Goal: Transaction & Acquisition: Purchase product/service

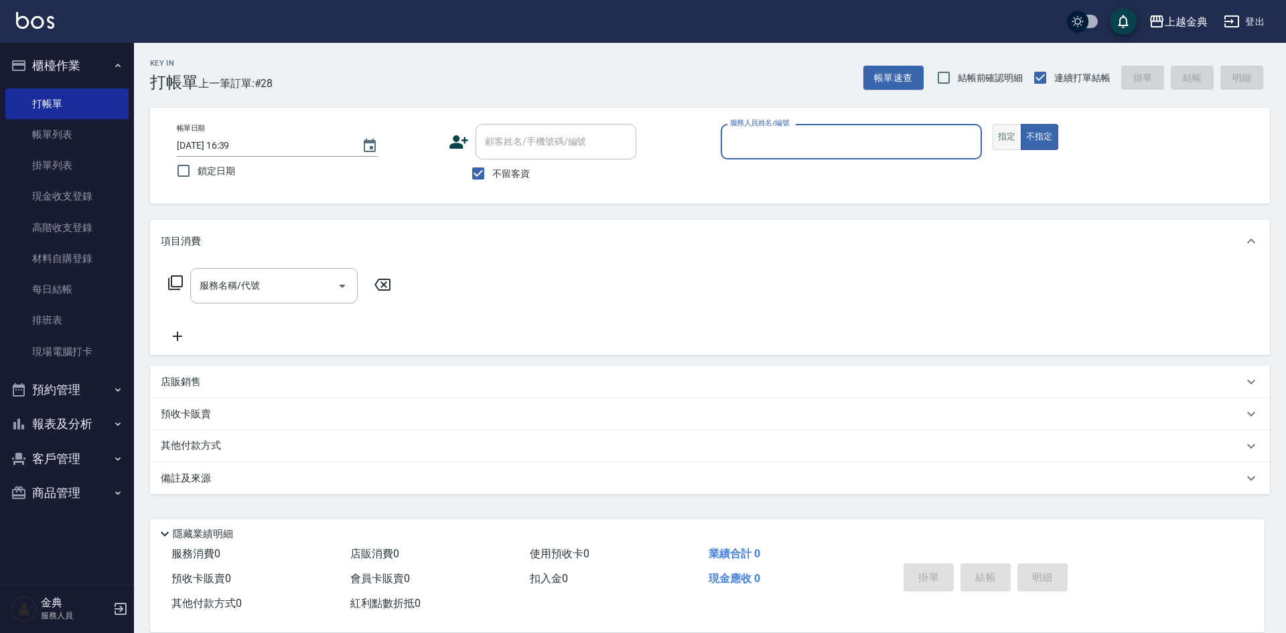
click at [1002, 135] on button "指定" at bounding box center [1006, 137] width 29 height 26
click at [848, 143] on input "服務人員姓名/編號" at bounding box center [851, 141] width 249 height 23
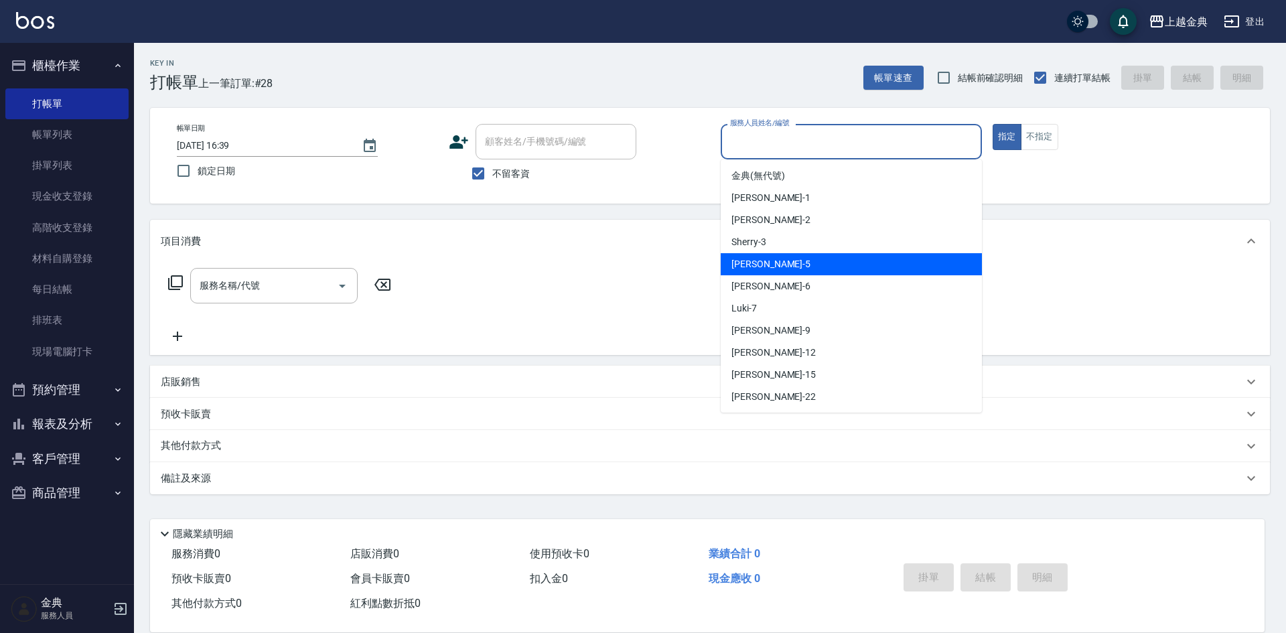
click at [792, 266] on div "[PERSON_NAME] -5" at bounding box center [851, 264] width 261 height 22
type input "[PERSON_NAME]-5"
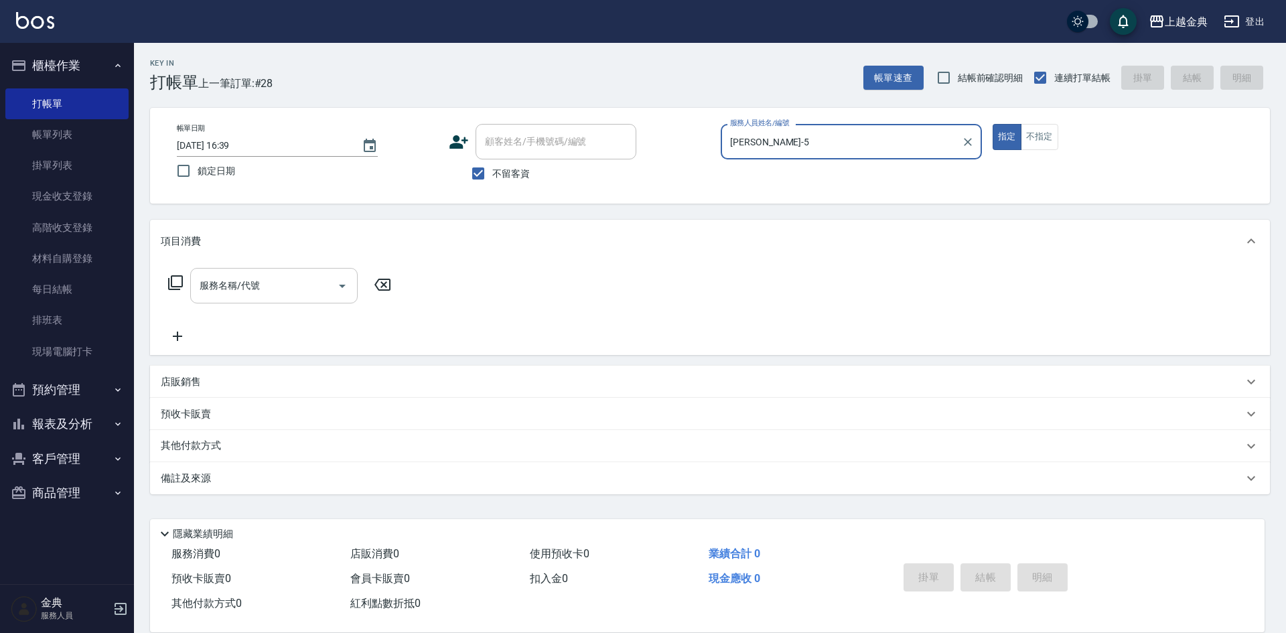
click at [341, 281] on icon "Open" at bounding box center [342, 286] width 16 height 16
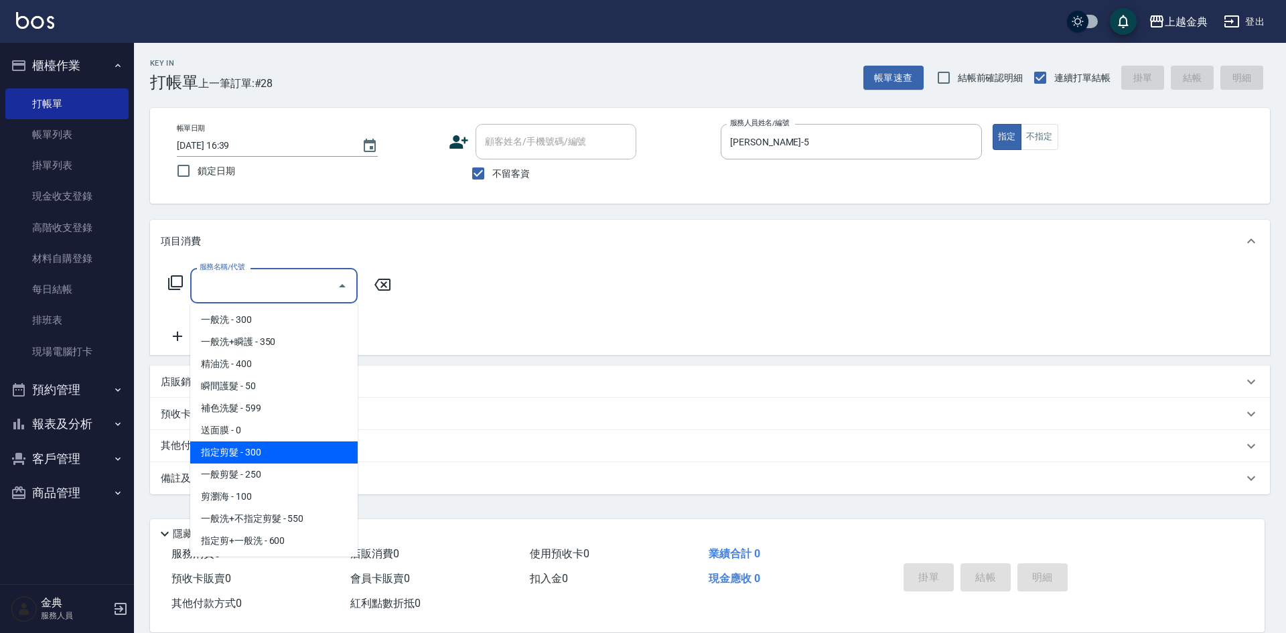
click at [318, 453] on span "指定剪髮 - 300" at bounding box center [273, 452] width 167 height 22
type input "指定剪髮(199)"
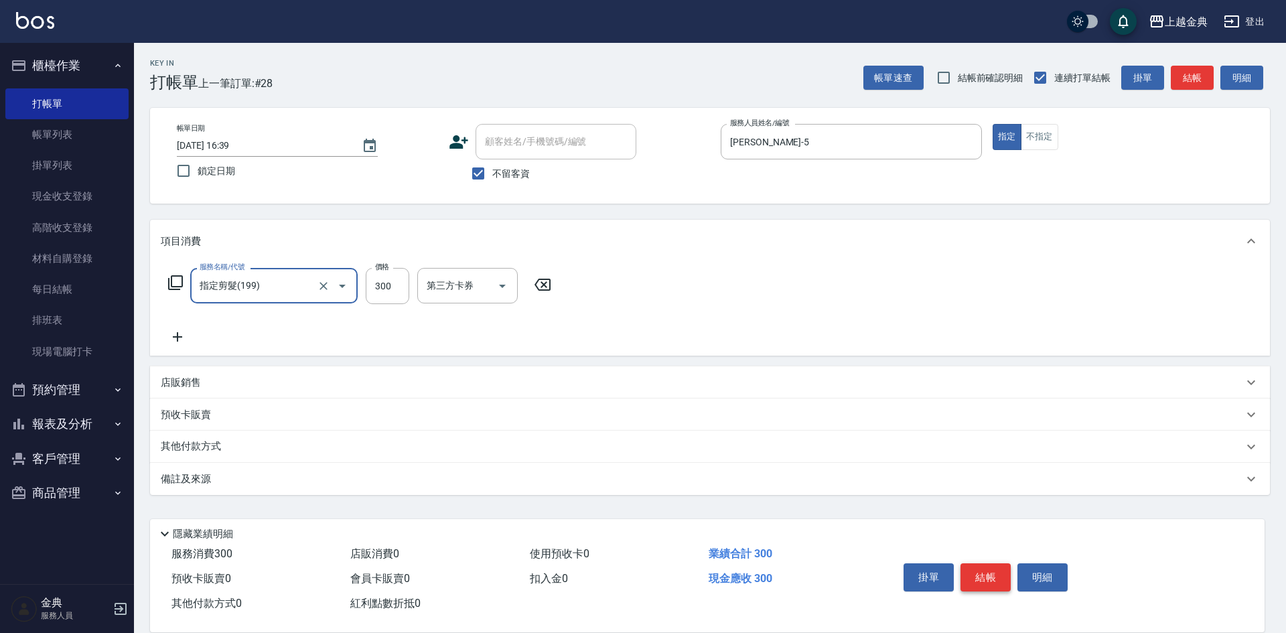
click at [979, 570] on button "結帳" at bounding box center [985, 577] width 50 height 28
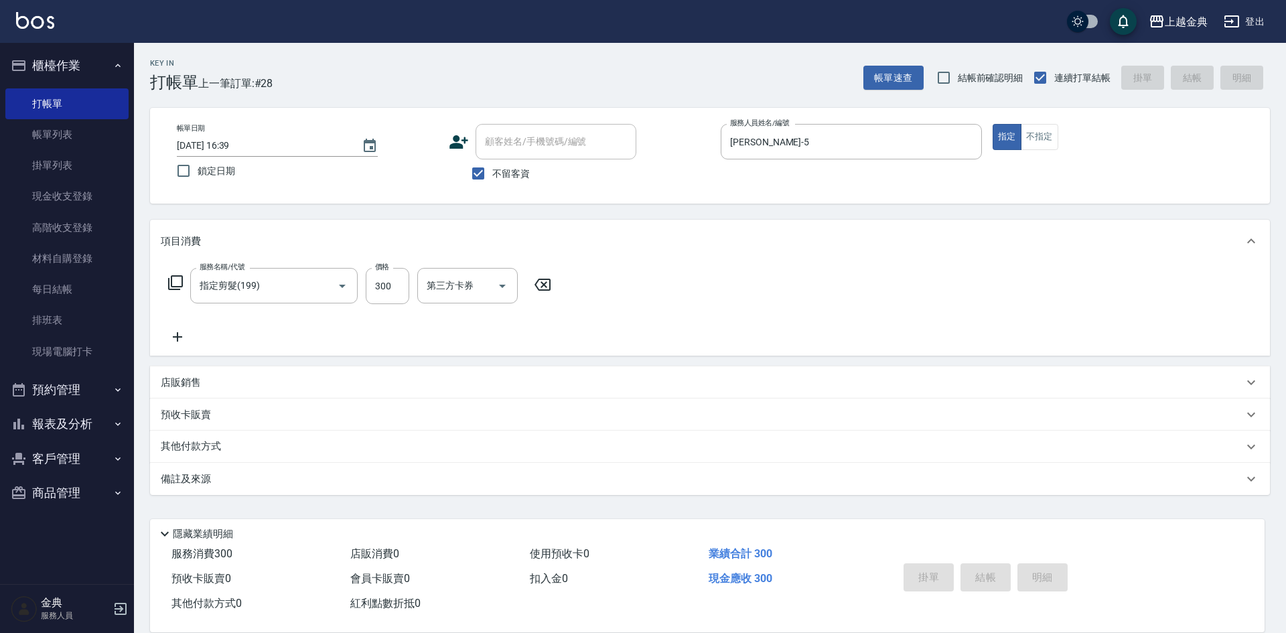
type input "[DATE] 18:05"
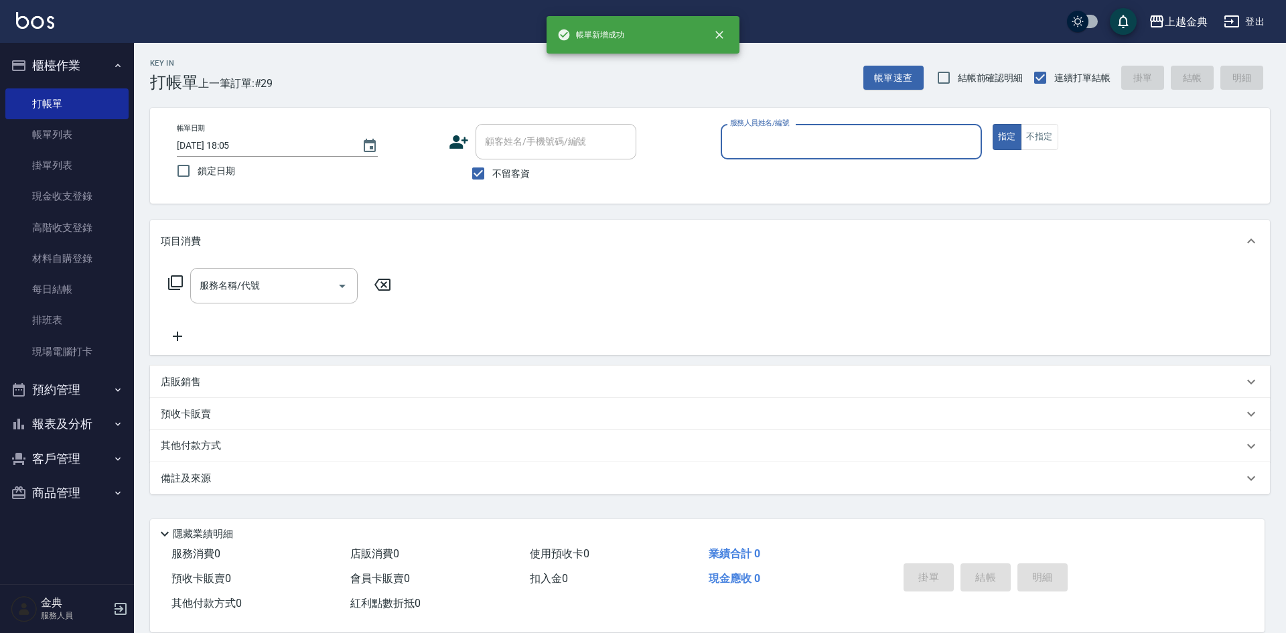
click at [859, 145] on input "服務人員姓名/編號" at bounding box center [851, 141] width 249 height 23
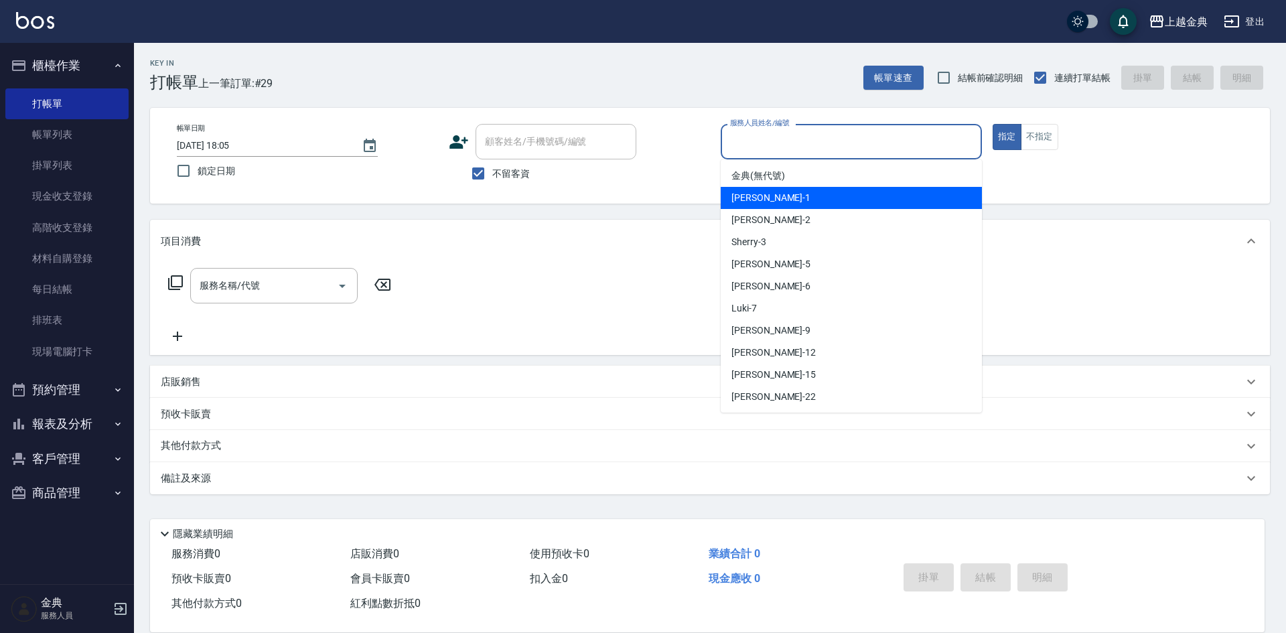
click at [807, 196] on div "Emma -1" at bounding box center [851, 198] width 261 height 22
type input "Emma-1"
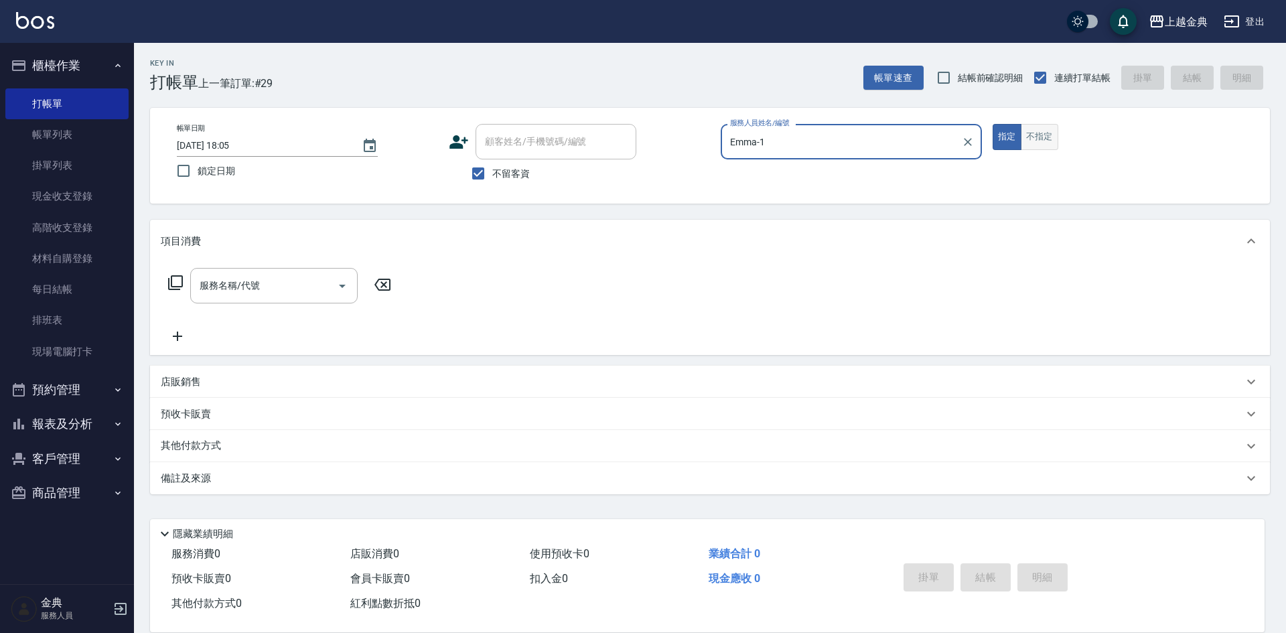
click at [1047, 138] on button "不指定" at bounding box center [1039, 137] width 37 height 26
click at [174, 281] on icon at bounding box center [175, 283] width 16 height 16
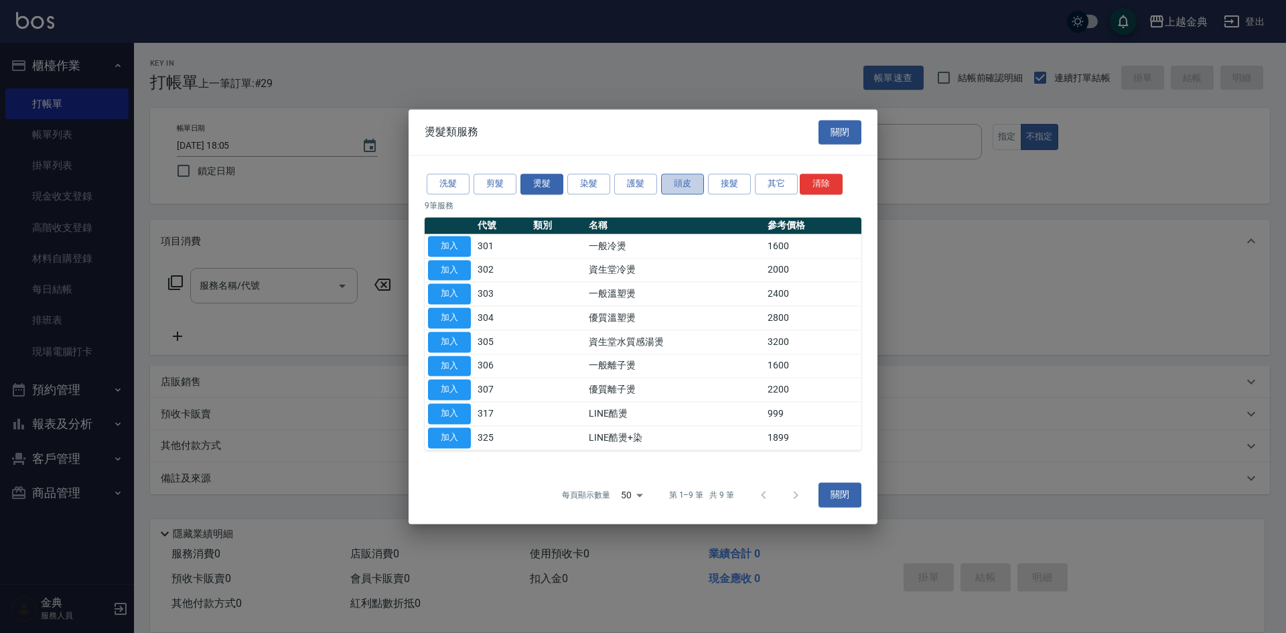
click at [687, 190] on button "頭皮" at bounding box center [682, 183] width 43 height 21
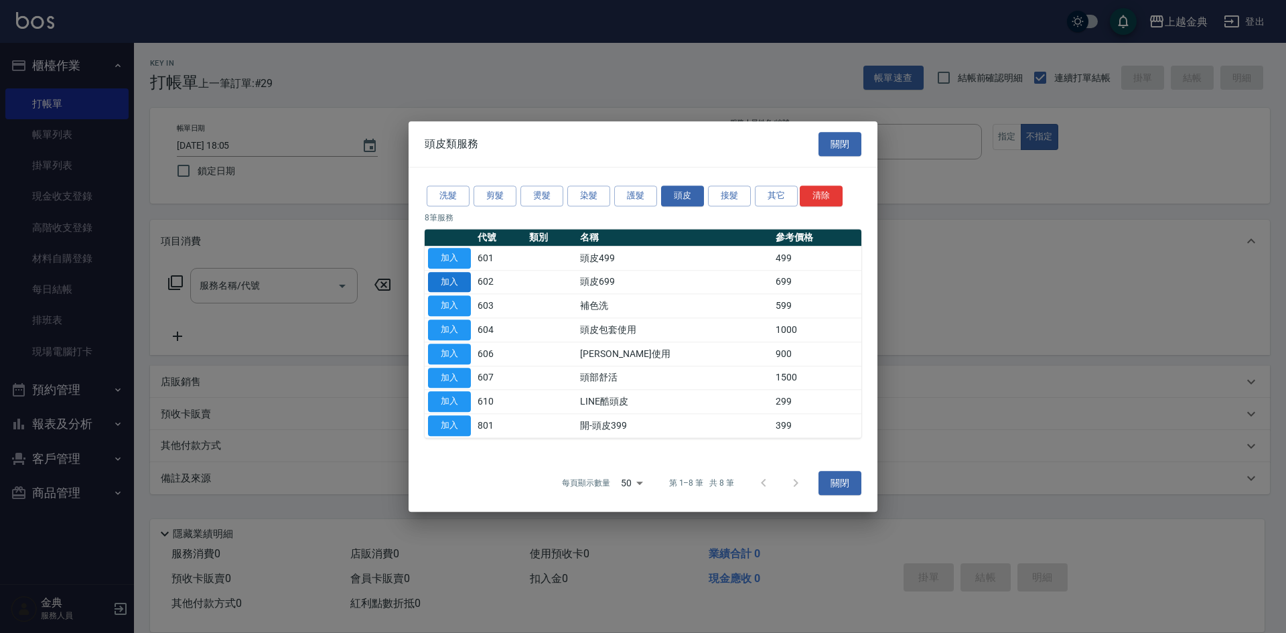
click at [447, 282] on button "加入" at bounding box center [449, 282] width 43 height 21
type input "頭皮699(602)"
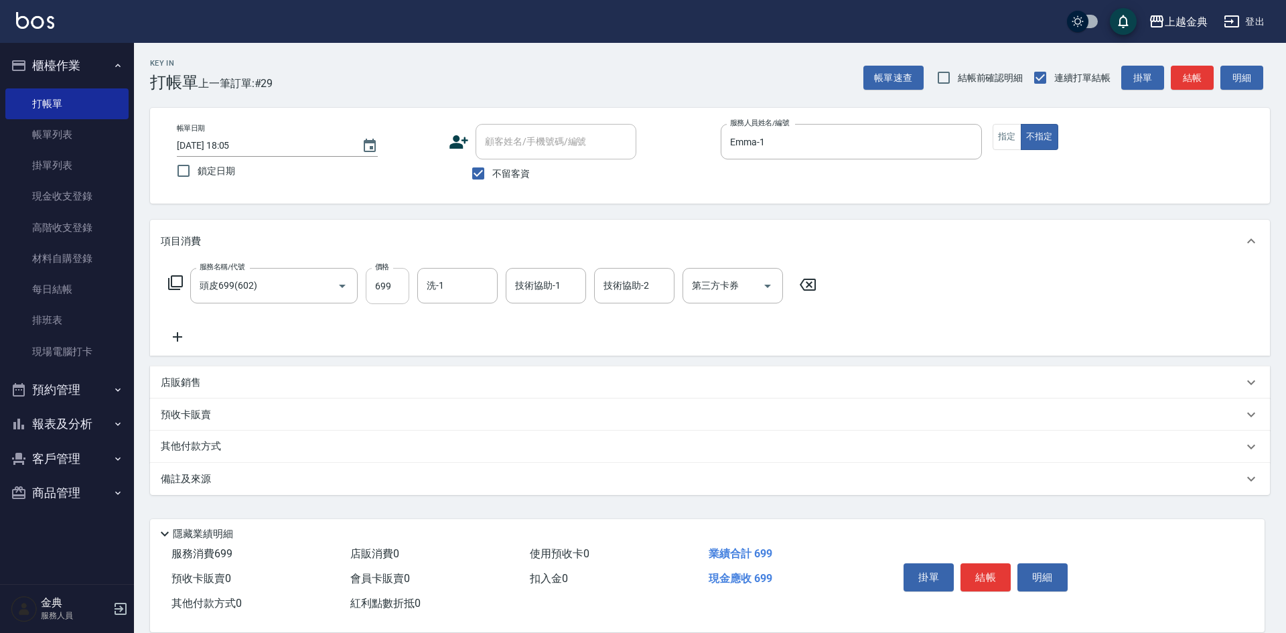
click at [392, 285] on input "699" at bounding box center [388, 286] width 44 height 36
type input "799"
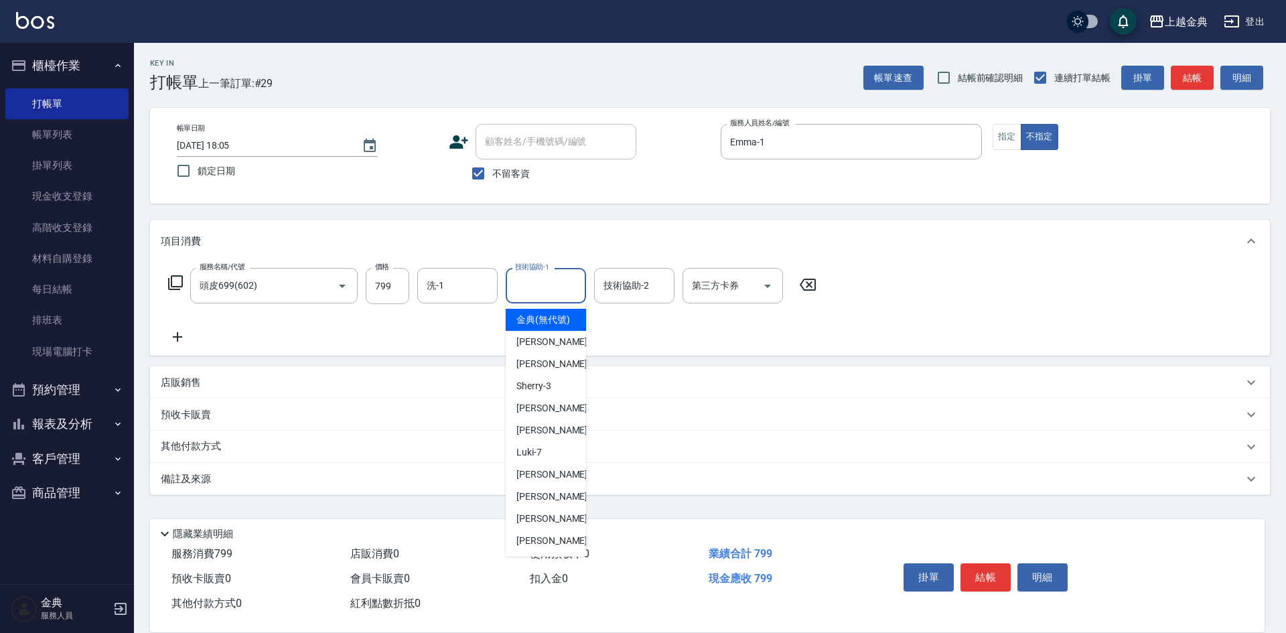
click at [537, 277] on input "技術協助-1" at bounding box center [546, 285] width 68 height 23
click at [554, 526] on span "[PERSON_NAME] -15" at bounding box center [558, 519] width 84 height 14
type input "[PERSON_NAME]-15"
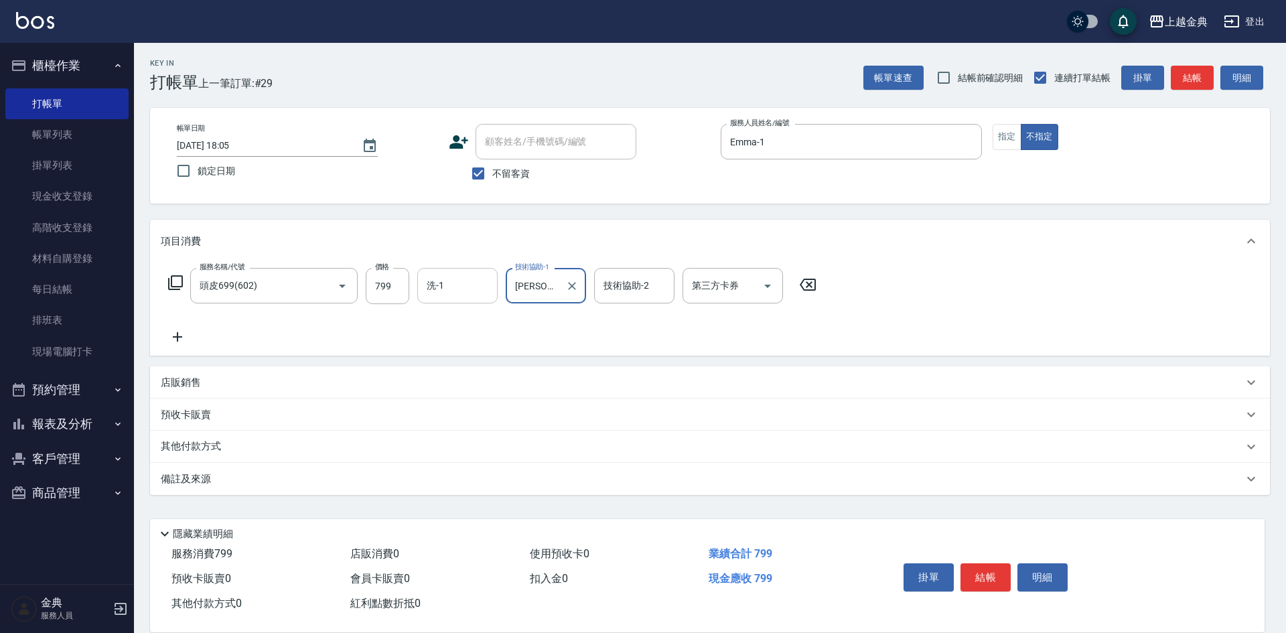
click at [448, 279] on input "洗-1" at bounding box center [457, 285] width 68 height 23
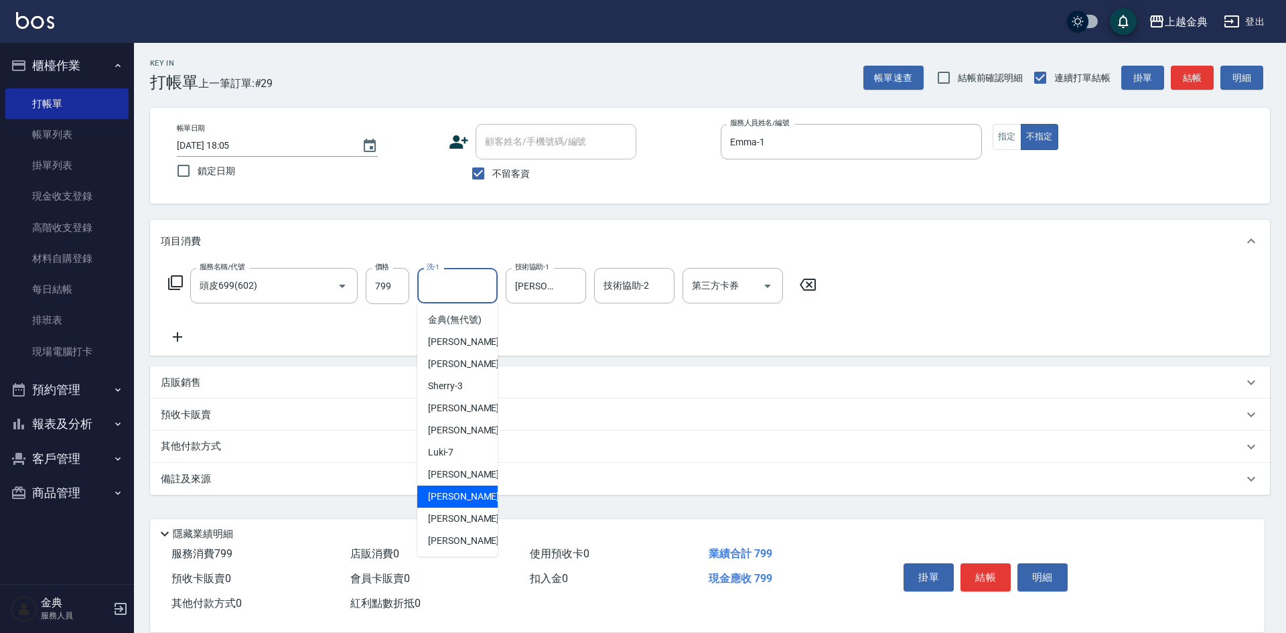
click at [463, 504] on span "[PERSON_NAME]-12" at bounding box center [470, 497] width 84 height 14
click at [469, 291] on input "[PERSON_NAME]-12" at bounding box center [447, 285] width 48 height 23
click at [466, 550] on div "[PERSON_NAME] -22" at bounding box center [457, 541] width 80 height 22
type input "[PERSON_NAME]-22"
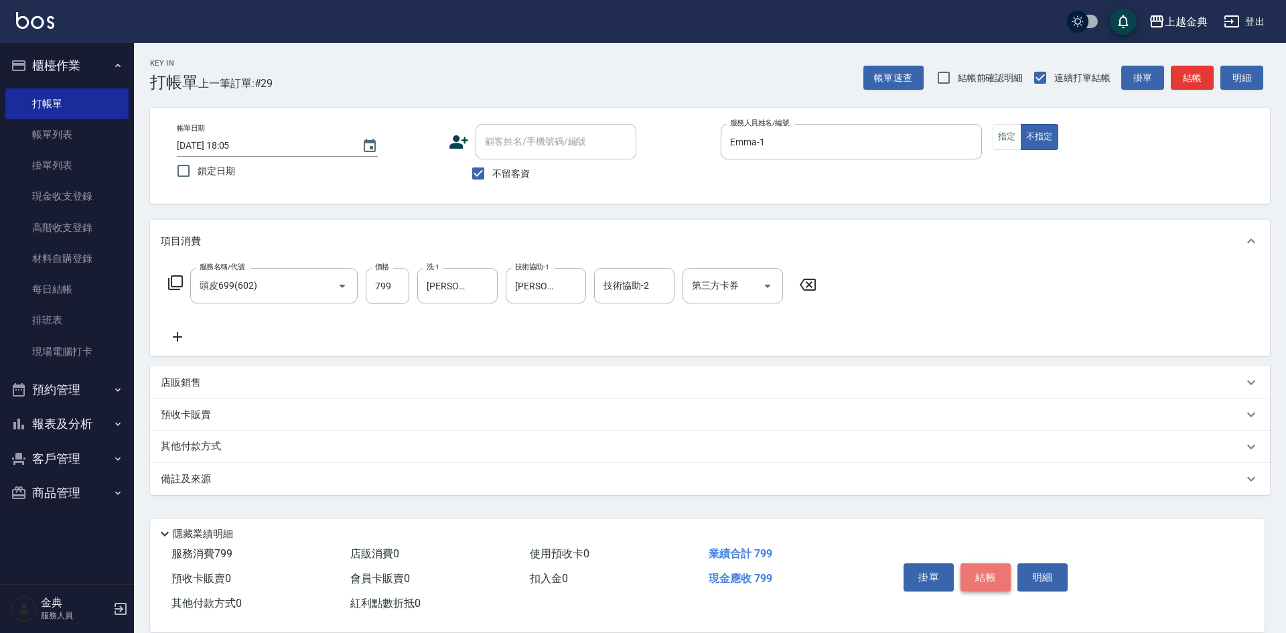
click at [979, 566] on button "結帳" at bounding box center [985, 577] width 50 height 28
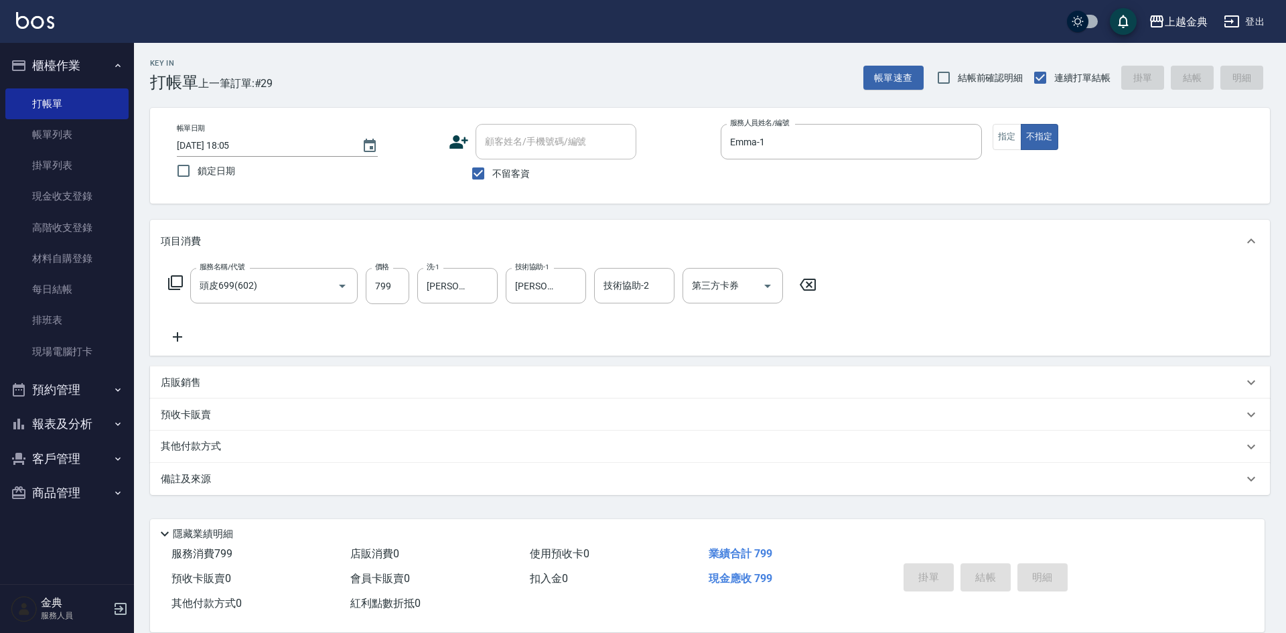
type input "[DATE] 18:06"
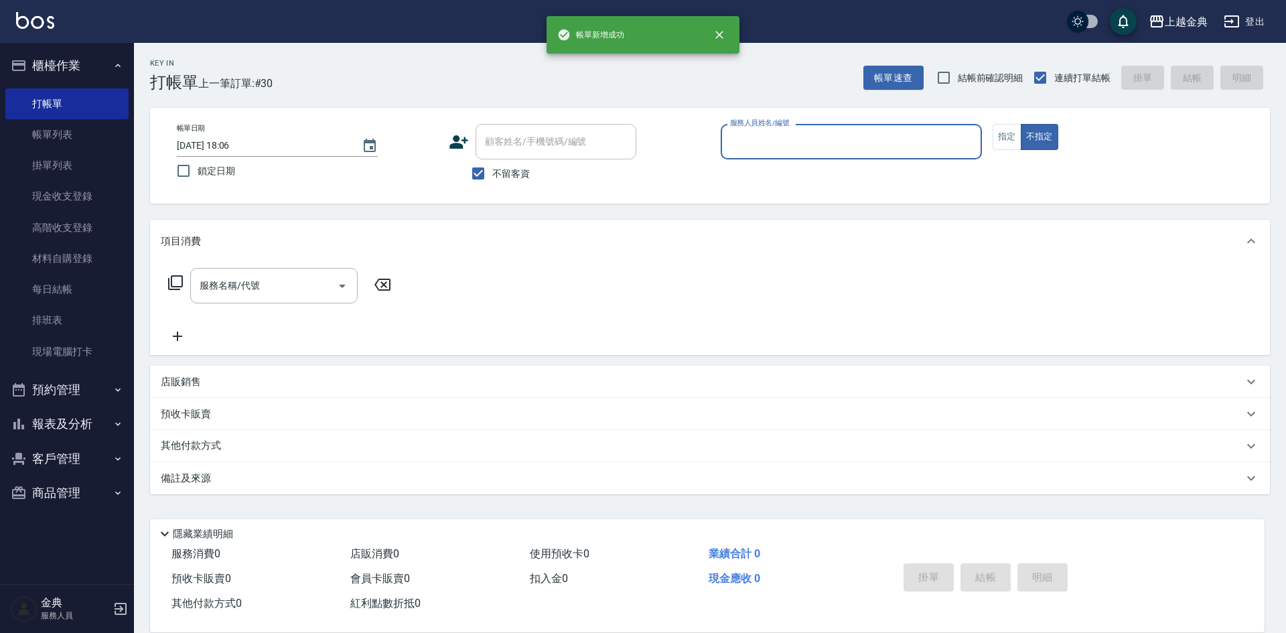
click at [917, 141] on input "服務人員姓名/編號" at bounding box center [851, 141] width 249 height 23
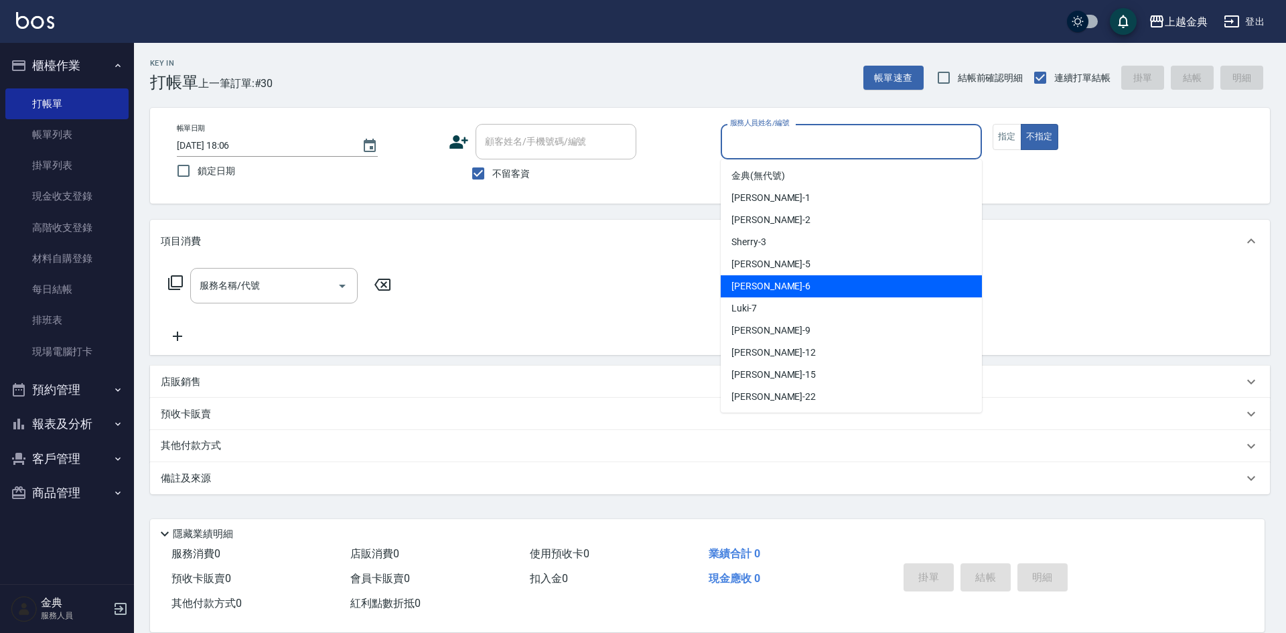
click at [909, 287] on div "[PERSON_NAME] -6" at bounding box center [851, 286] width 261 height 22
type input "[PERSON_NAME]-6"
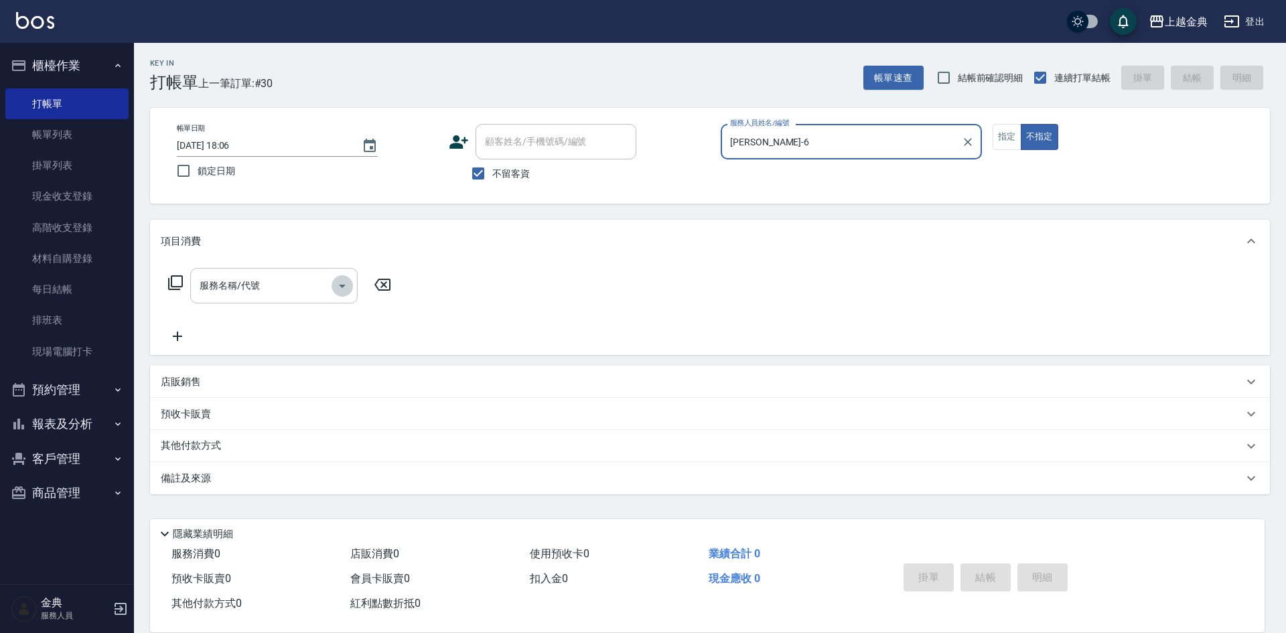
click at [338, 287] on icon "Open" at bounding box center [342, 286] width 16 height 16
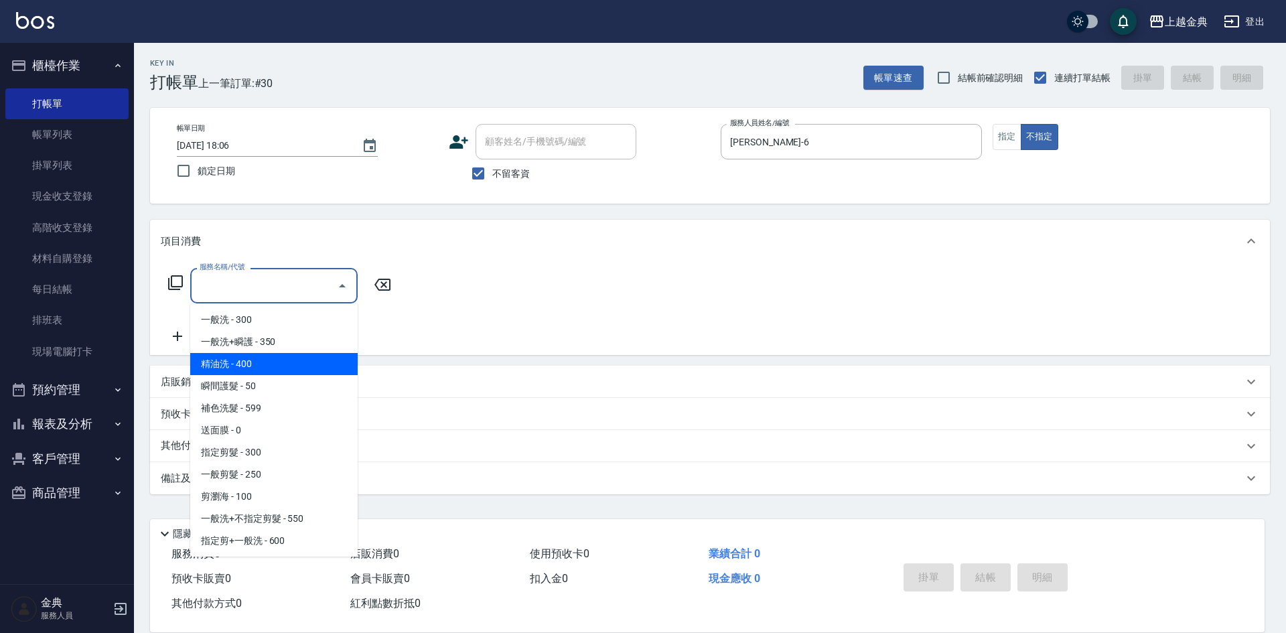
click at [317, 361] on span "精油洗 - 400" at bounding box center [273, 364] width 167 height 22
type input "精油洗(102)"
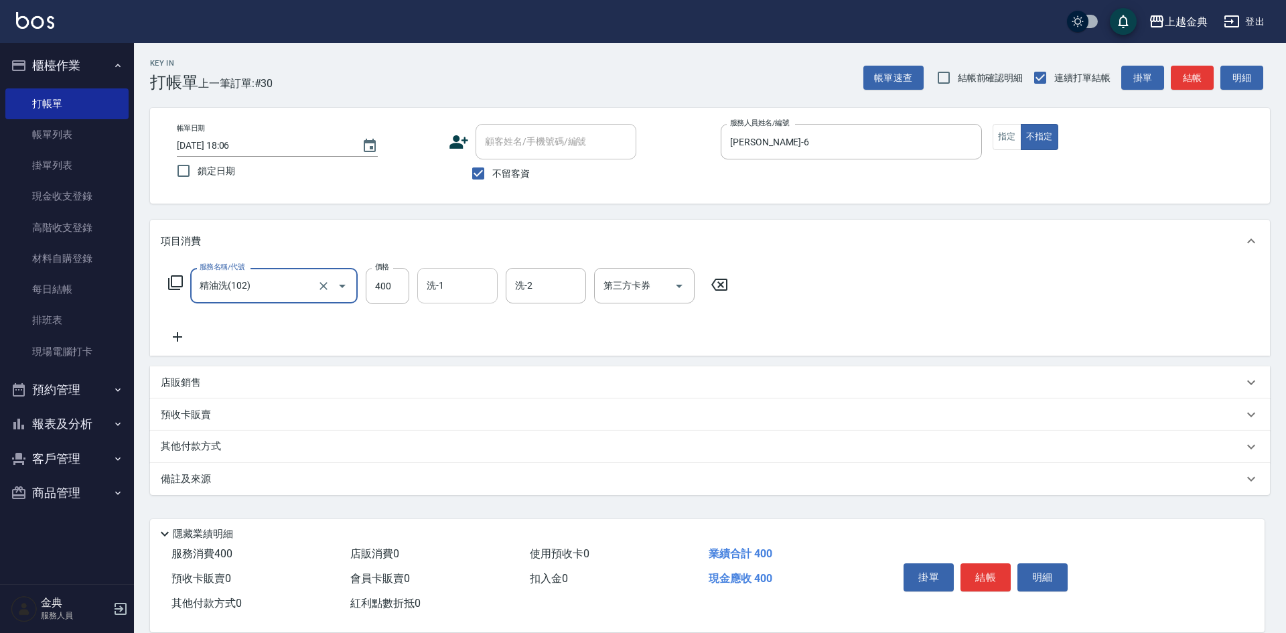
click at [457, 292] on input "洗-1" at bounding box center [457, 285] width 68 height 23
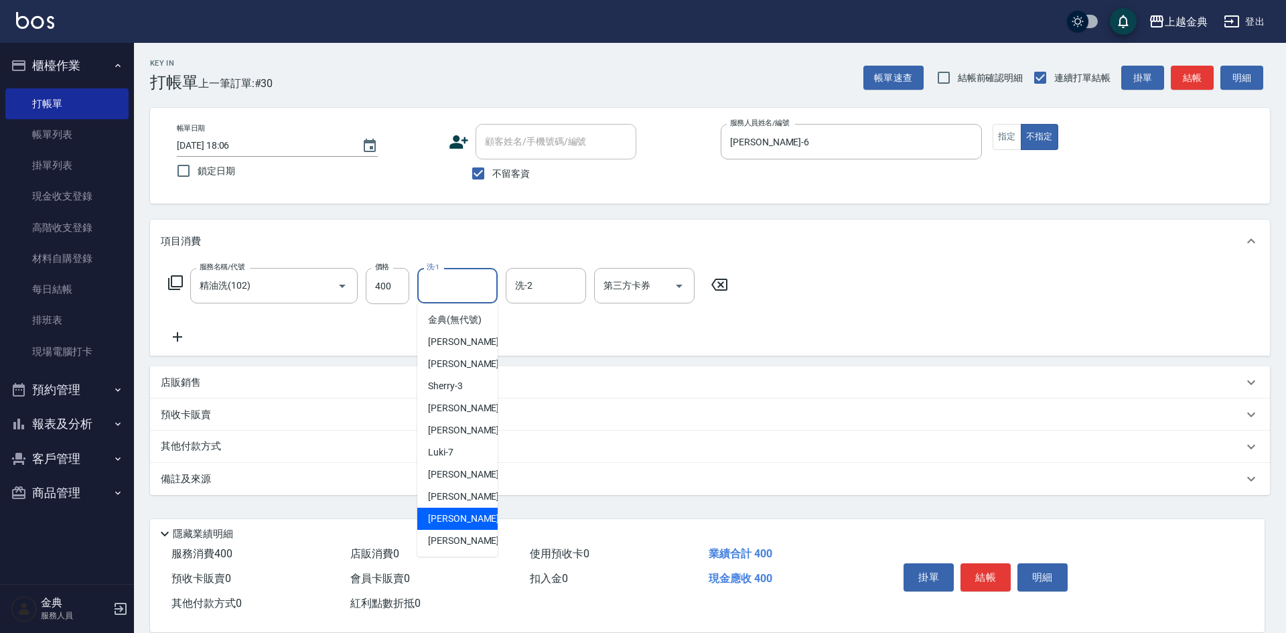
click at [469, 530] on div "[PERSON_NAME] -15" at bounding box center [457, 519] width 80 height 22
type input "[PERSON_NAME]-15"
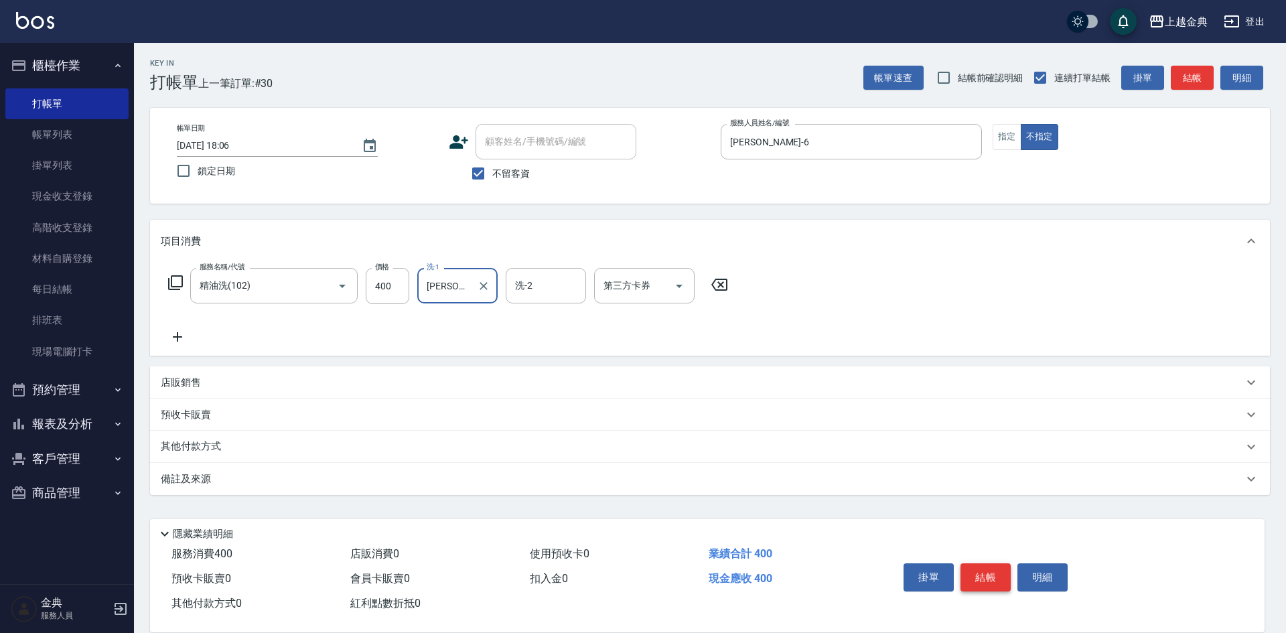
click at [979, 569] on button "結帳" at bounding box center [985, 577] width 50 height 28
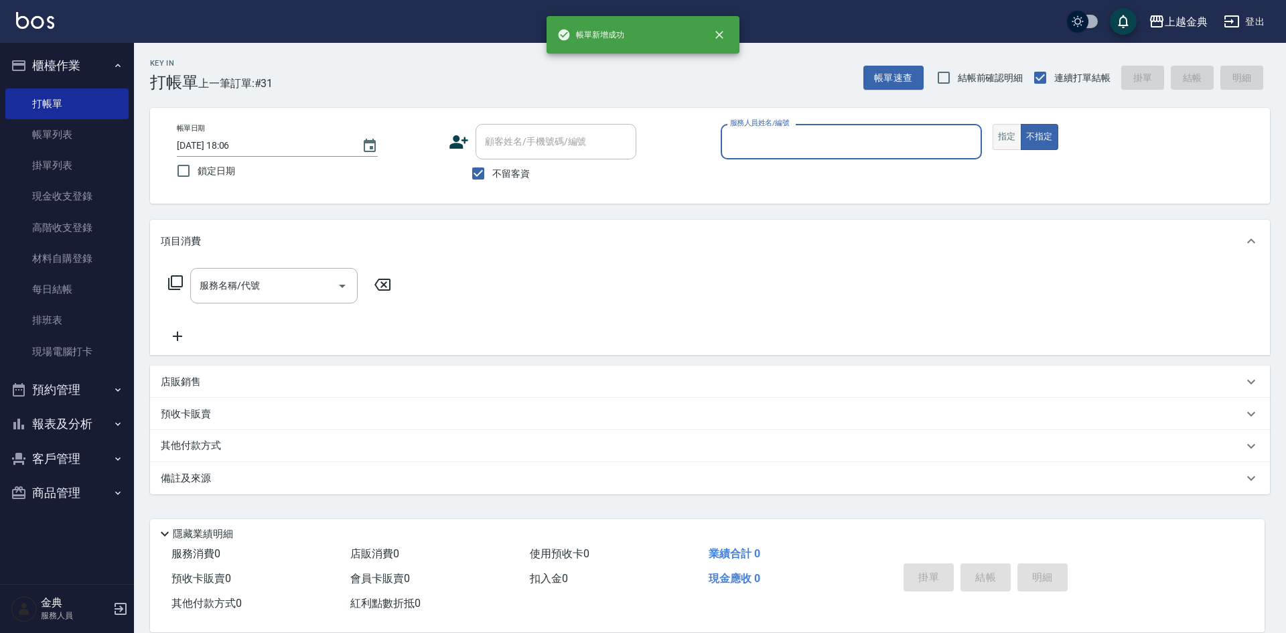
click at [994, 140] on button "指定" at bounding box center [1006, 137] width 29 height 26
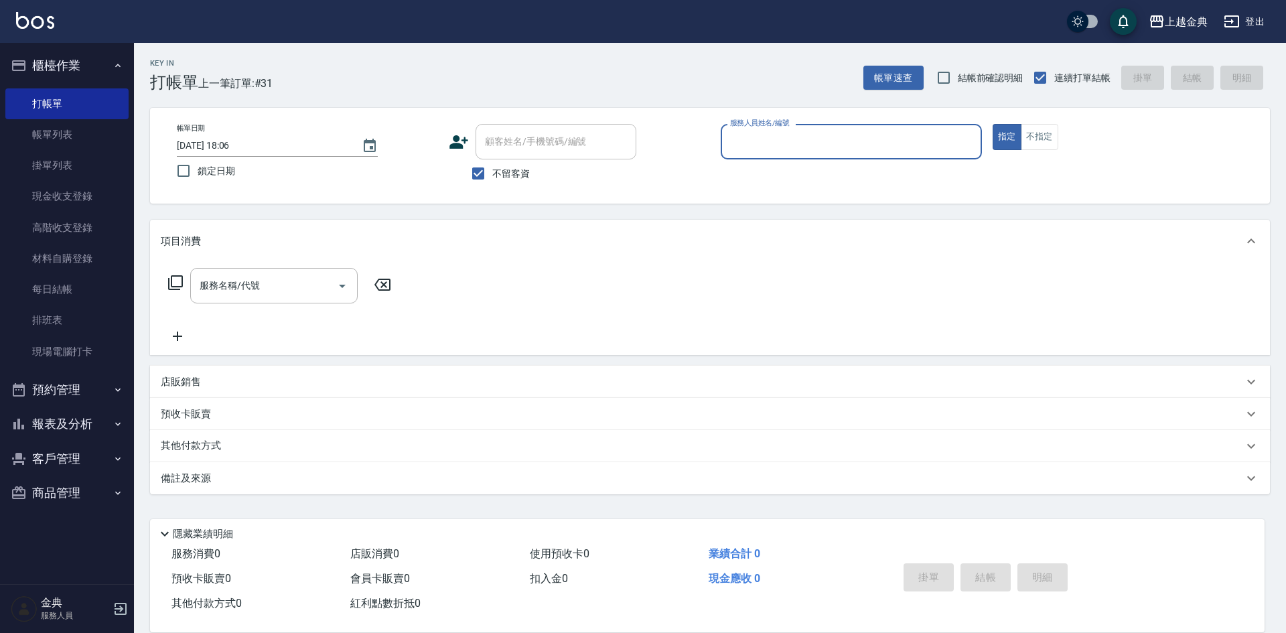
click at [882, 146] on input "服務人員姓名/編號" at bounding box center [851, 141] width 249 height 23
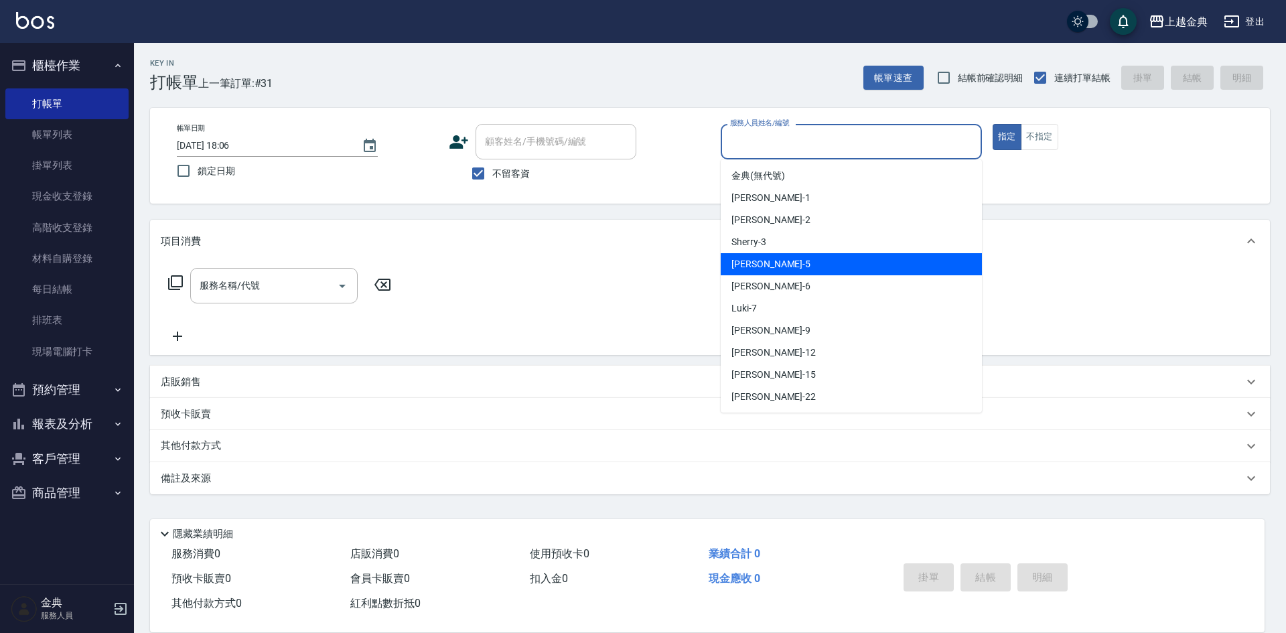
click at [824, 256] on div "[PERSON_NAME] -5" at bounding box center [851, 264] width 261 height 22
type input "[PERSON_NAME]-5"
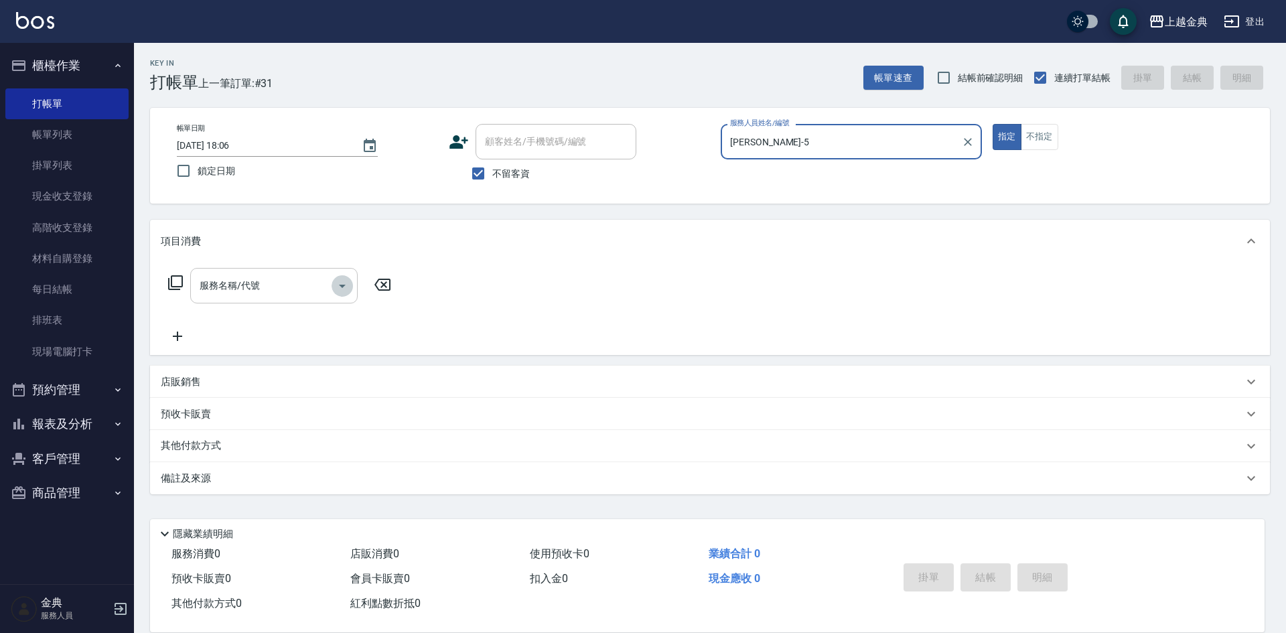
click at [344, 287] on icon "Open" at bounding box center [342, 286] width 16 height 16
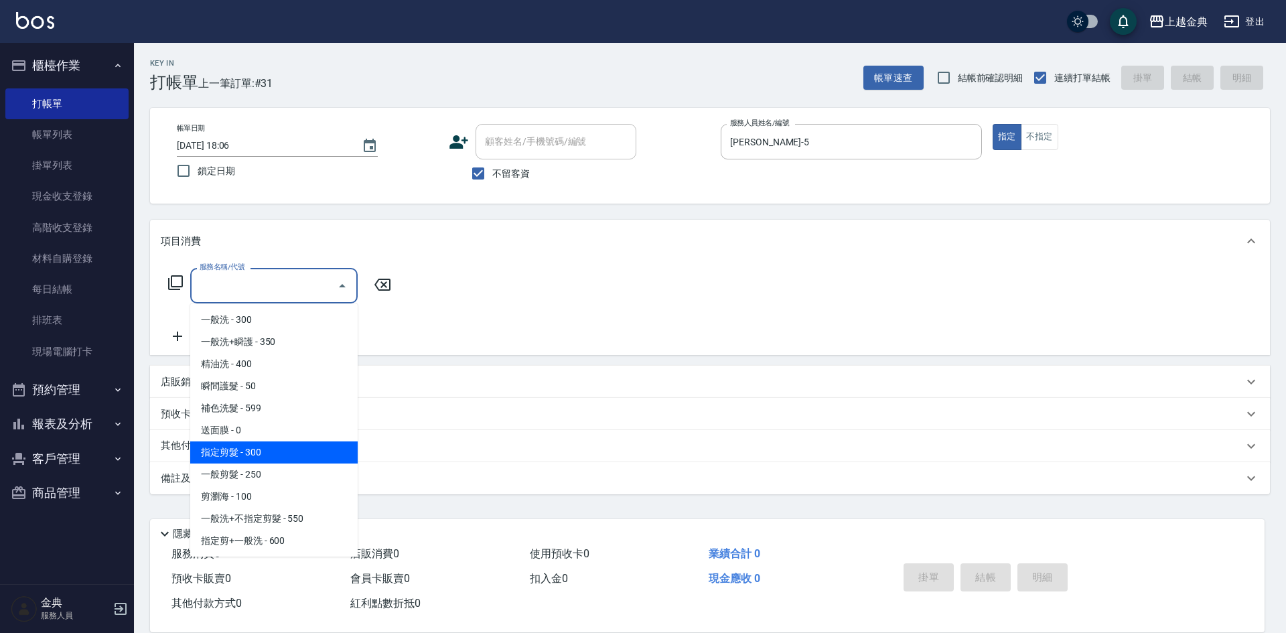
click at [284, 451] on span "指定剪髮 - 300" at bounding box center [273, 452] width 167 height 22
type input "指定剪髮(199)"
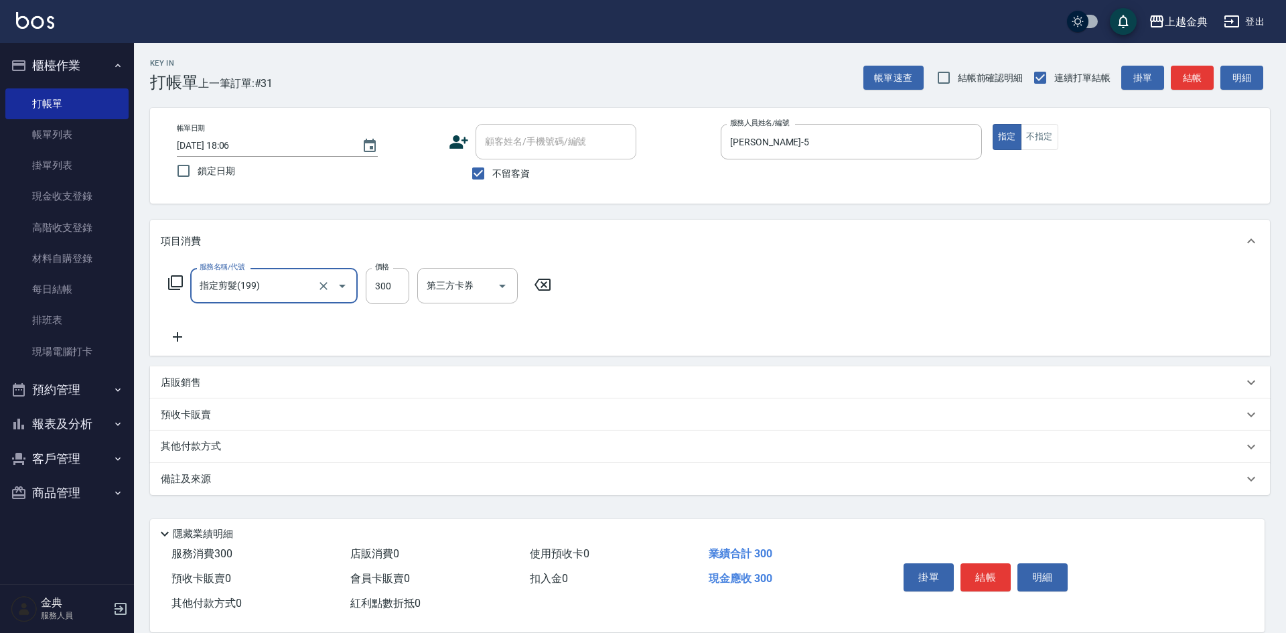
click at [244, 453] on div "其他付款方式" at bounding box center [702, 446] width 1082 height 15
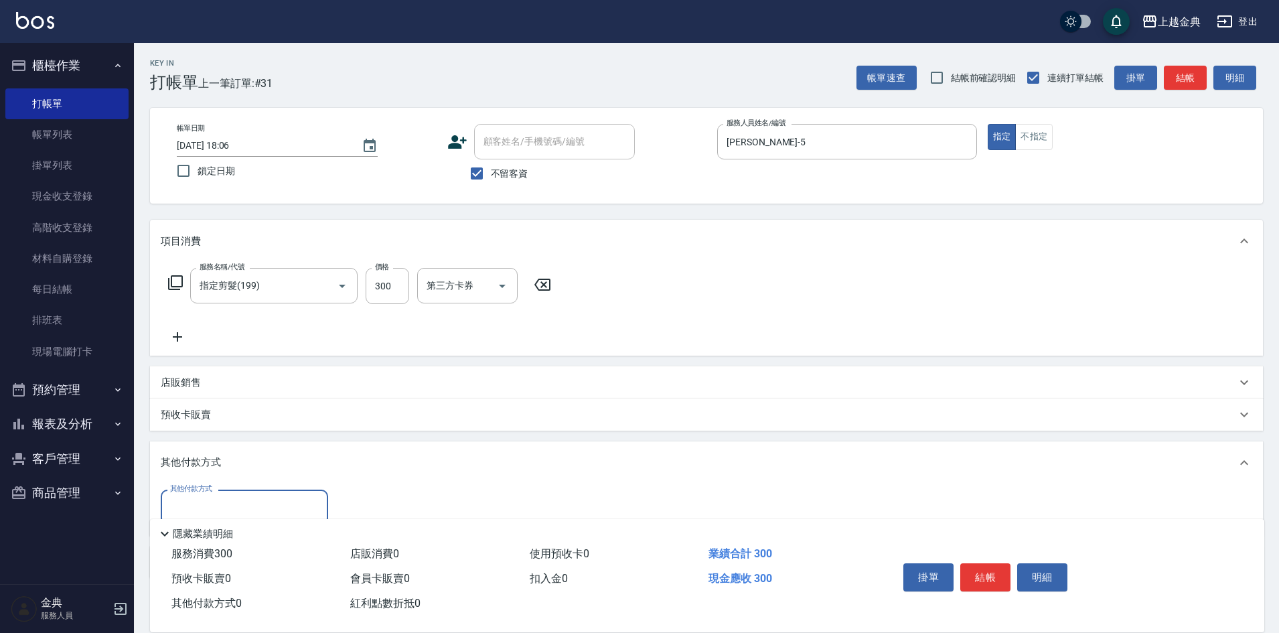
scroll to position [67, 0]
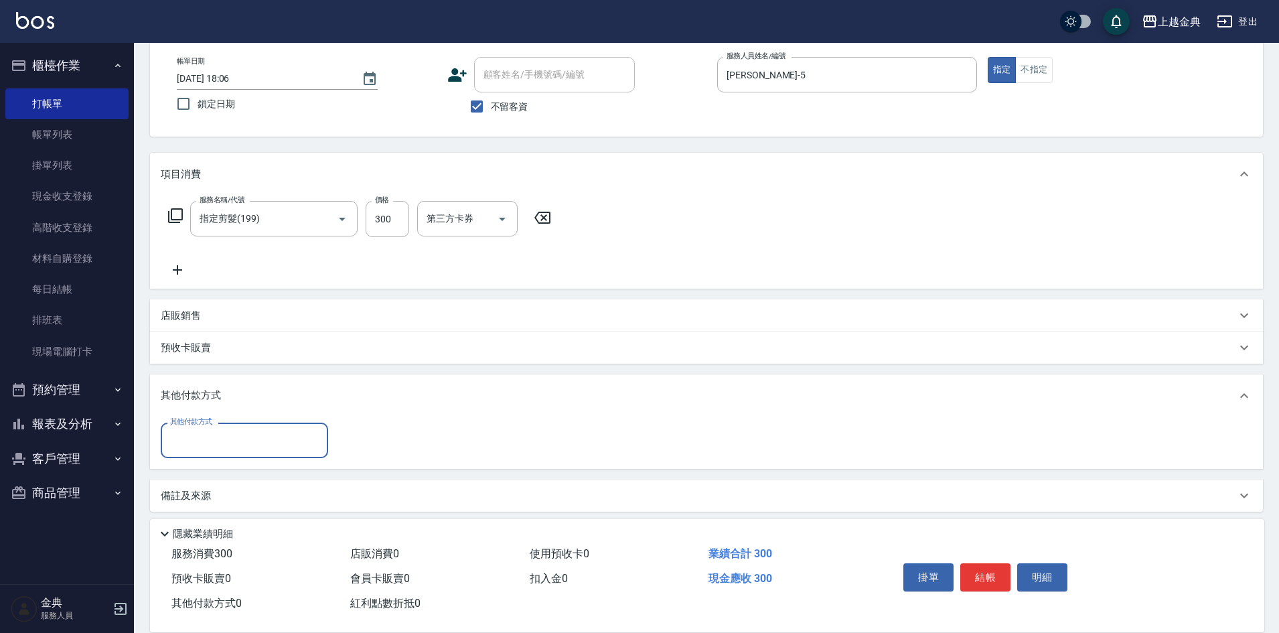
click at [242, 445] on input "其他付款方式" at bounding box center [244, 440] width 155 height 23
click at [196, 530] on span "轉帳" at bounding box center [244, 541] width 167 height 22
type input "轉帳"
click at [340, 431] on input "0" at bounding box center [386, 441] width 100 height 36
type input "300"
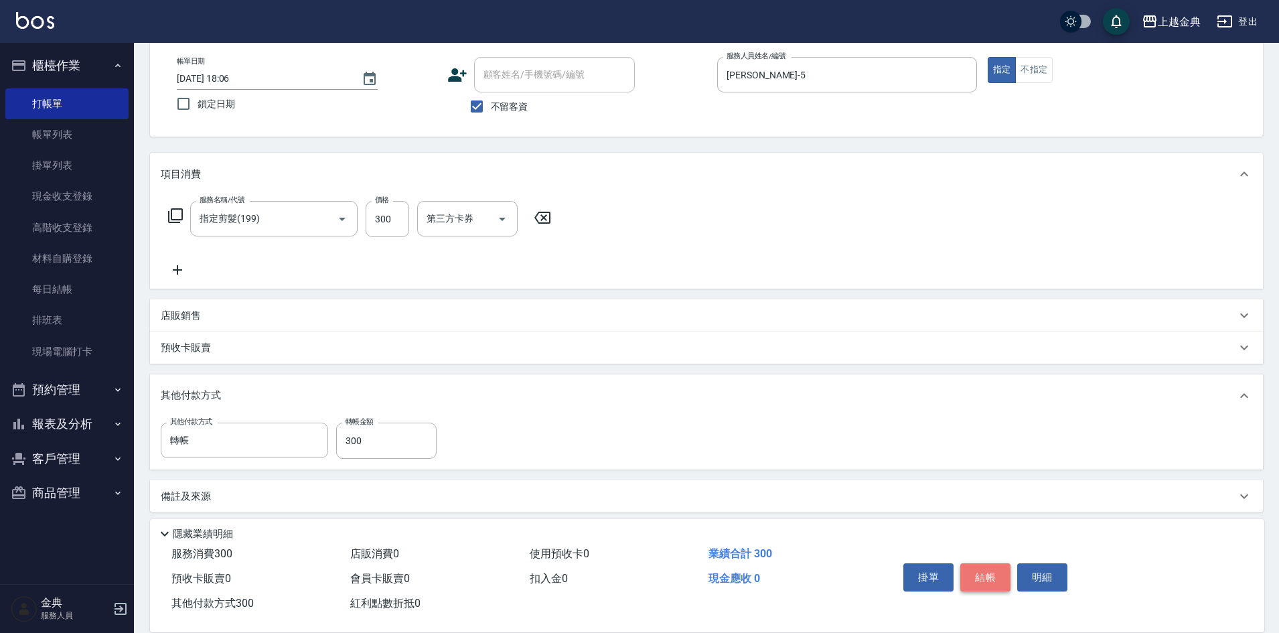
click at [982, 566] on button "結帳" at bounding box center [985, 577] width 50 height 28
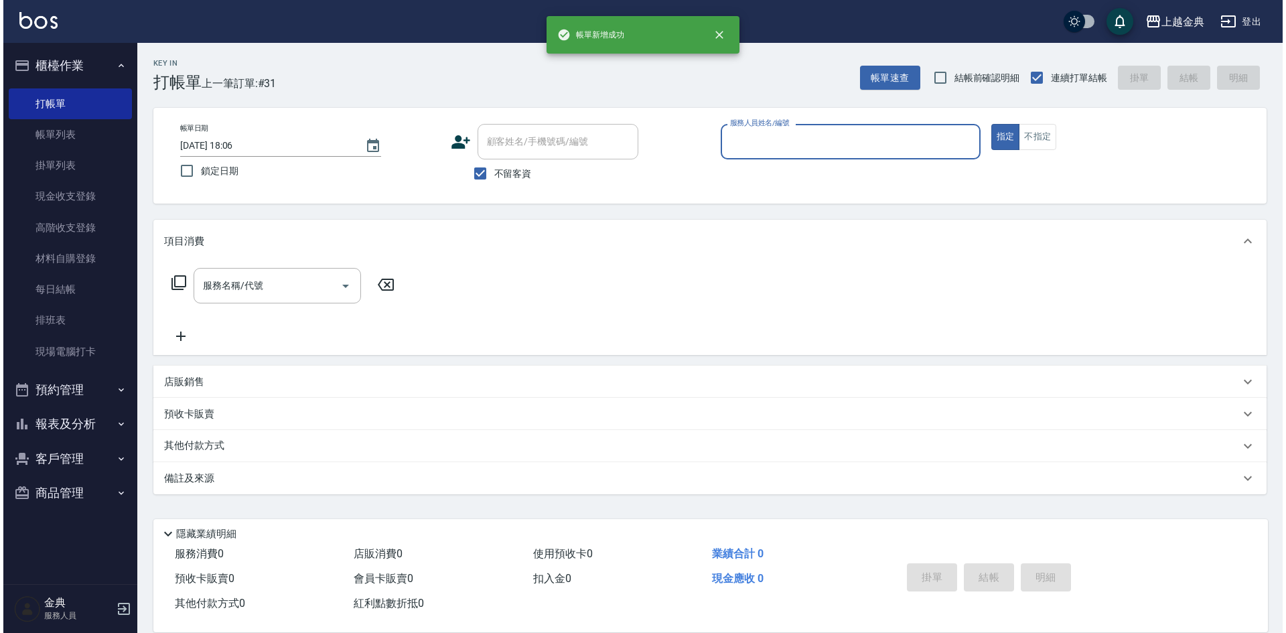
scroll to position [0, 0]
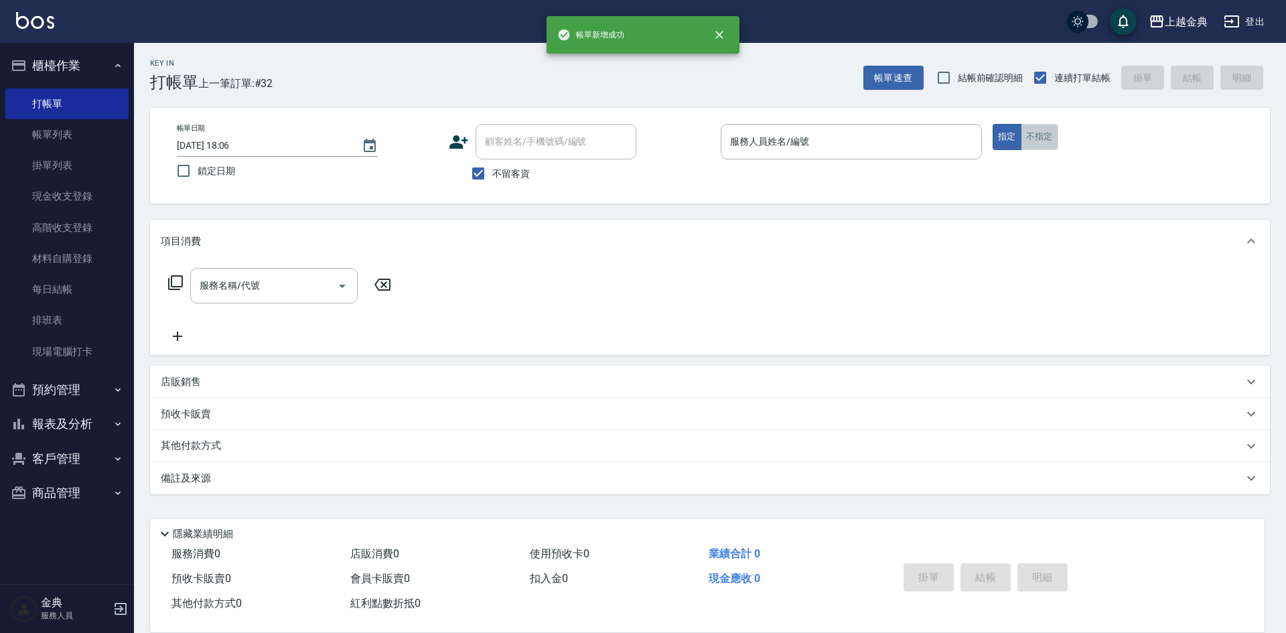
click at [1040, 129] on button "不指定" at bounding box center [1039, 137] width 37 height 26
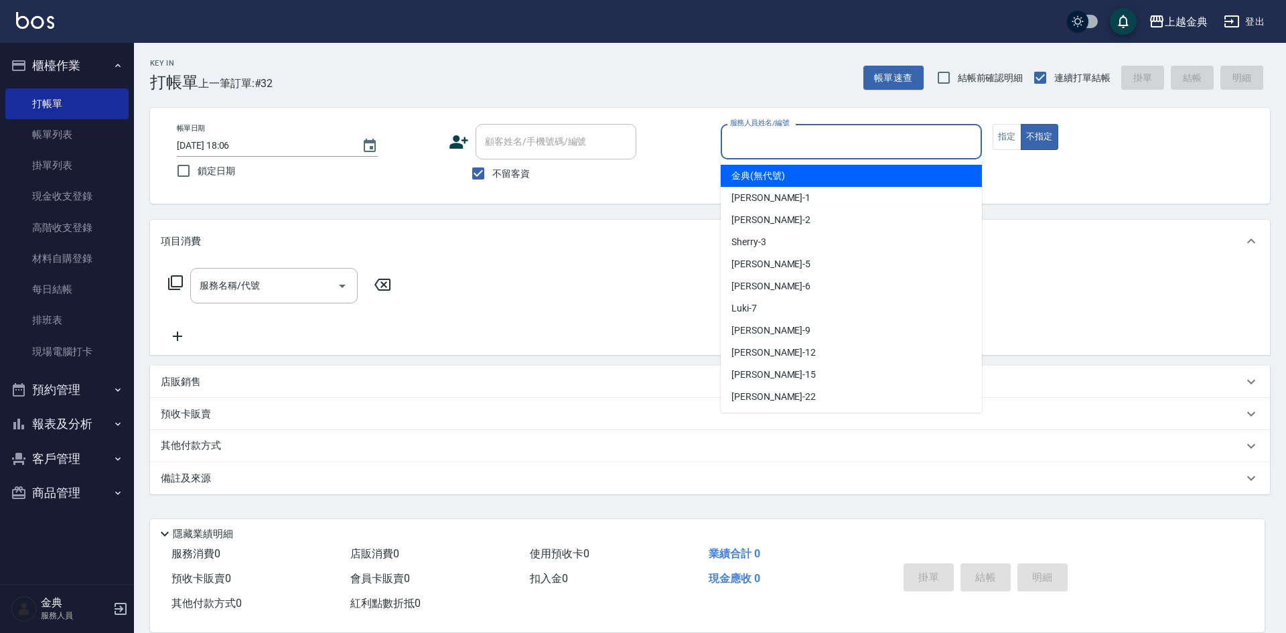
click at [925, 135] on input "服務人員姓名/編號" at bounding box center [851, 141] width 249 height 23
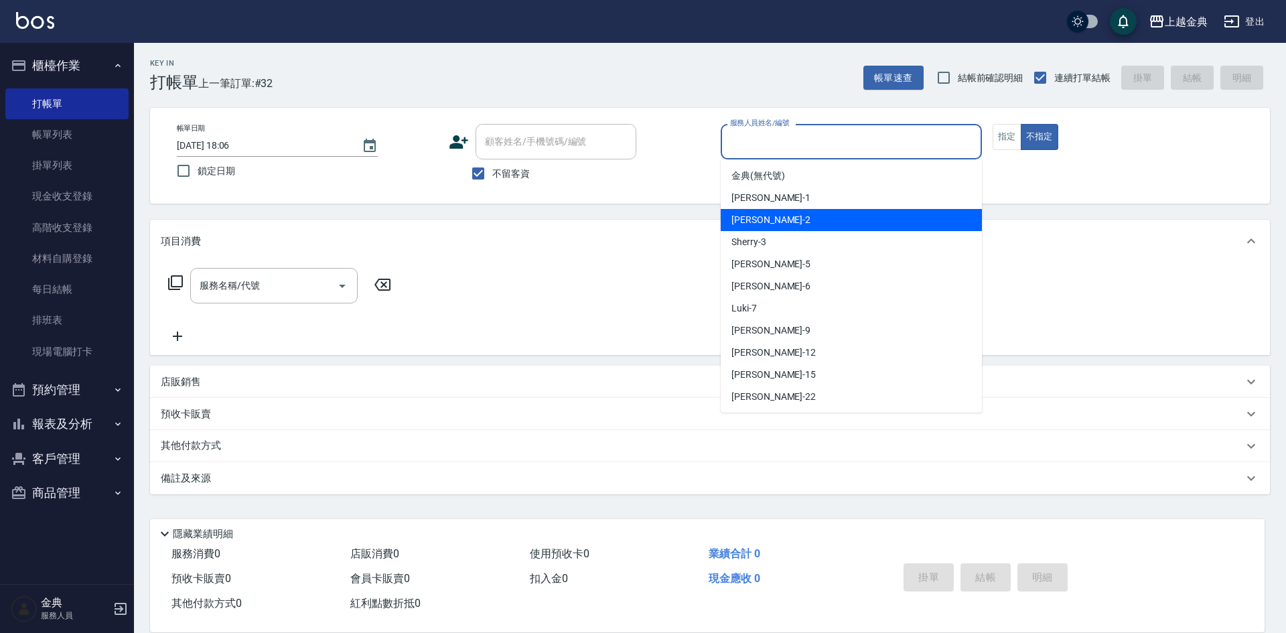
click at [893, 218] on div "Cindy -2" at bounding box center [851, 220] width 261 height 22
type input "Cindy-2"
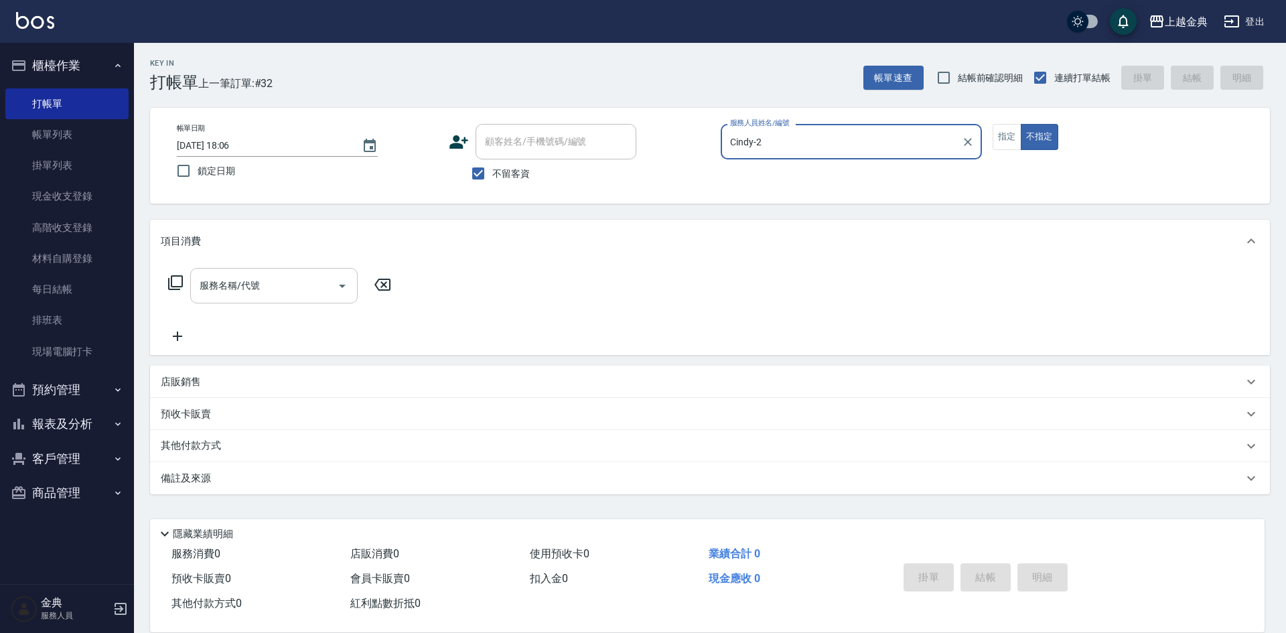
click at [344, 285] on icon "Open" at bounding box center [342, 286] width 16 height 16
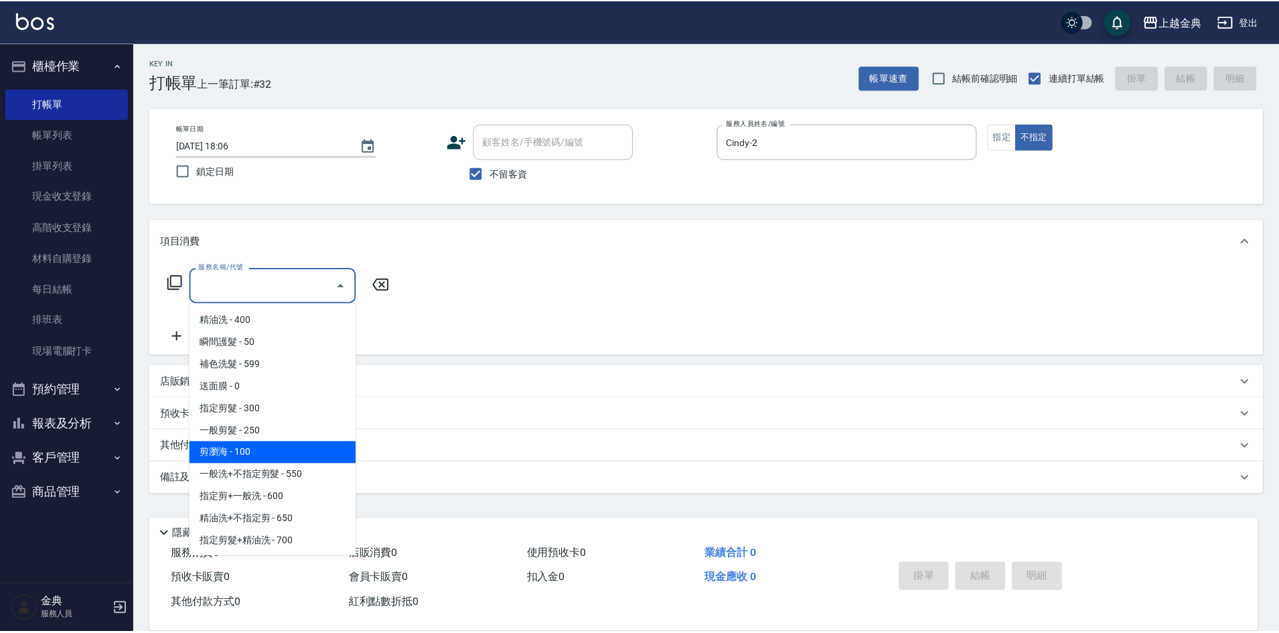
scroll to position [67, 0]
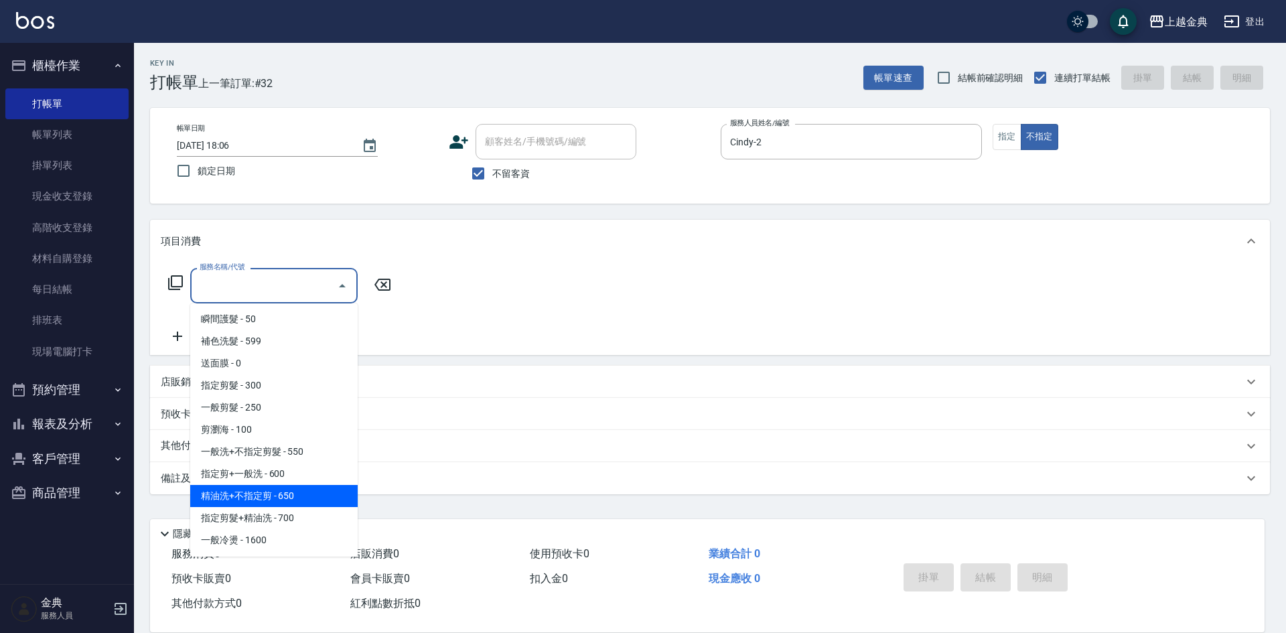
click at [327, 490] on span "精油洗+不指定剪 - 650" at bounding box center [273, 496] width 167 height 22
type input "精油洗+不指定剪(205)"
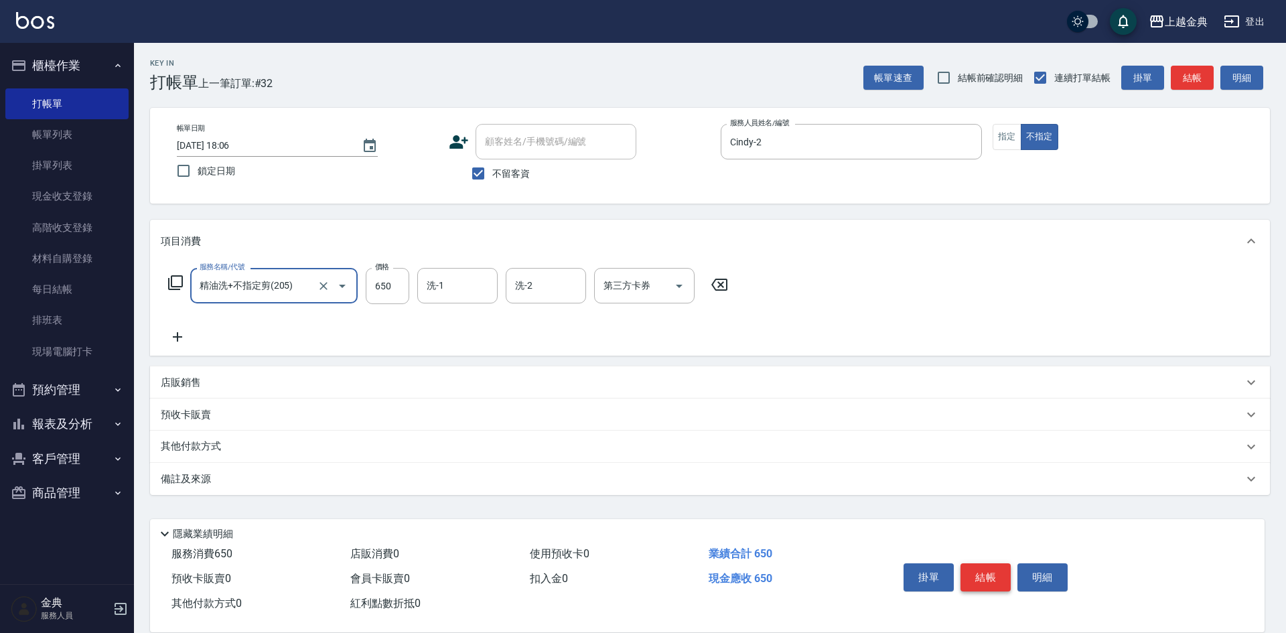
click at [988, 563] on button "結帳" at bounding box center [985, 577] width 50 height 28
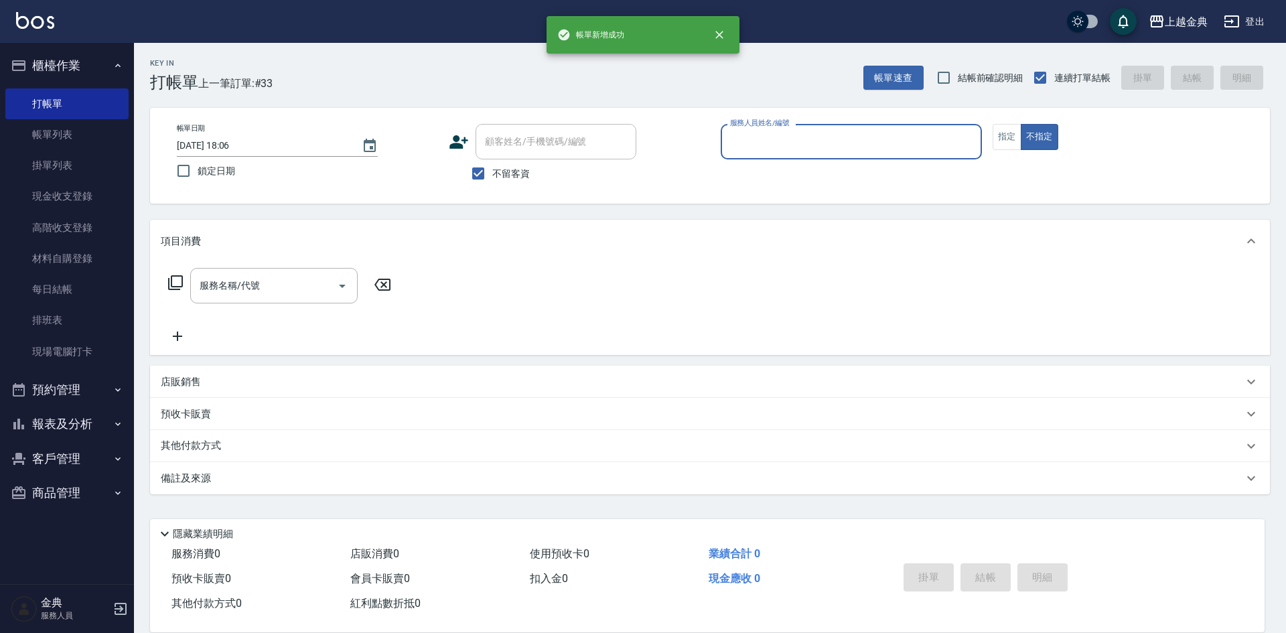
click at [885, 139] on input "服務人員姓名/編號" at bounding box center [851, 141] width 249 height 23
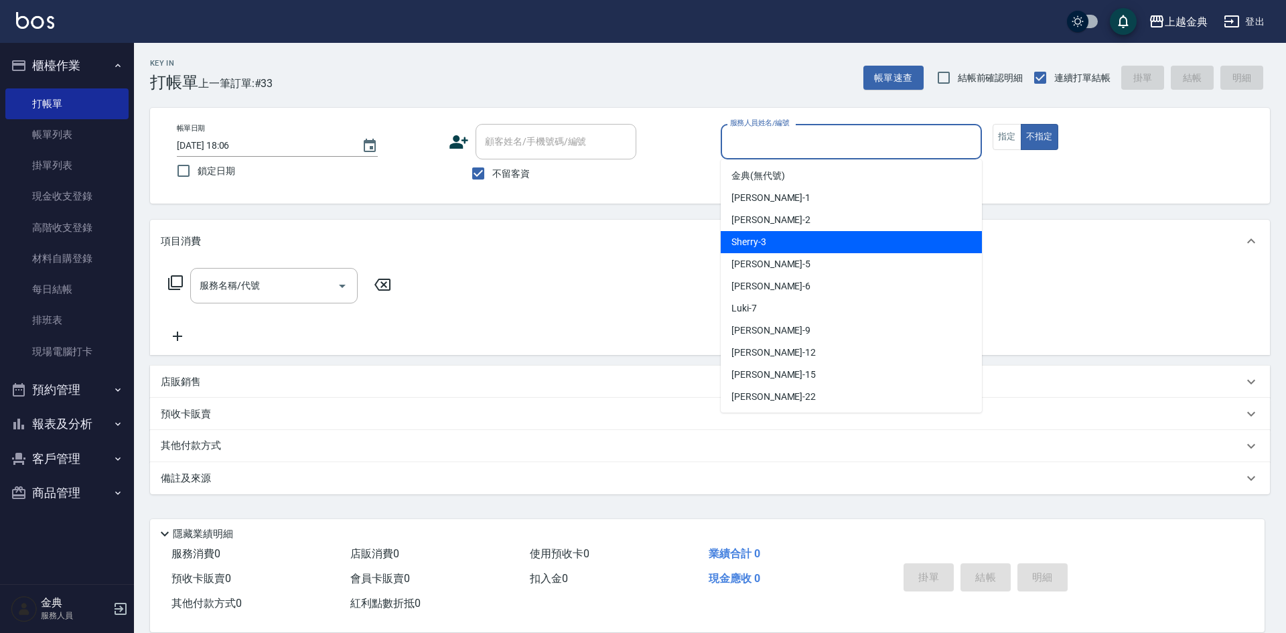
click at [883, 248] on div "Sherry -3" at bounding box center [851, 242] width 261 height 22
type input "Sherry-3"
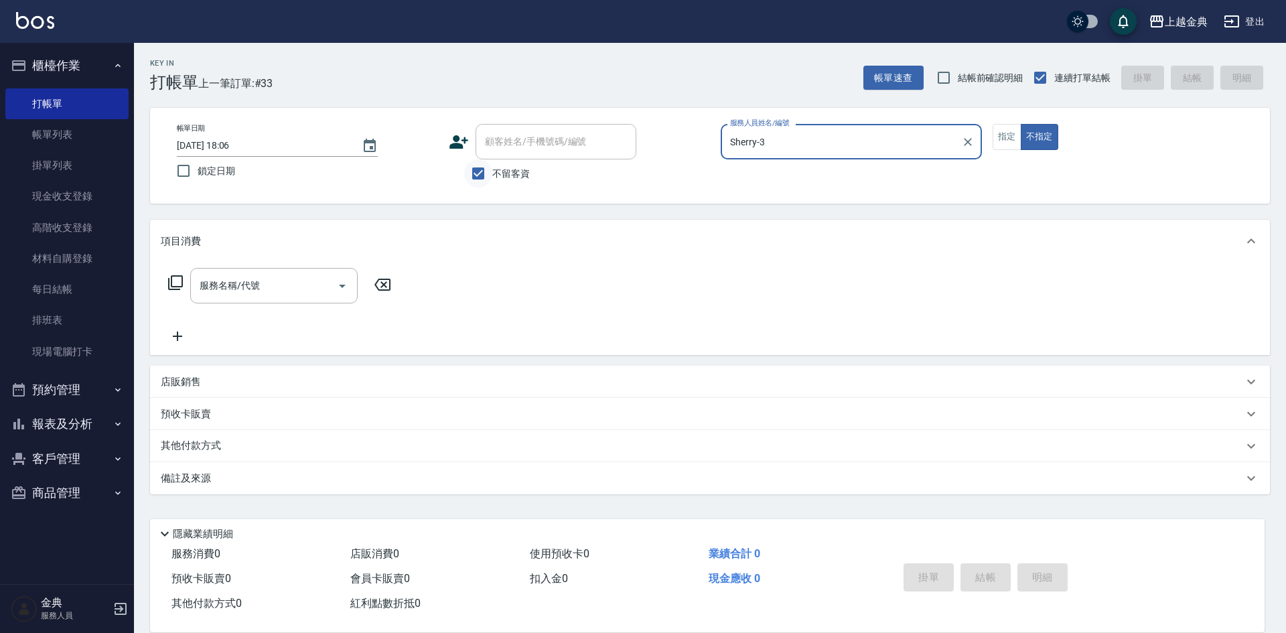
click at [482, 173] on input "不留客資" at bounding box center [478, 173] width 28 height 28
checkbox input "false"
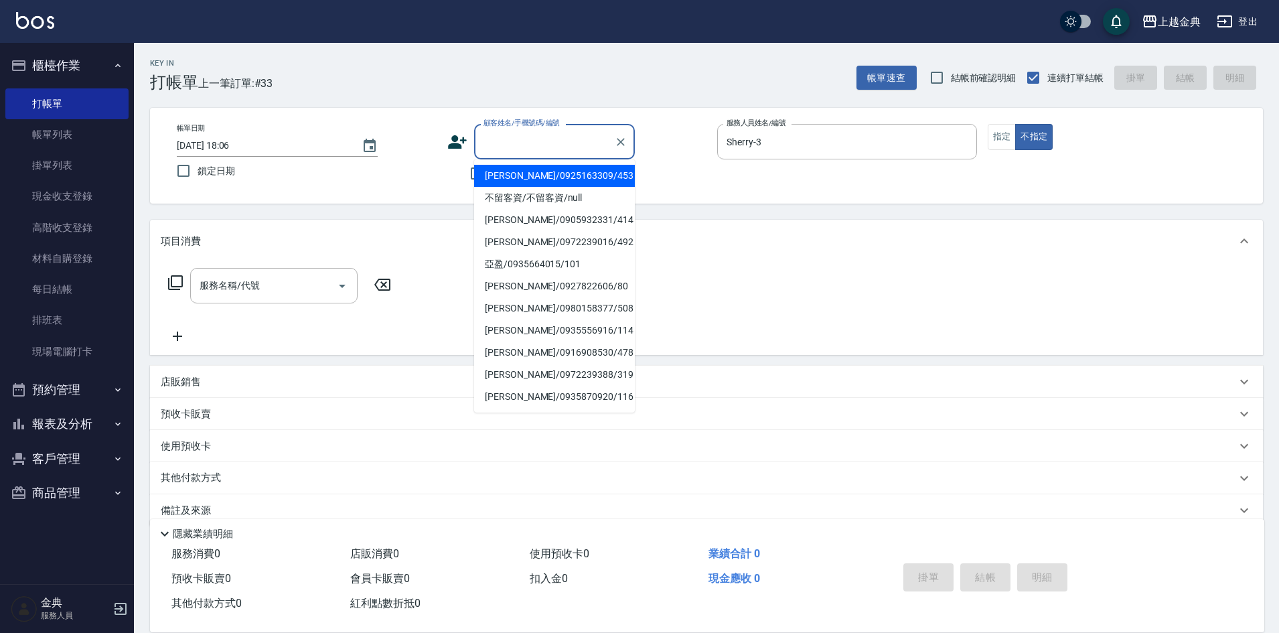
click at [524, 141] on input "顧客姓名/手機號碼/編號" at bounding box center [544, 141] width 129 height 23
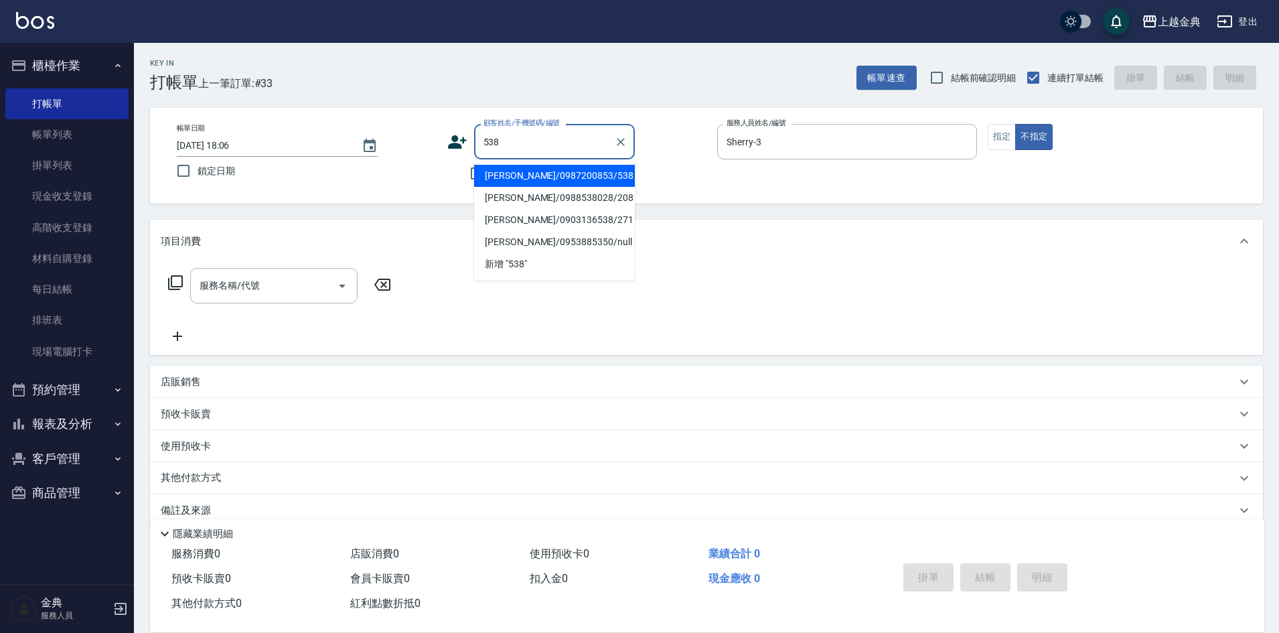
click at [565, 170] on li "[PERSON_NAME]/0987200853/538" at bounding box center [554, 176] width 161 height 22
type input "[PERSON_NAME]/0987200853/538"
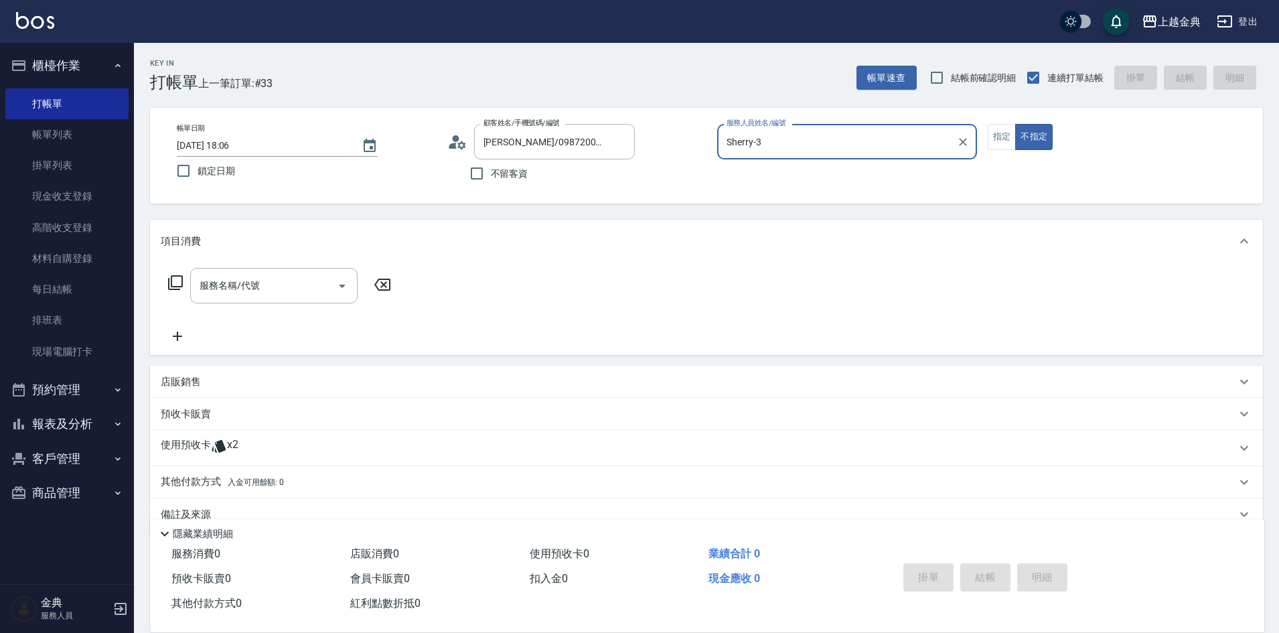
click at [262, 441] on div "使用預收卡 x2" at bounding box center [698, 448] width 1075 height 20
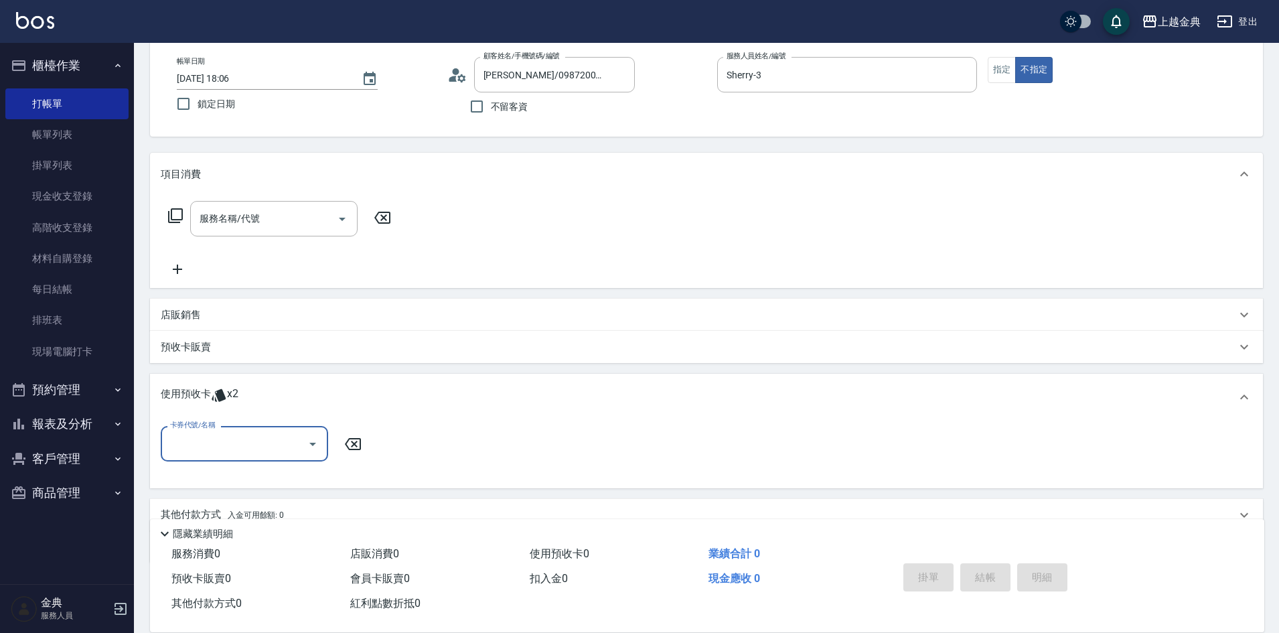
click at [256, 445] on input "卡券代號/名稱" at bounding box center [234, 443] width 135 height 23
click at [247, 482] on div "頭皮3次 剩餘2張" at bounding box center [244, 478] width 167 height 22
type input "頭皮3次"
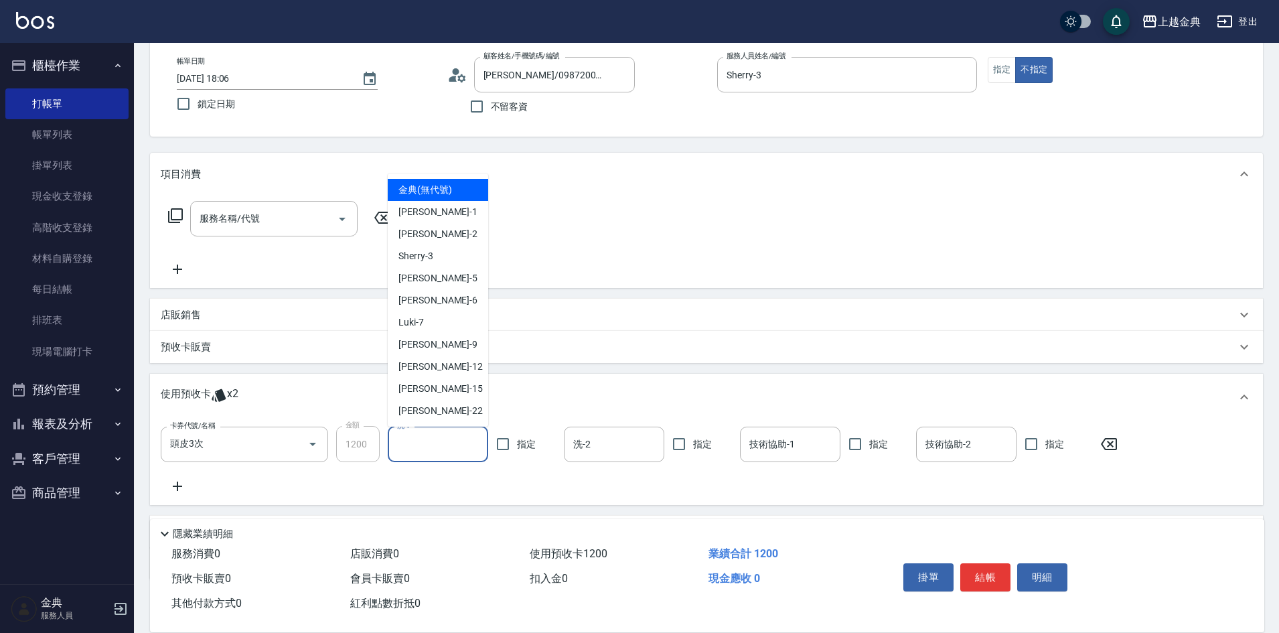
click at [454, 441] on input "洗-1" at bounding box center [438, 444] width 88 height 23
click at [447, 413] on div "[PERSON_NAME] -22" at bounding box center [438, 411] width 100 height 22
type input "[PERSON_NAME]-22"
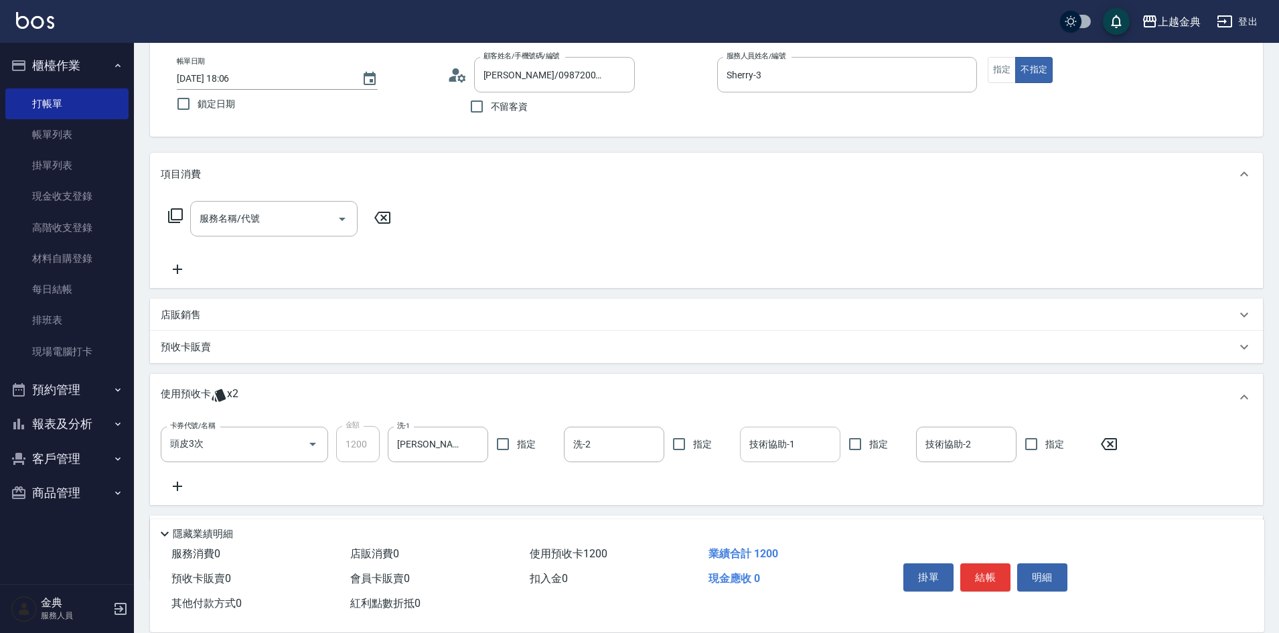
click at [752, 450] on input "技術協助-1" at bounding box center [790, 444] width 88 height 23
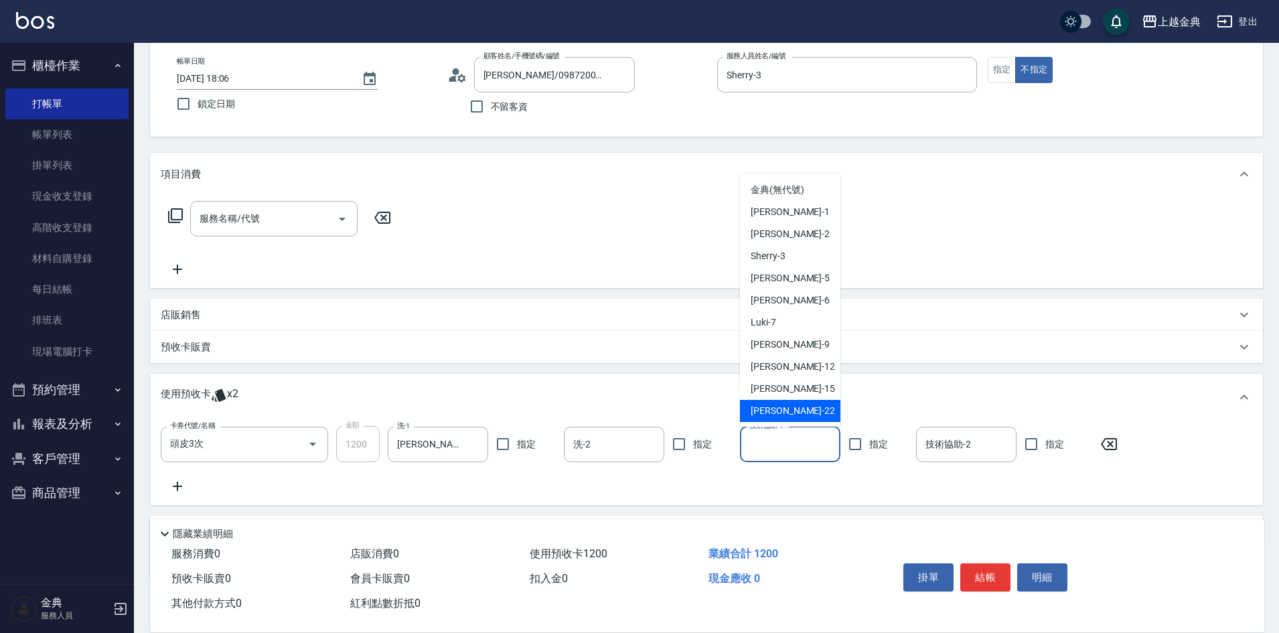
click at [779, 417] on div "[PERSON_NAME] -22" at bounding box center [790, 411] width 100 height 22
type input "[PERSON_NAME]-22"
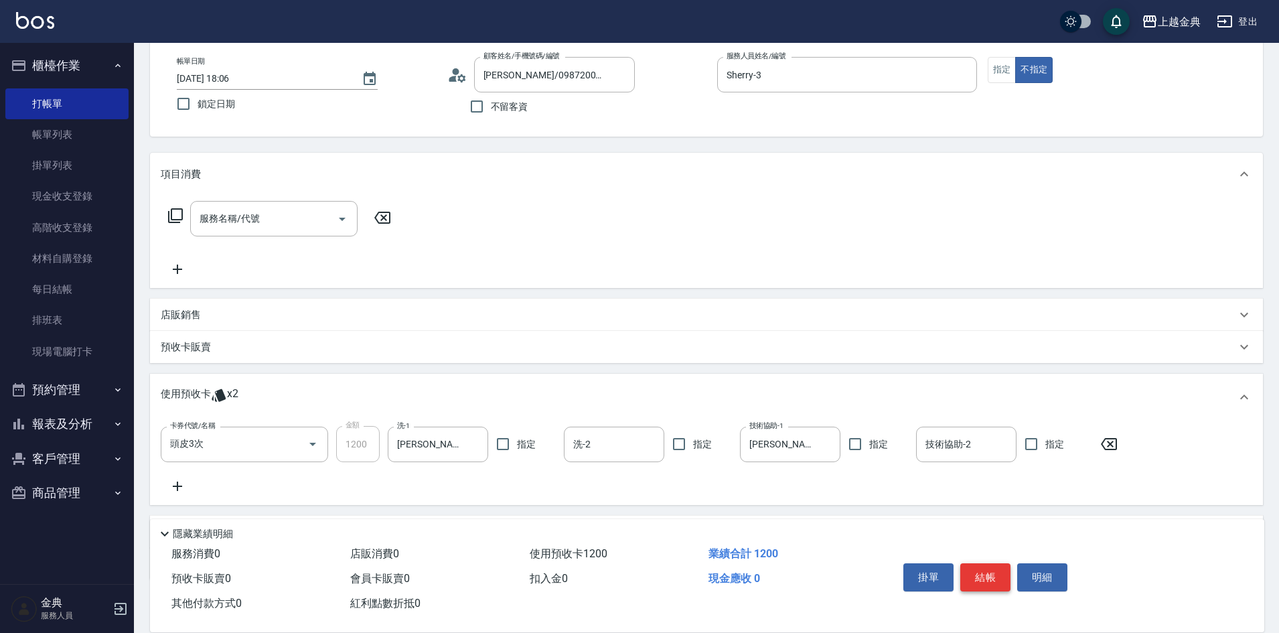
click at [984, 571] on button "結帳" at bounding box center [985, 577] width 50 height 28
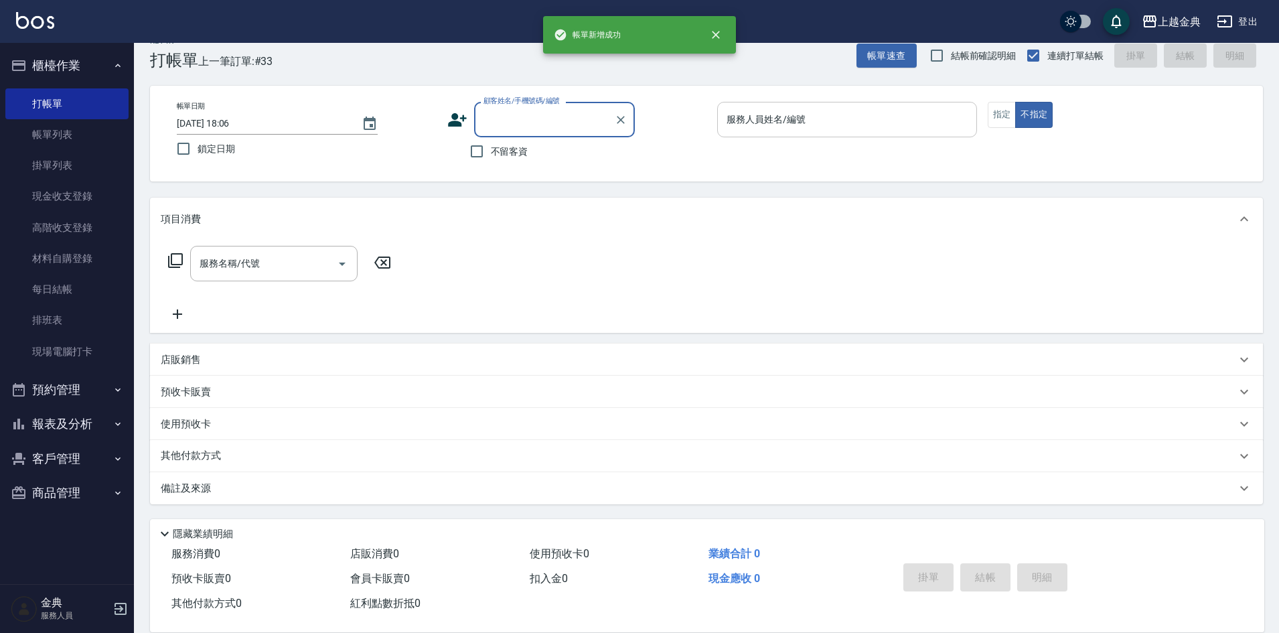
scroll to position [22, 0]
click at [845, 121] on input "服務人員姓名/編號" at bounding box center [847, 119] width 248 height 23
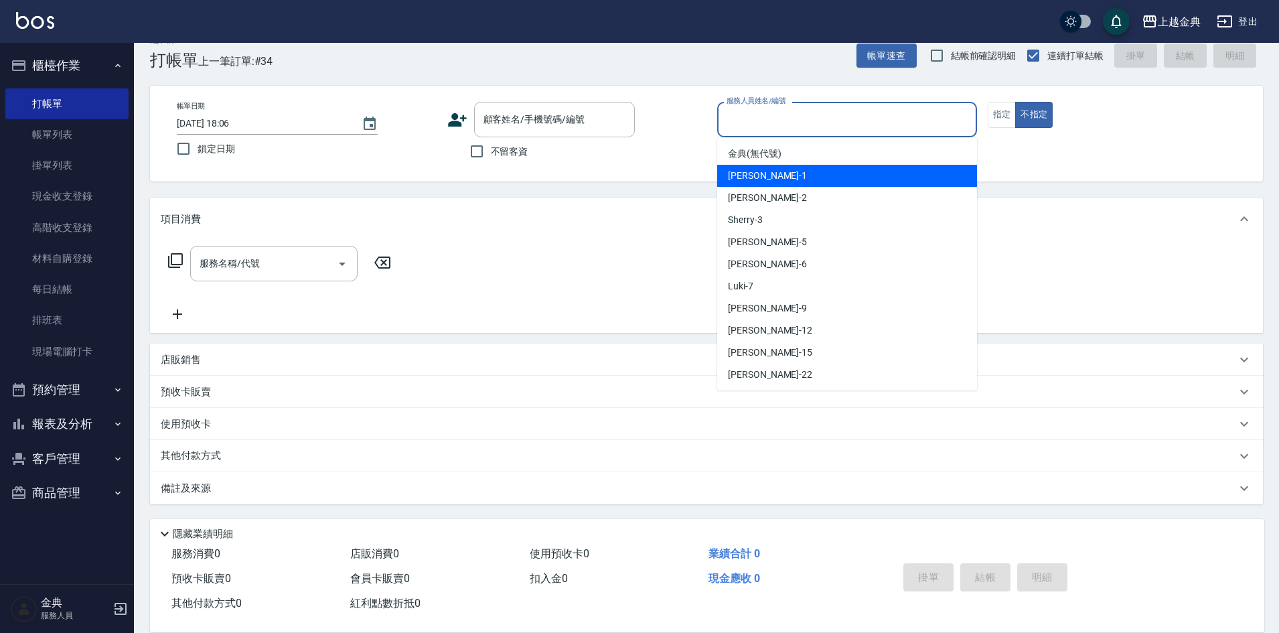
click at [837, 165] on div "Emma -1" at bounding box center [847, 176] width 260 height 22
type input "Emma-1"
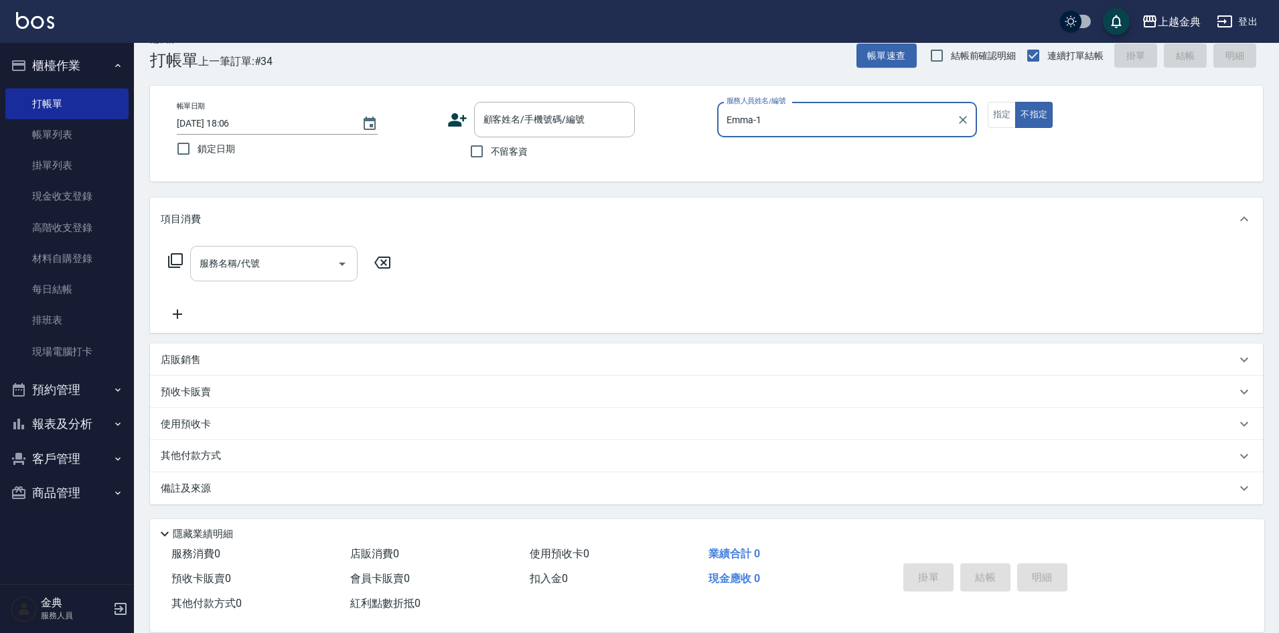
click at [346, 265] on icon "Open" at bounding box center [342, 264] width 16 height 16
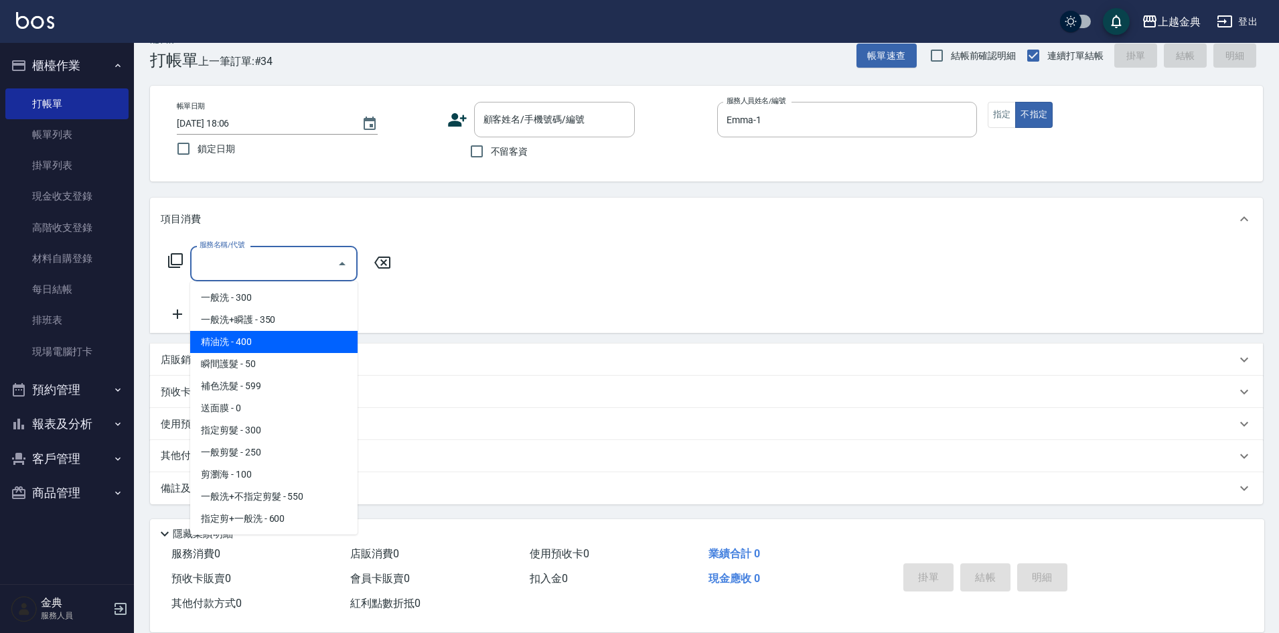
click at [311, 337] on span "精油洗 - 400" at bounding box center [273, 342] width 167 height 22
type input "精油洗(102)"
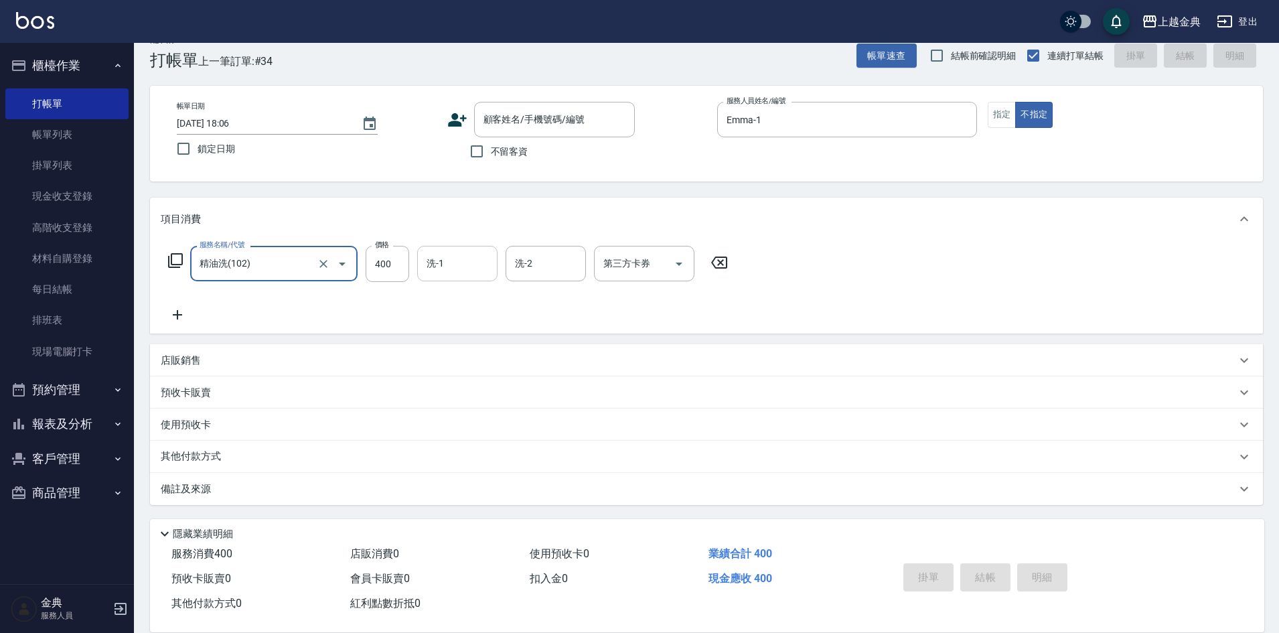
click at [449, 265] on input "洗-1" at bounding box center [457, 263] width 68 height 23
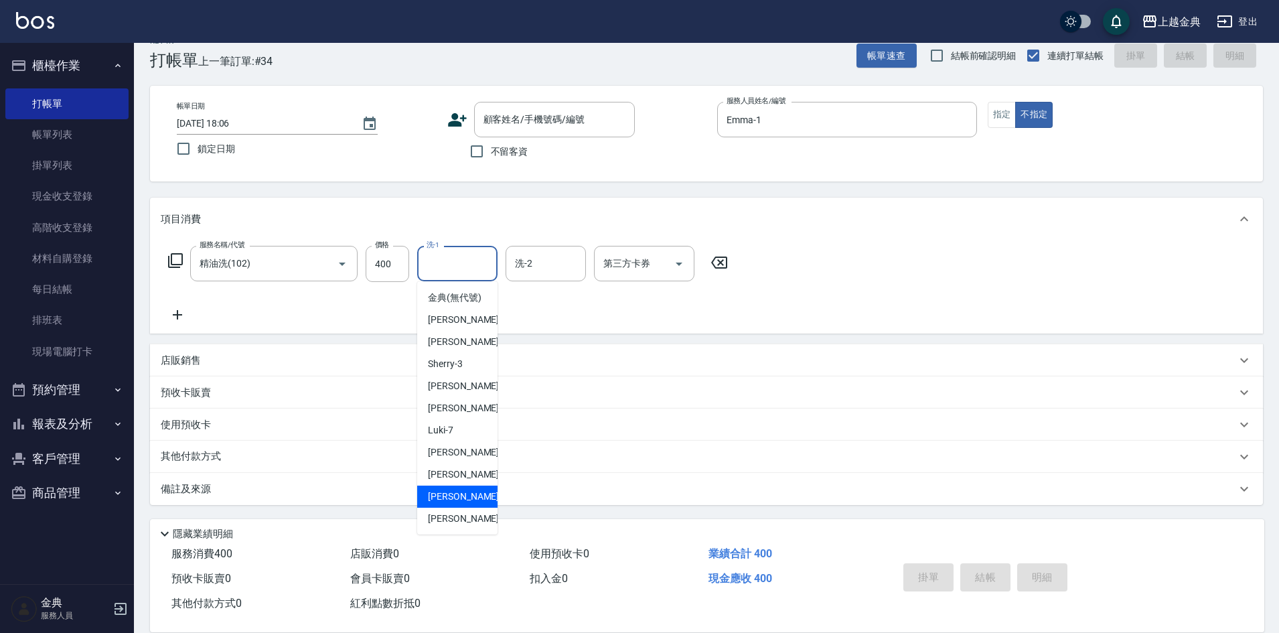
click at [471, 508] on div "[PERSON_NAME] -15" at bounding box center [457, 496] width 80 height 22
type input "[PERSON_NAME]-15"
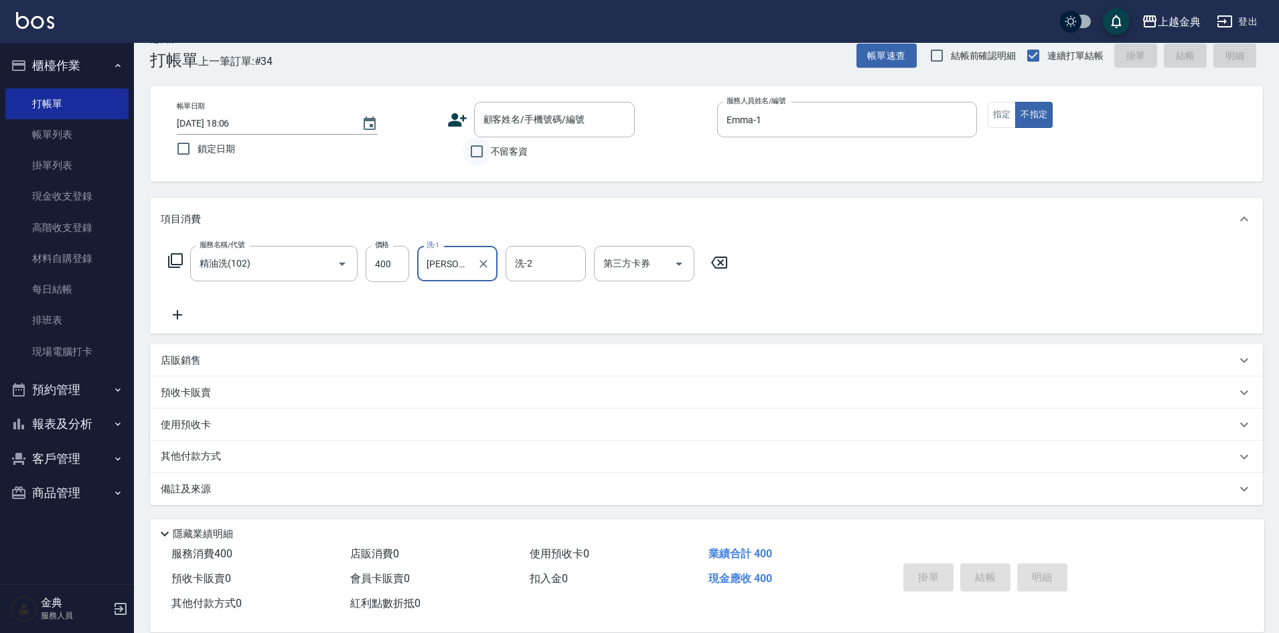
click at [473, 155] on input "不留客資" at bounding box center [477, 151] width 28 height 28
checkbox input "true"
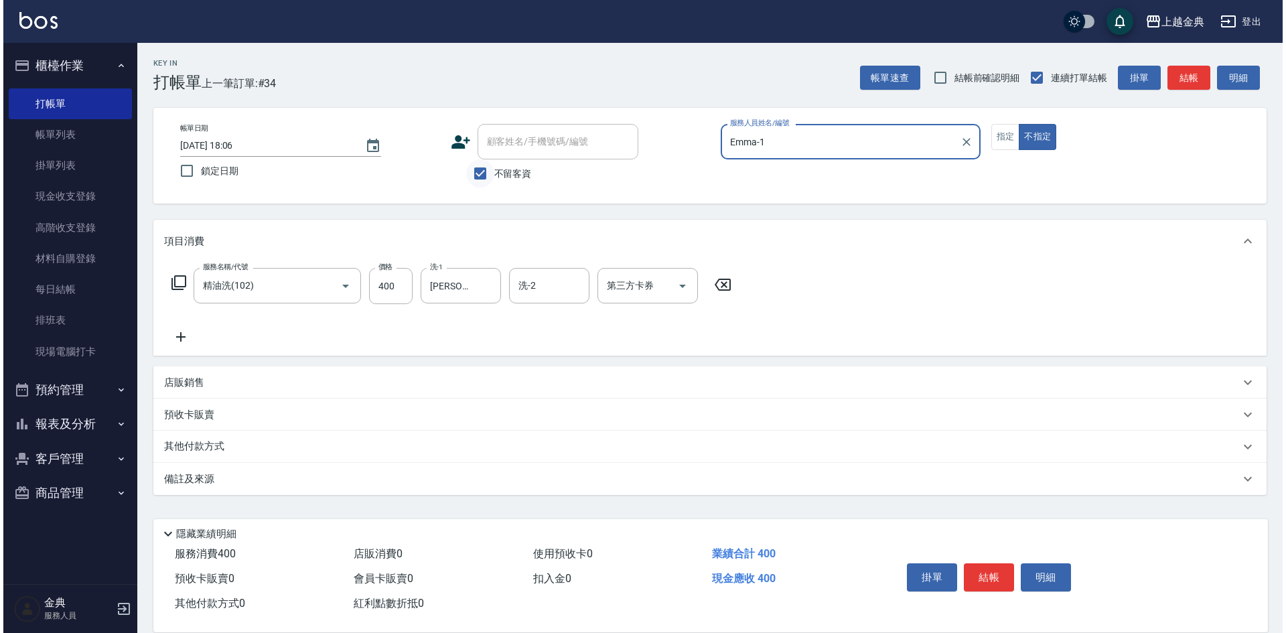
scroll to position [0, 0]
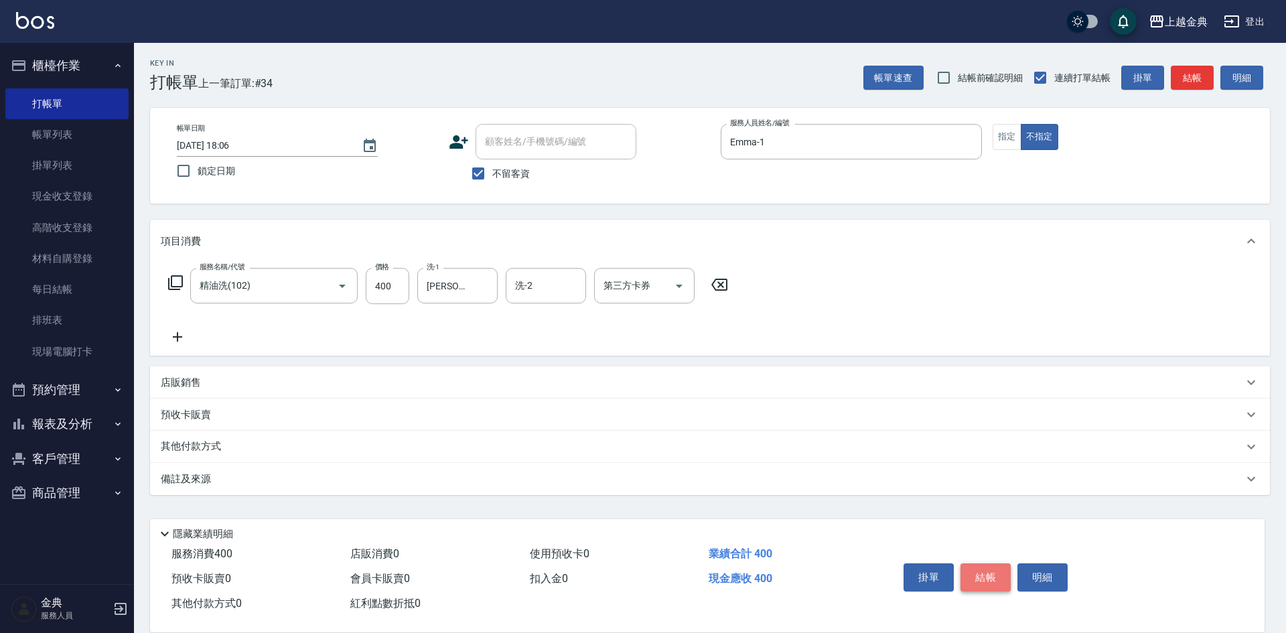
click at [978, 572] on button "結帳" at bounding box center [985, 577] width 50 height 28
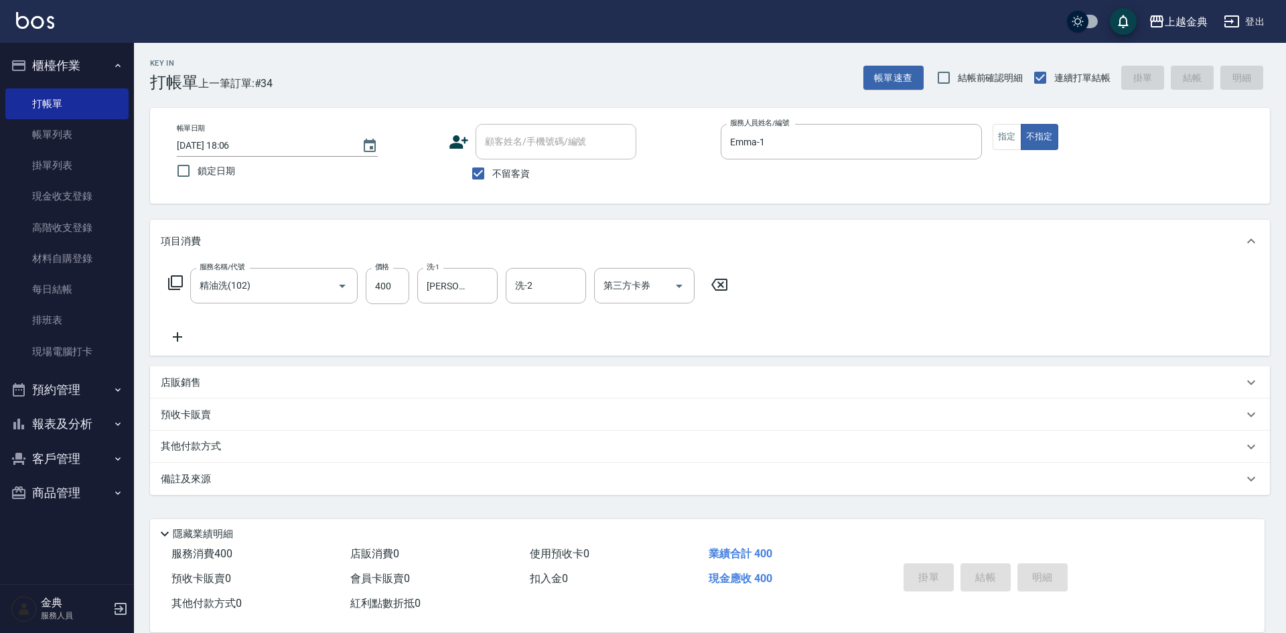
type input "[DATE] 18:07"
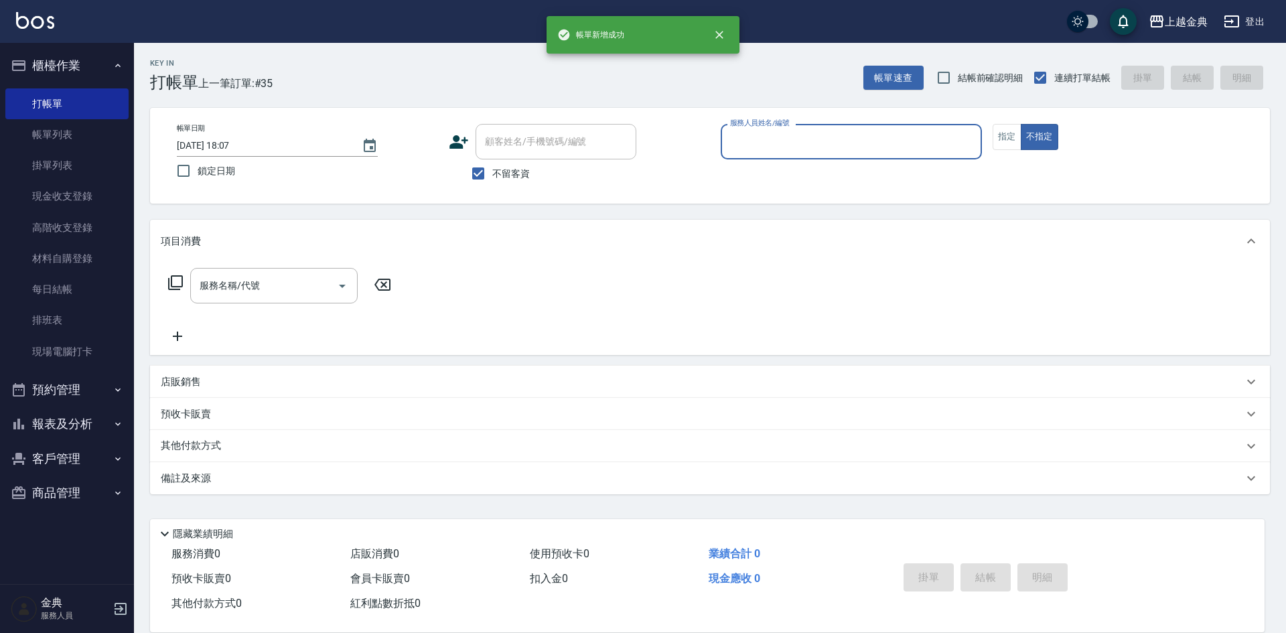
click at [956, 145] on input "服務人員姓名/編號" at bounding box center [851, 141] width 249 height 23
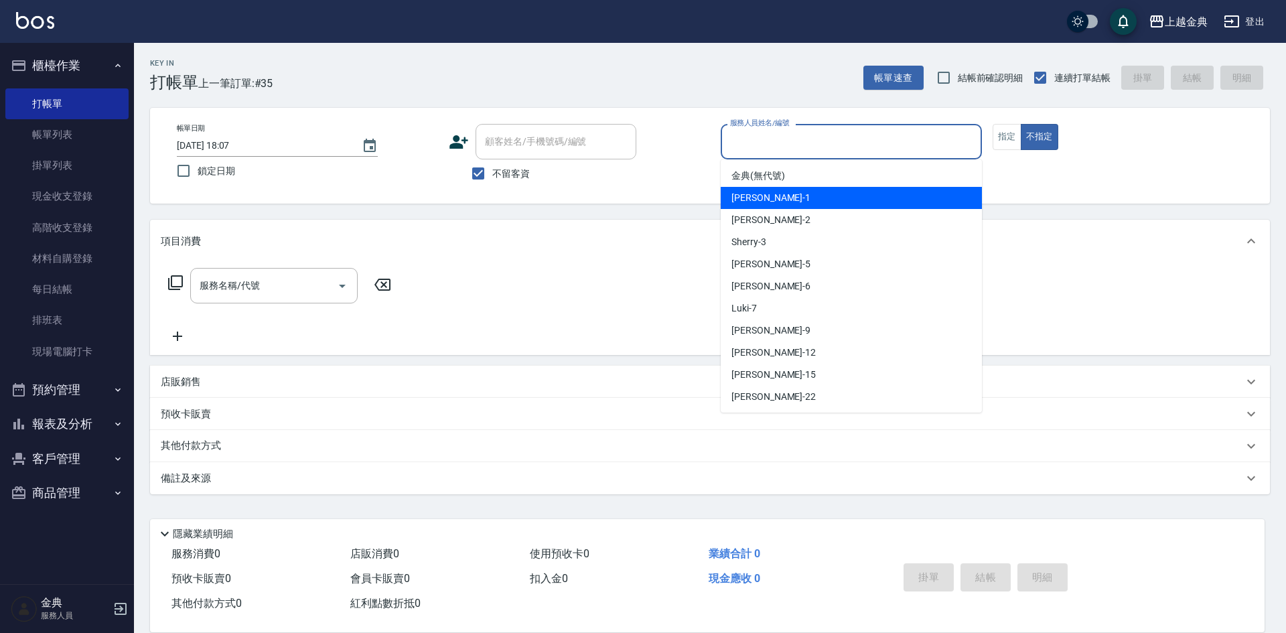
click at [886, 192] on div "Emma -1" at bounding box center [851, 198] width 261 height 22
type input "Emma-1"
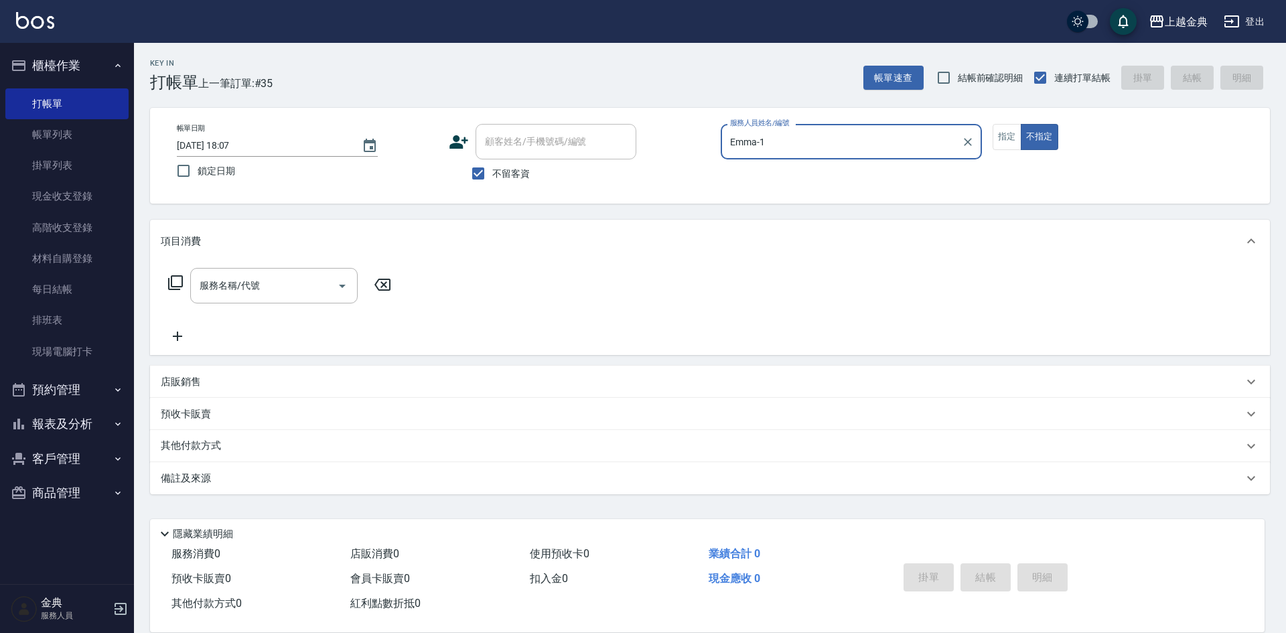
click at [172, 280] on icon at bounding box center [175, 282] width 15 height 15
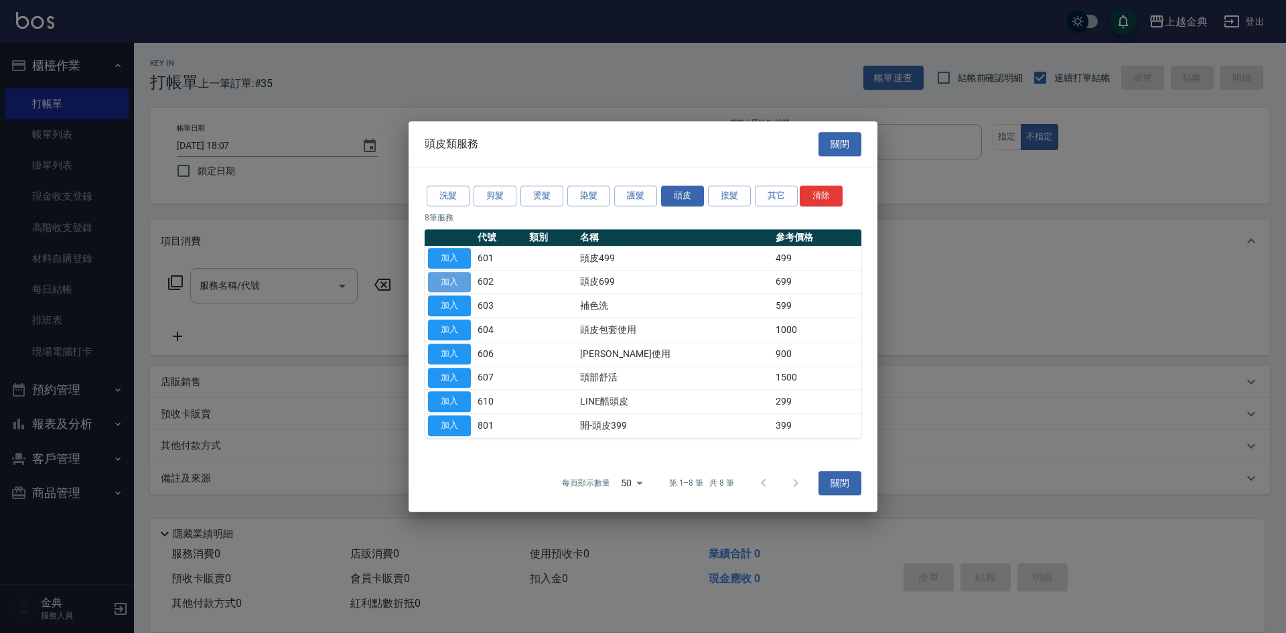
click at [461, 282] on button "加入" at bounding box center [449, 282] width 43 height 21
type input "頭皮699(602)"
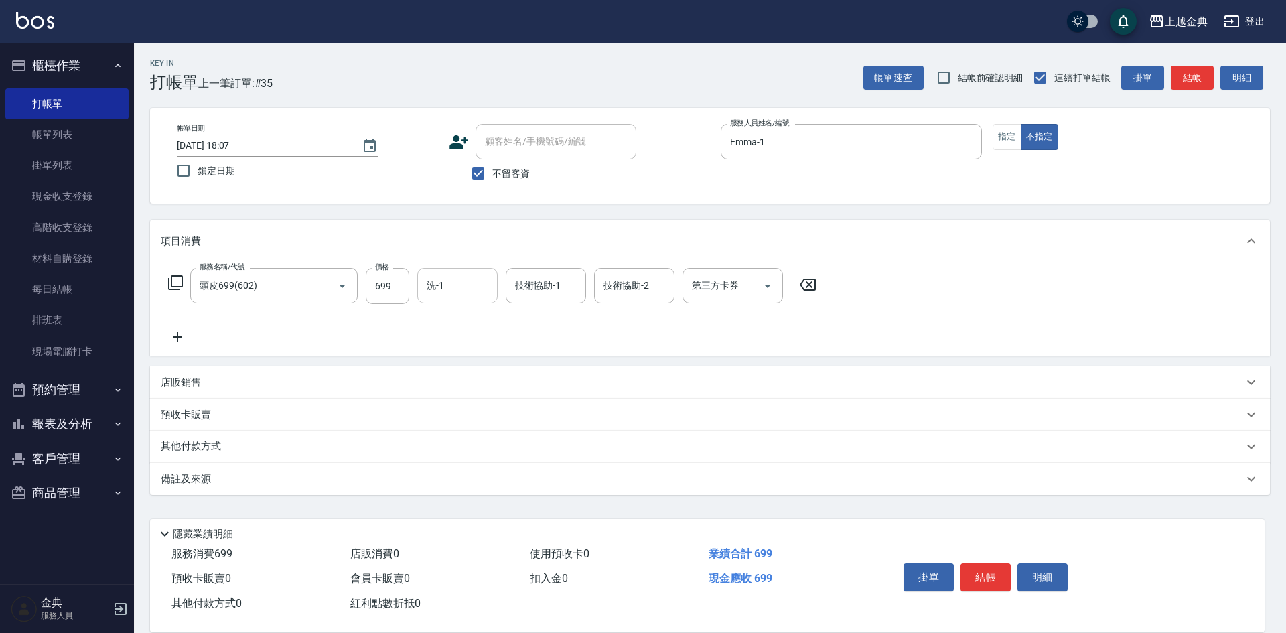
click at [469, 287] on input "洗-1" at bounding box center [457, 285] width 68 height 23
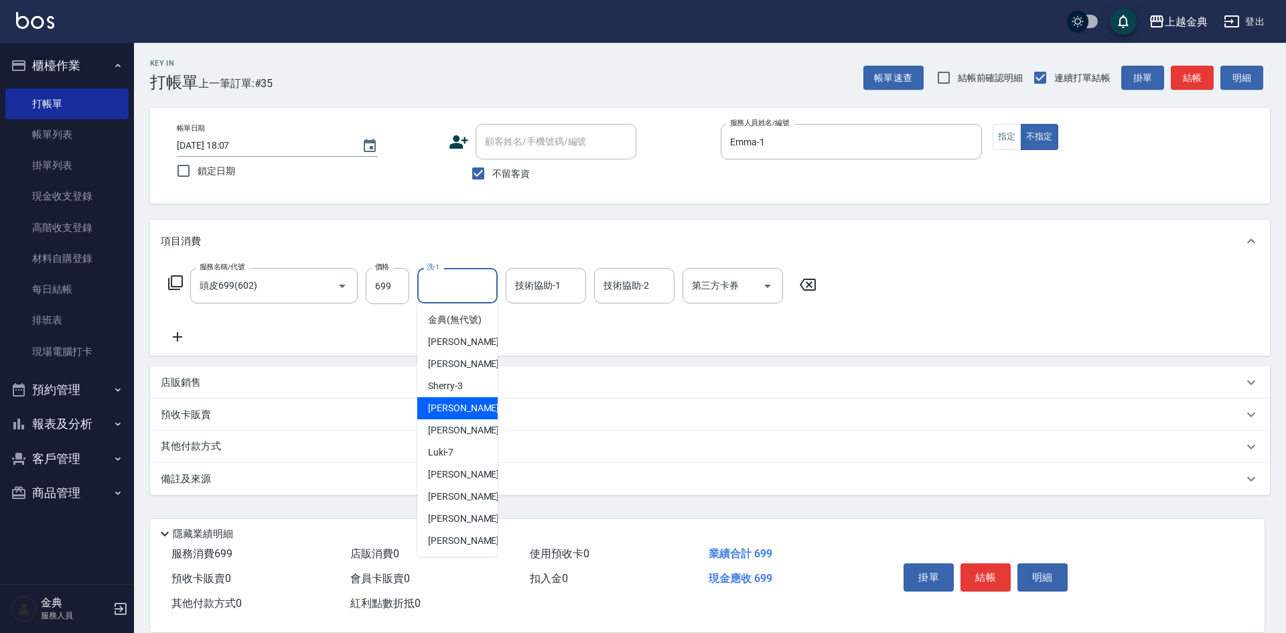
click at [469, 419] on div "[PERSON_NAME] -5" at bounding box center [457, 408] width 80 height 22
type input "[PERSON_NAME]-5"
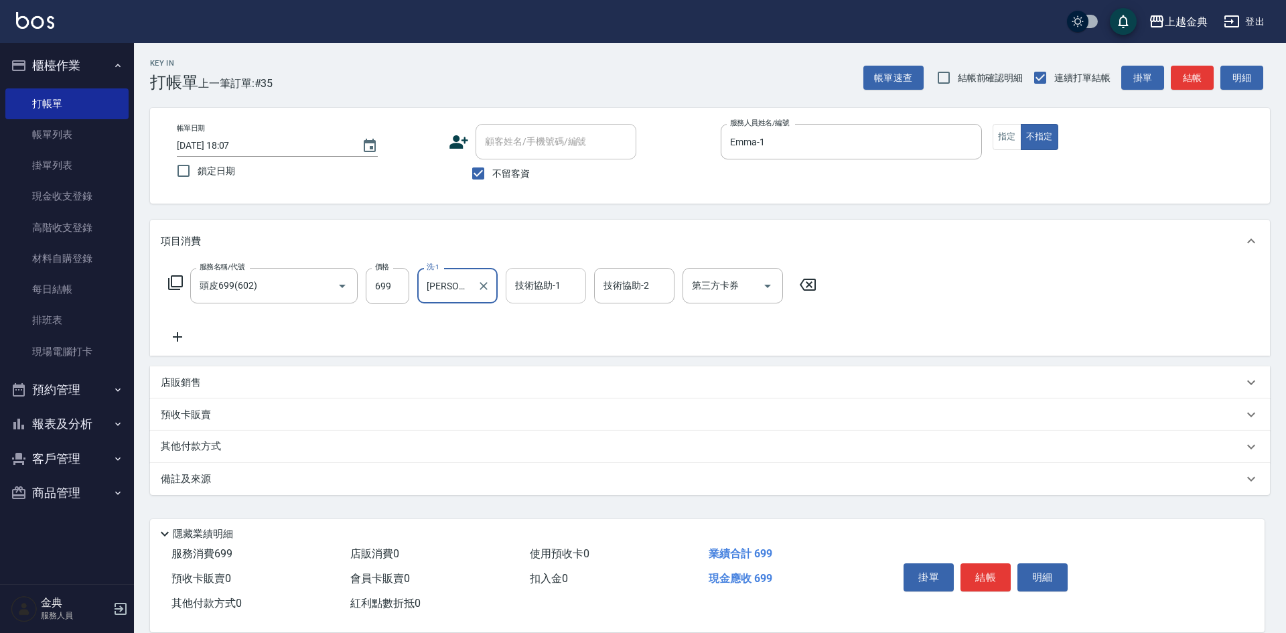
click at [550, 290] on input "技術協助-1" at bounding box center [546, 285] width 68 height 23
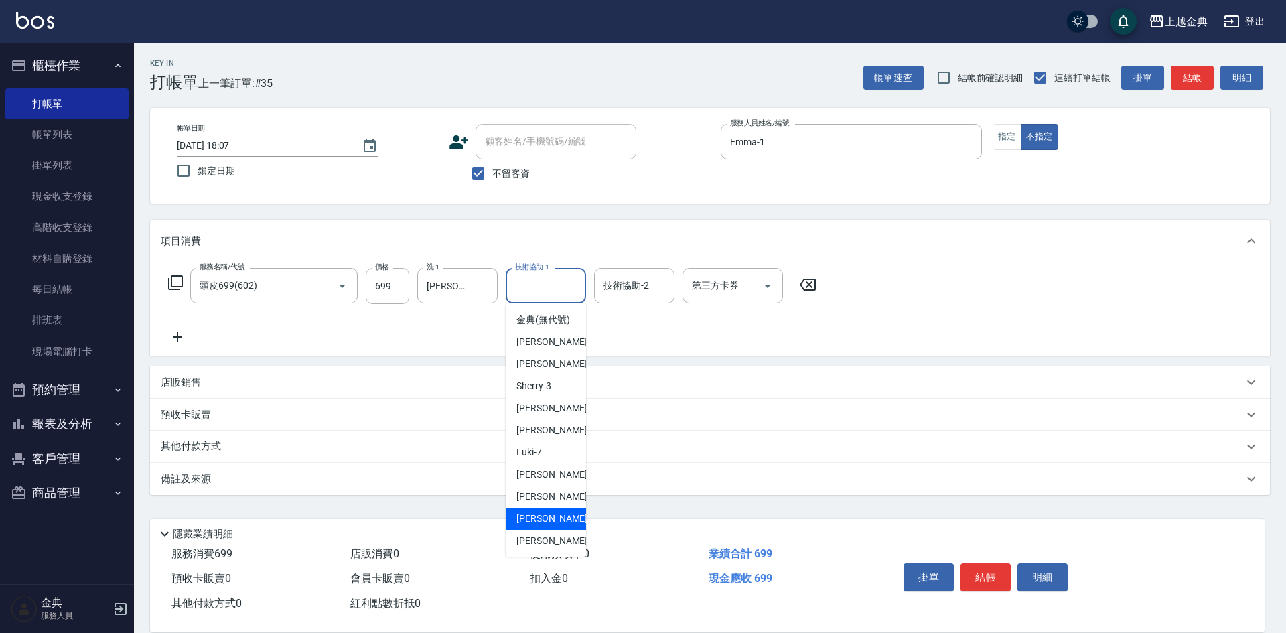
click at [528, 525] on div "[PERSON_NAME] -15" at bounding box center [546, 519] width 80 height 22
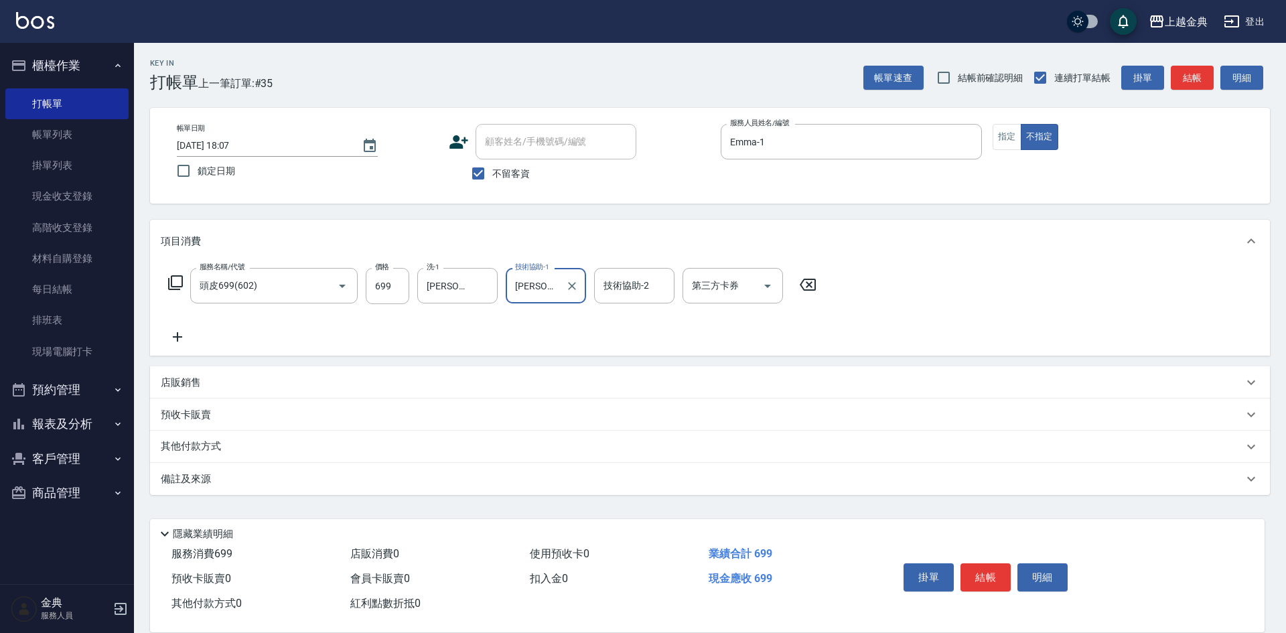
type input "[PERSON_NAME]-15"
click at [980, 569] on button "結帳" at bounding box center [985, 577] width 50 height 28
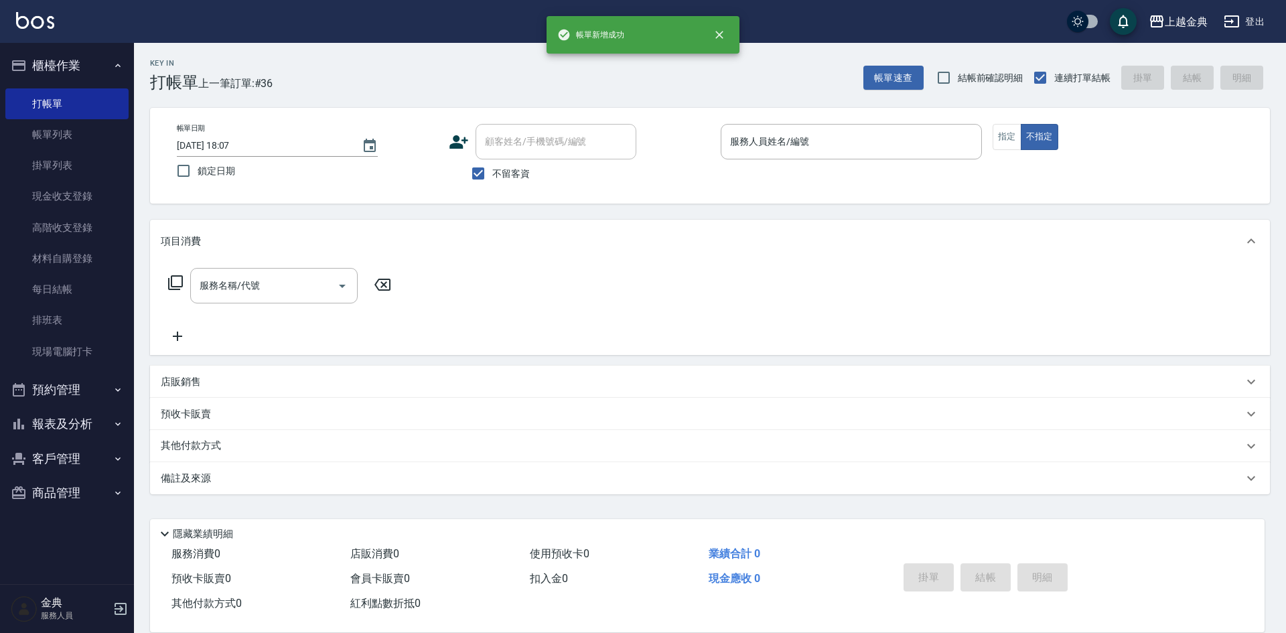
click at [919, 113] on div "帳單日期 [DATE] 18:07 鎖定日期 顧客姓名/手機號碼/編號 顧客姓名/手機號碼/編號 不留客資 服務人員姓名/編號 服務人員姓名/編號 指定 不指定" at bounding box center [710, 156] width 1120 height 96
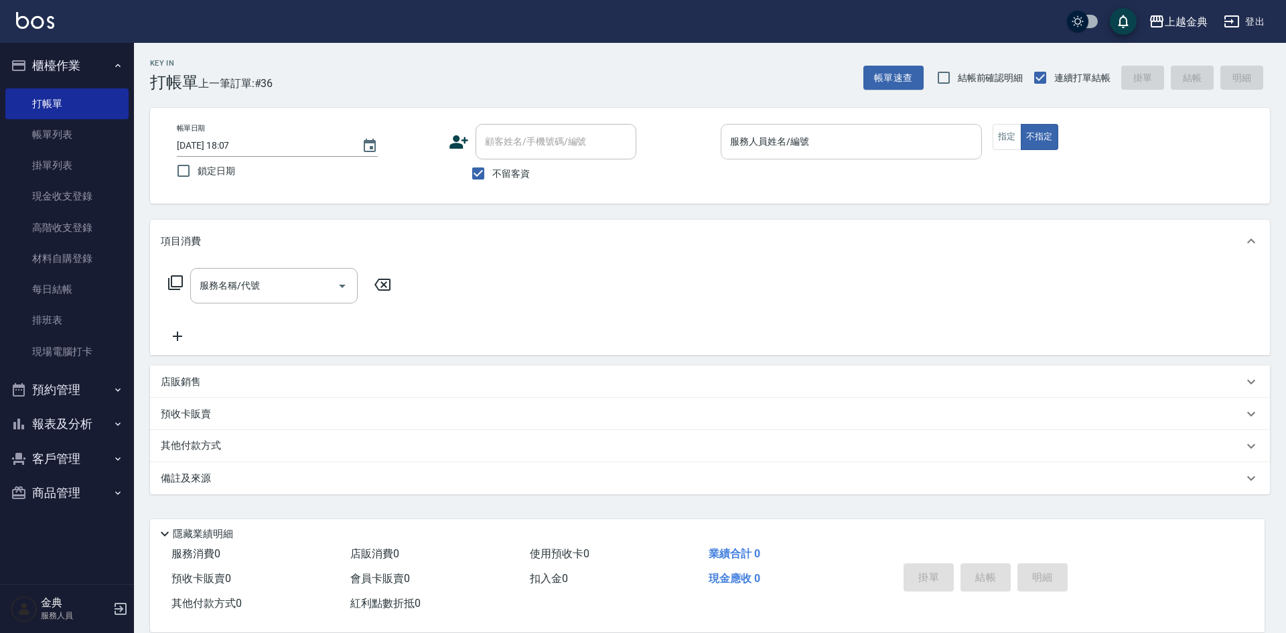
click at [910, 131] on input "服務人員姓名/編號" at bounding box center [851, 141] width 249 height 23
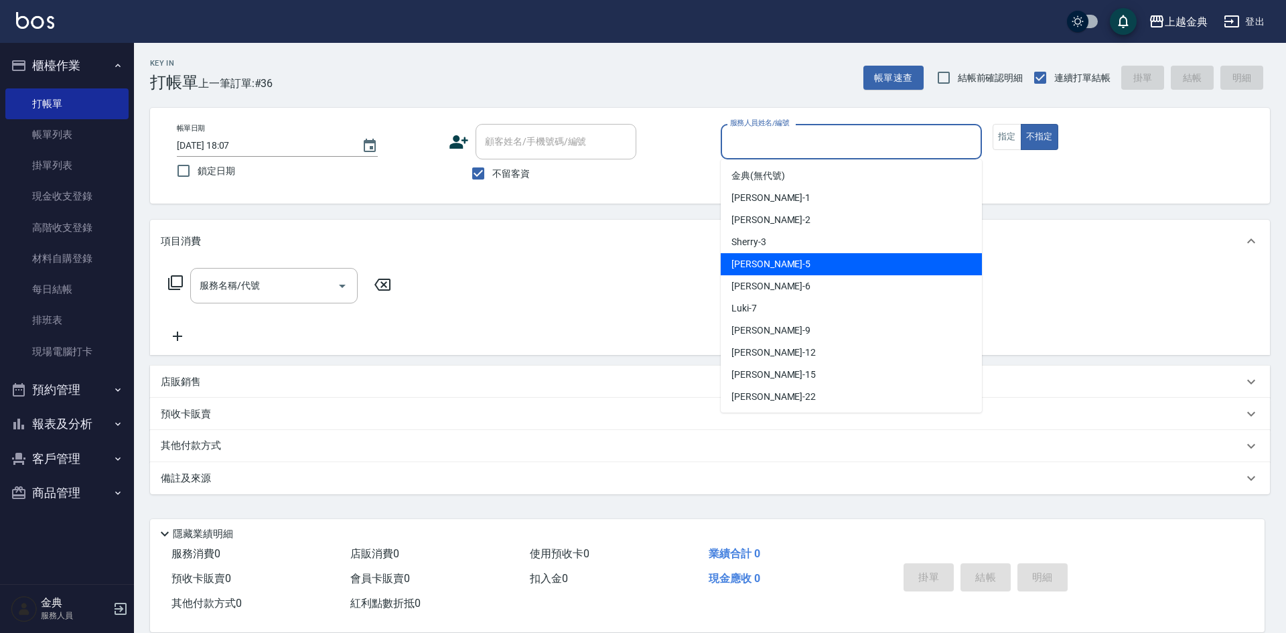
click at [828, 274] on div "[PERSON_NAME] -5" at bounding box center [851, 264] width 261 height 22
type input "[PERSON_NAME]-5"
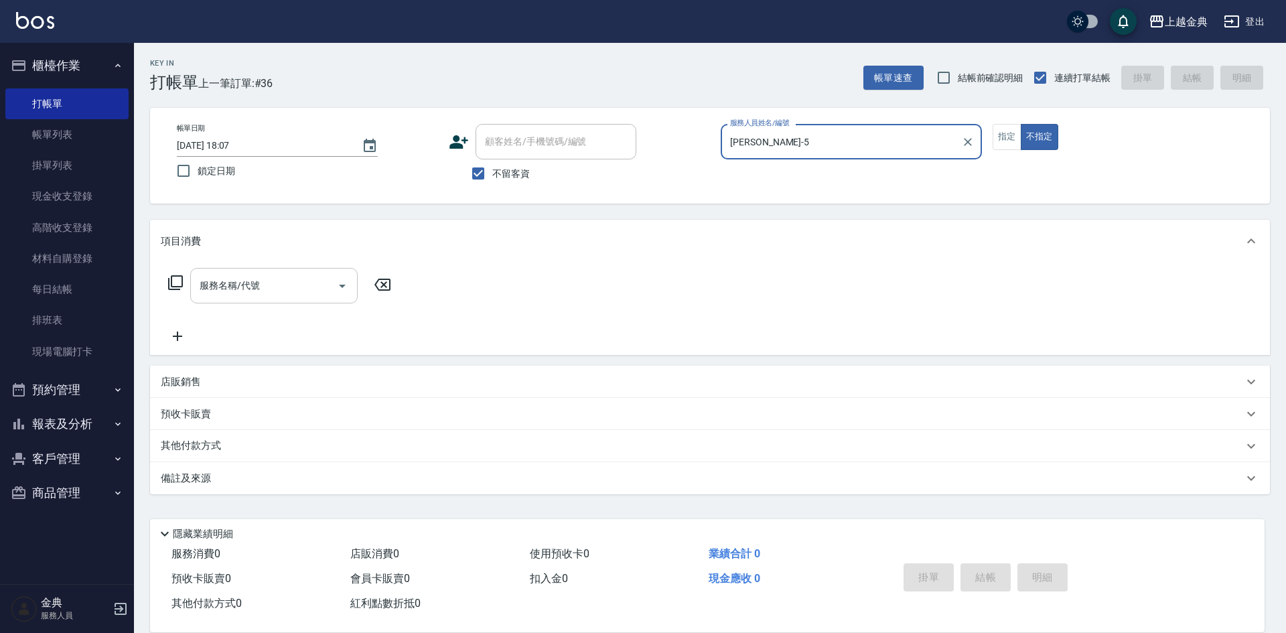
click at [348, 288] on icon "Open" at bounding box center [342, 286] width 16 height 16
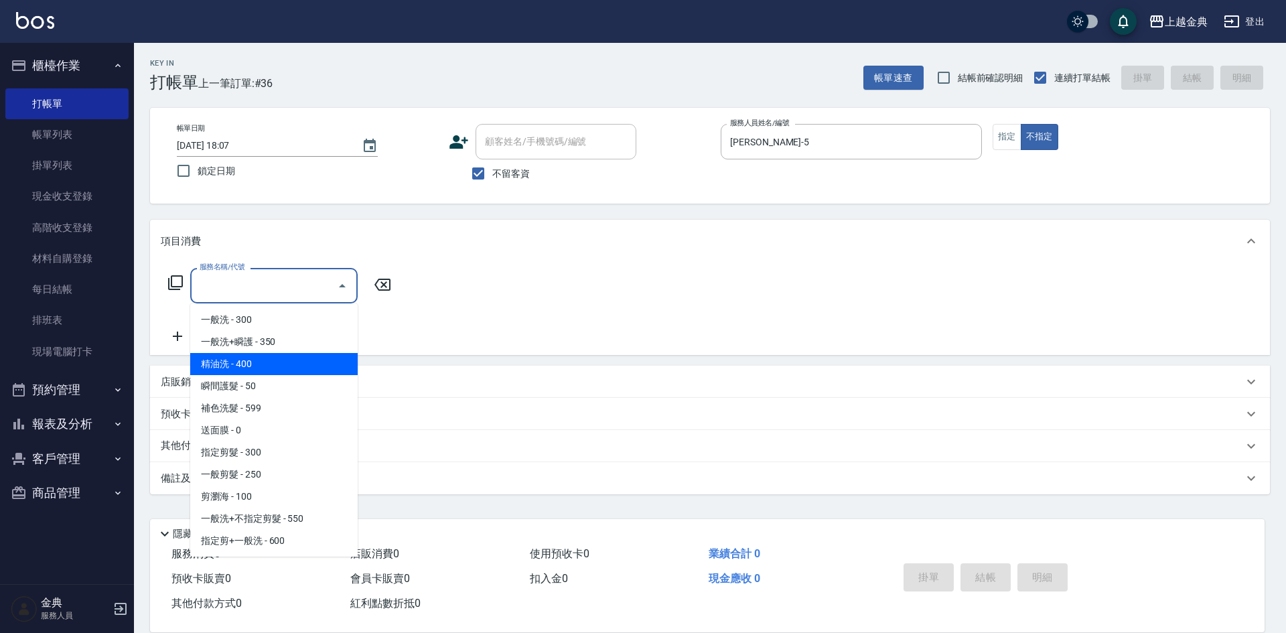
click at [311, 361] on span "精油洗 - 400" at bounding box center [273, 364] width 167 height 22
type input "精油洗(102)"
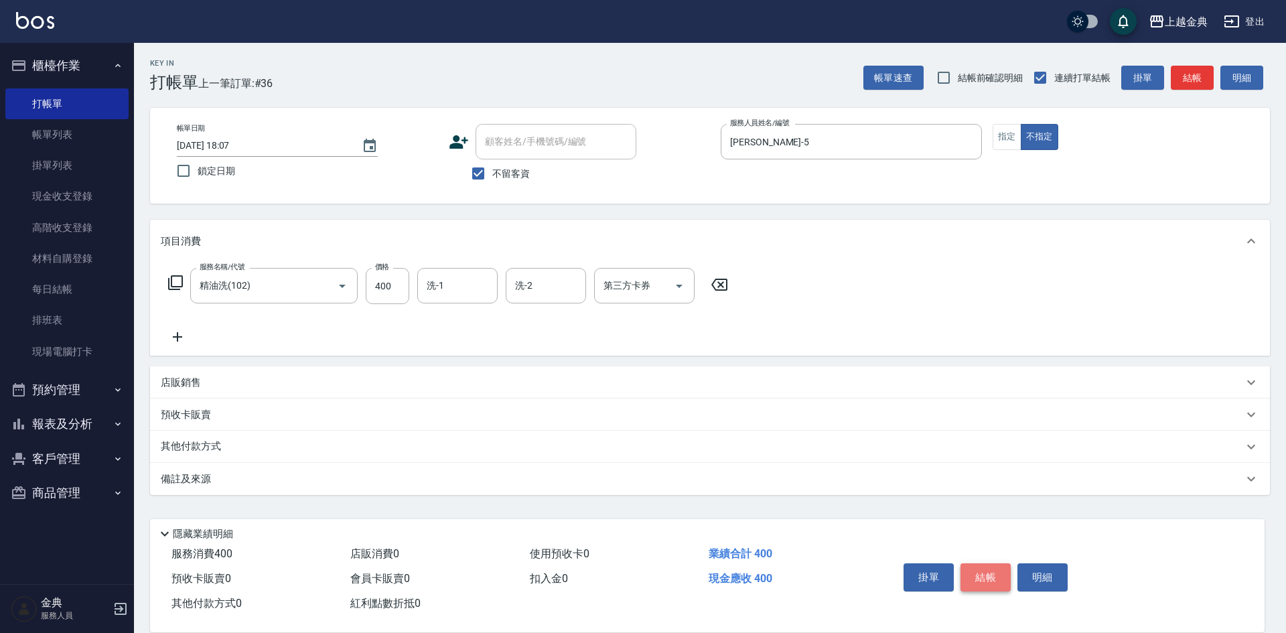
click at [985, 568] on button "結帳" at bounding box center [985, 577] width 50 height 28
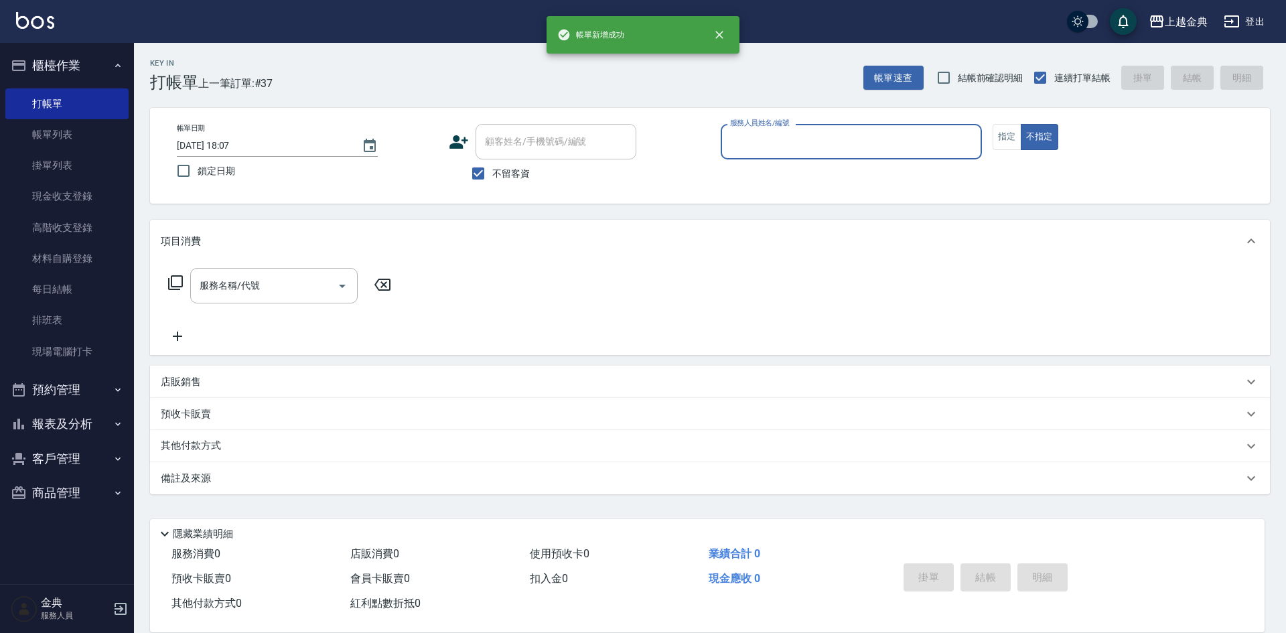
click at [894, 136] on input "服務人員姓名/編號" at bounding box center [851, 141] width 249 height 23
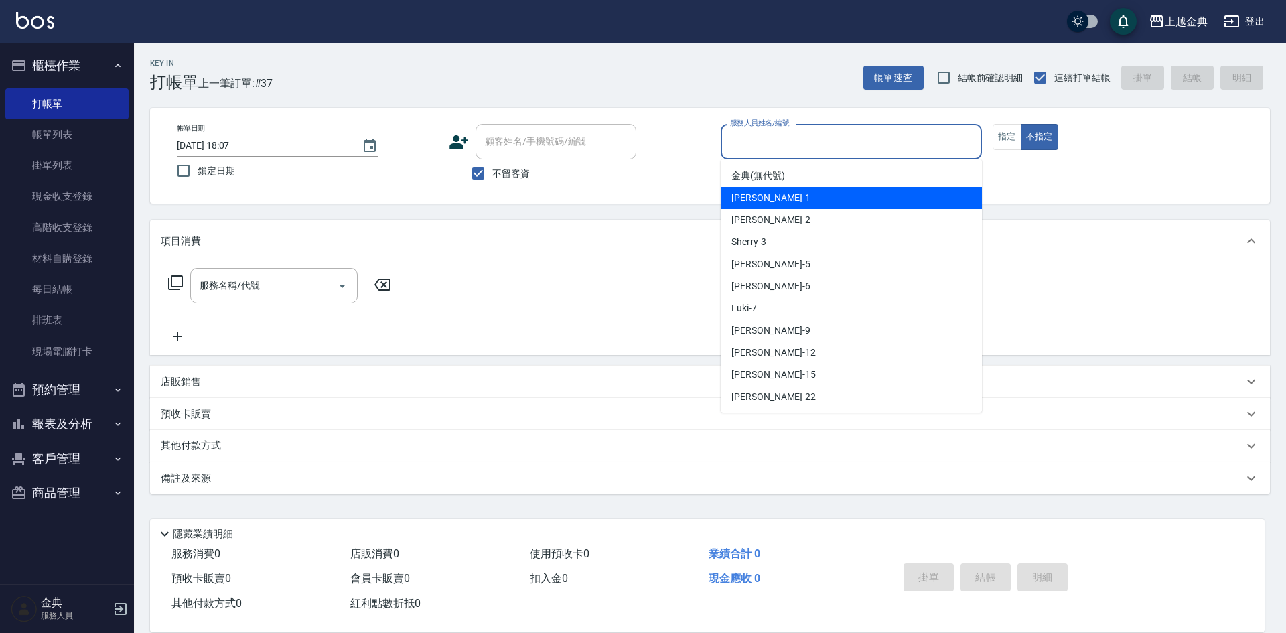
click at [860, 192] on div "Emma -1" at bounding box center [851, 198] width 261 height 22
type input "Emma-1"
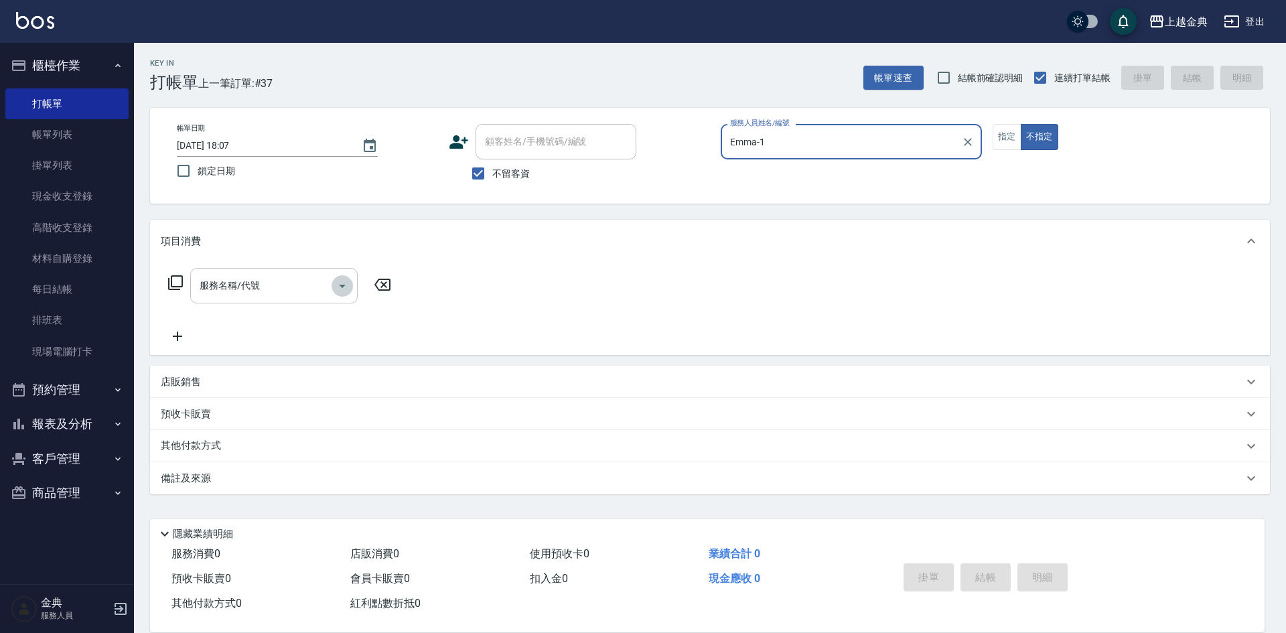
click at [336, 290] on icon "Open" at bounding box center [342, 286] width 16 height 16
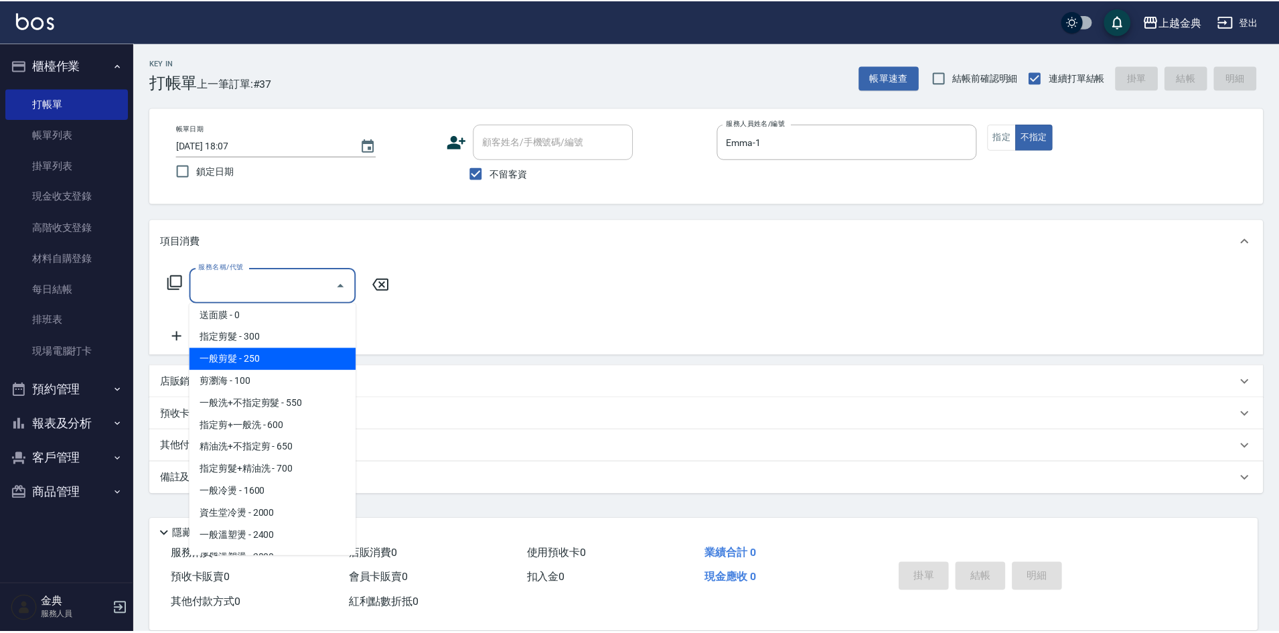
scroll to position [134, 0]
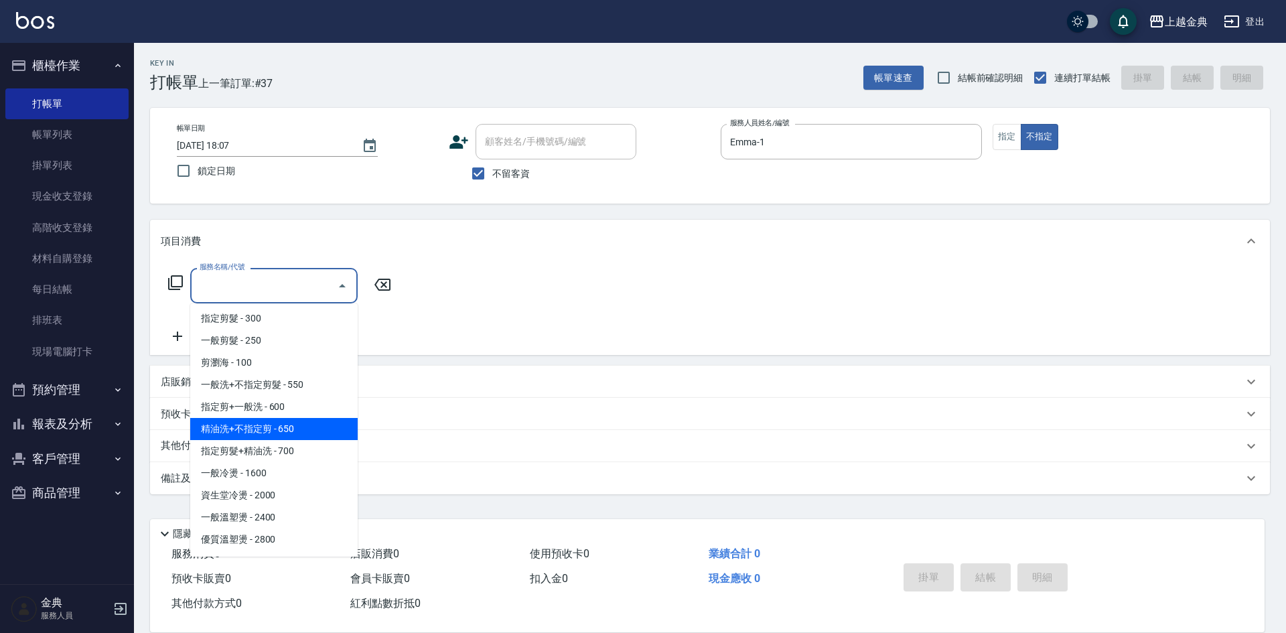
click at [319, 423] on span "精油洗+不指定剪 - 650" at bounding box center [273, 429] width 167 height 22
type input "精油洗+不指定剪(205)"
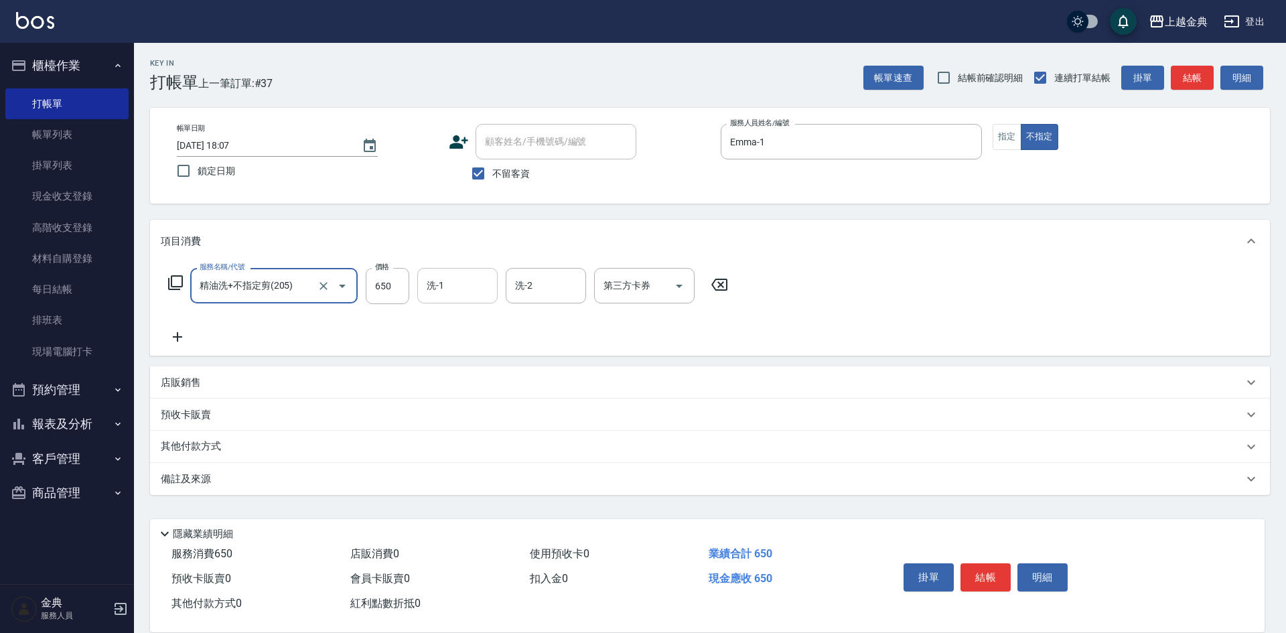
click at [472, 293] on input "洗-1" at bounding box center [457, 285] width 68 height 23
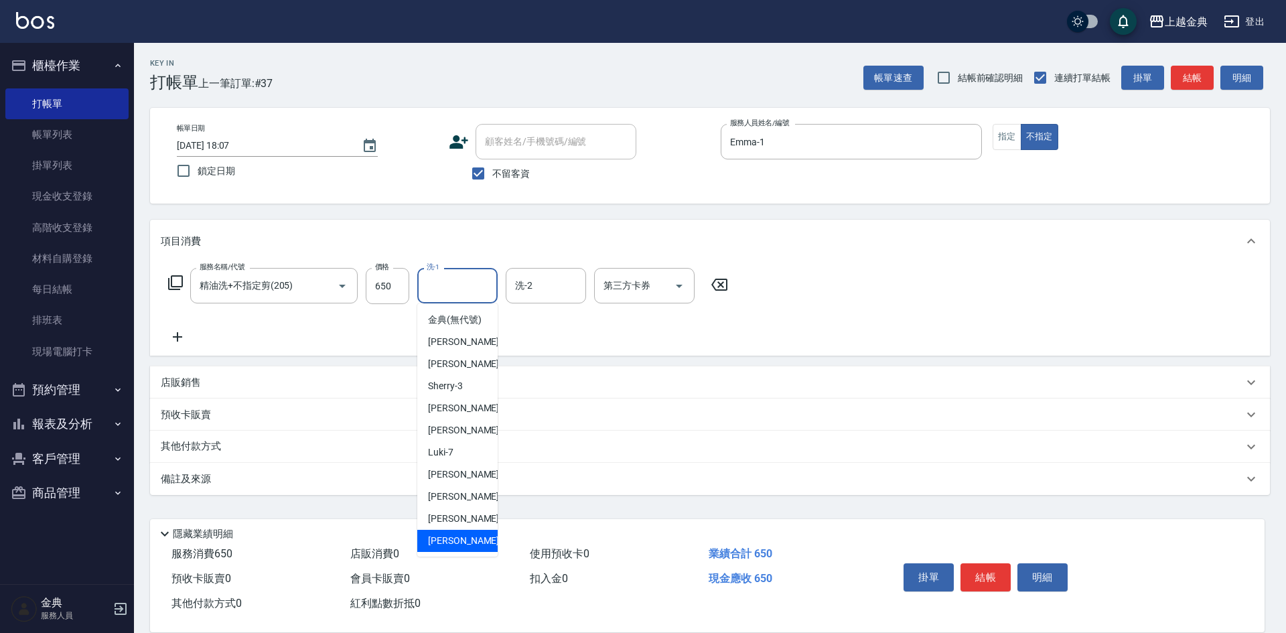
click at [456, 545] on div "[PERSON_NAME] -22" at bounding box center [457, 541] width 80 height 22
type input "[PERSON_NAME]-22"
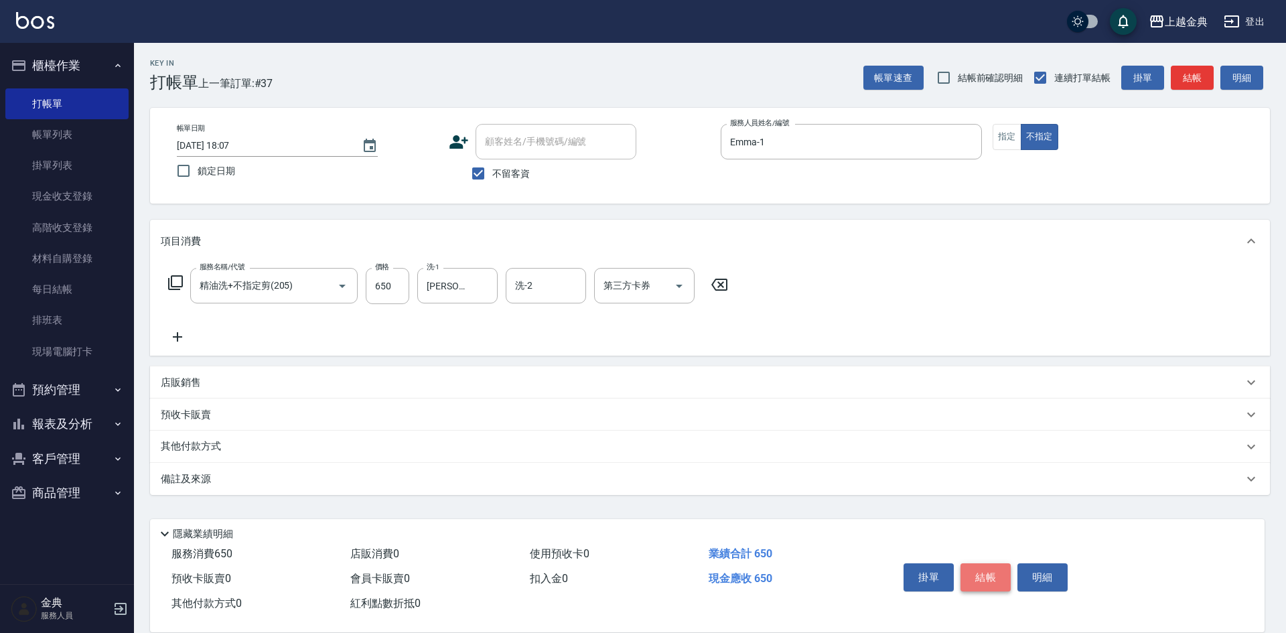
click at [974, 573] on button "結帳" at bounding box center [985, 577] width 50 height 28
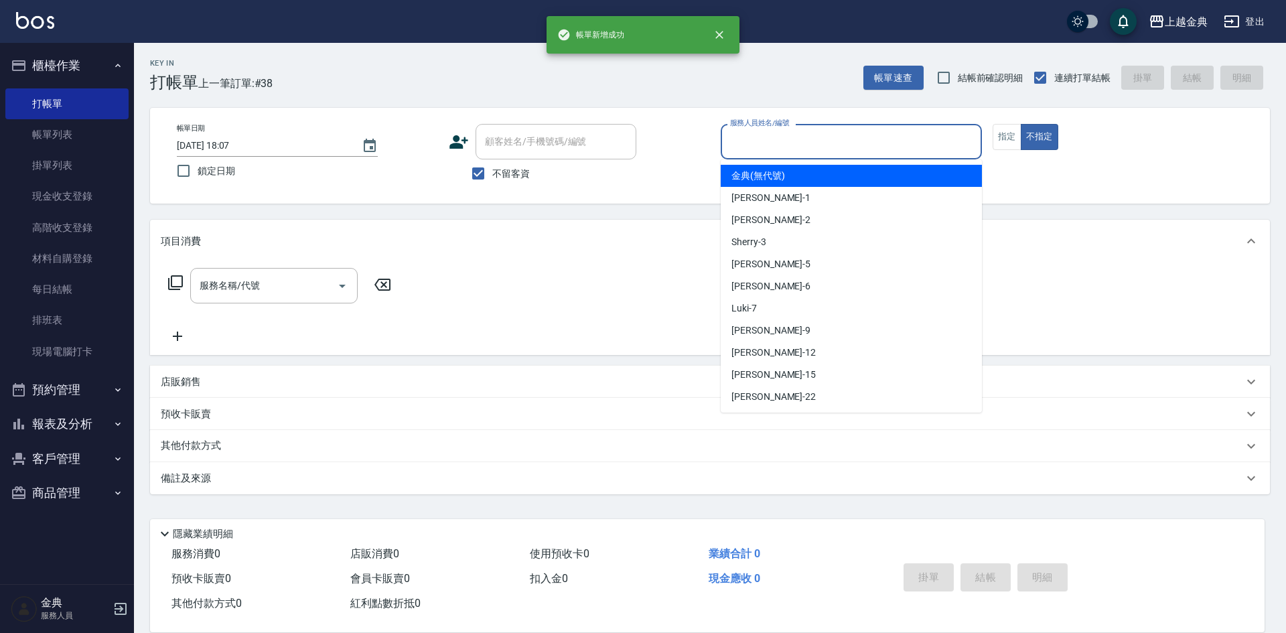
click at [874, 134] on input "服務人員姓名/編號" at bounding box center [851, 141] width 249 height 23
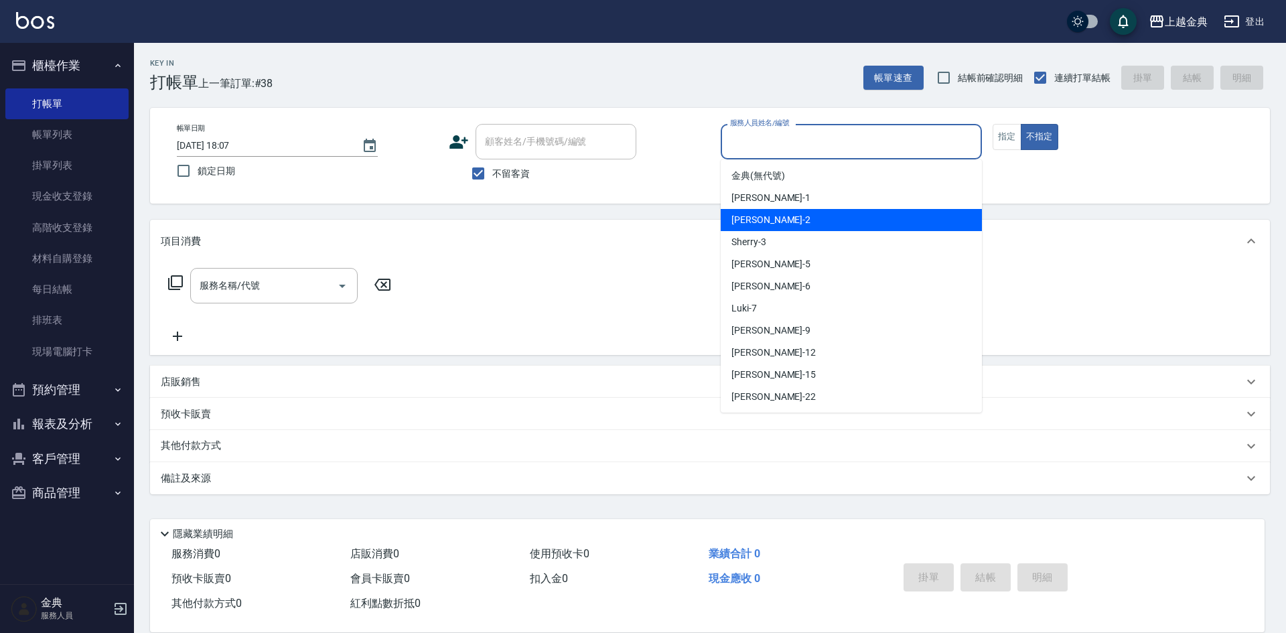
click at [822, 221] on div "Cindy -2" at bounding box center [851, 220] width 261 height 22
type input "Cindy-2"
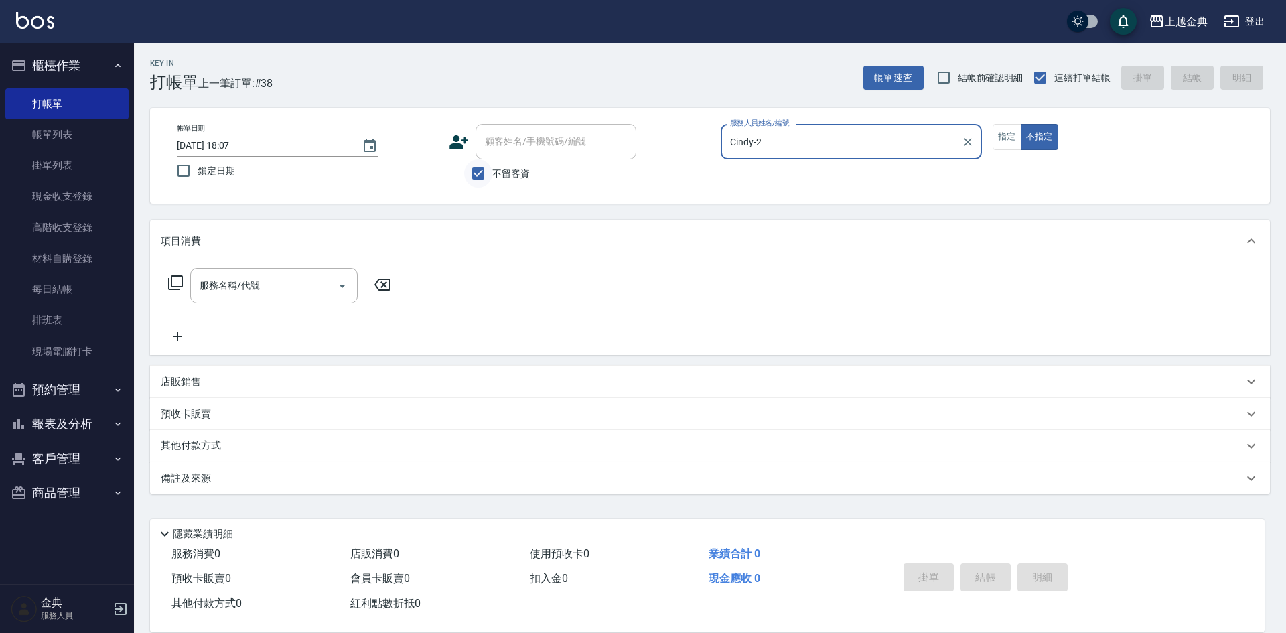
click at [481, 171] on input "不留客資" at bounding box center [478, 173] width 28 height 28
checkbox input "false"
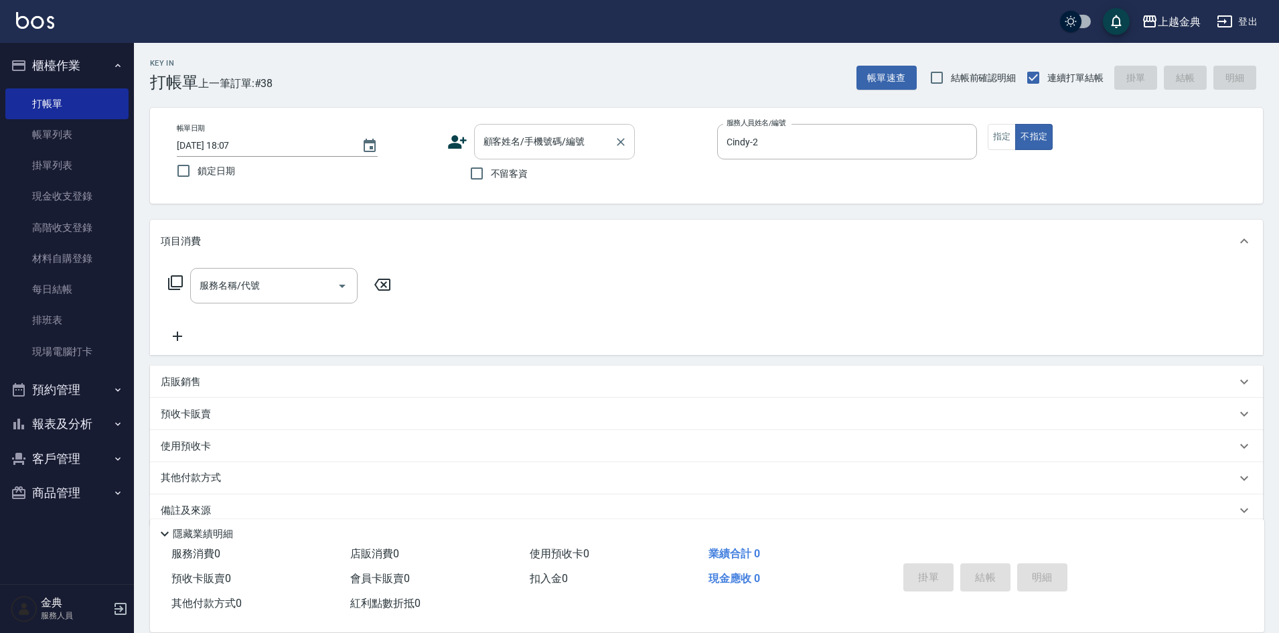
click at [548, 143] on input "顧客姓名/手機號碼/編號" at bounding box center [544, 141] width 129 height 23
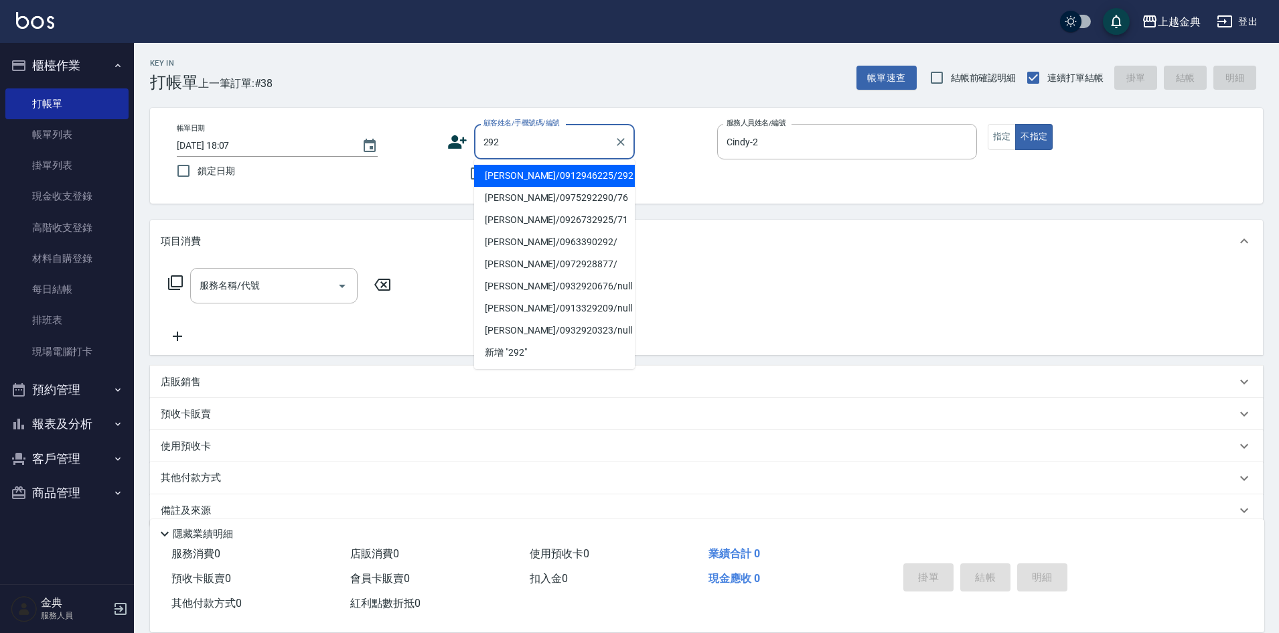
click at [535, 178] on li "[PERSON_NAME]/0912946225/292" at bounding box center [554, 176] width 161 height 22
type input "[PERSON_NAME]/0912946225/292"
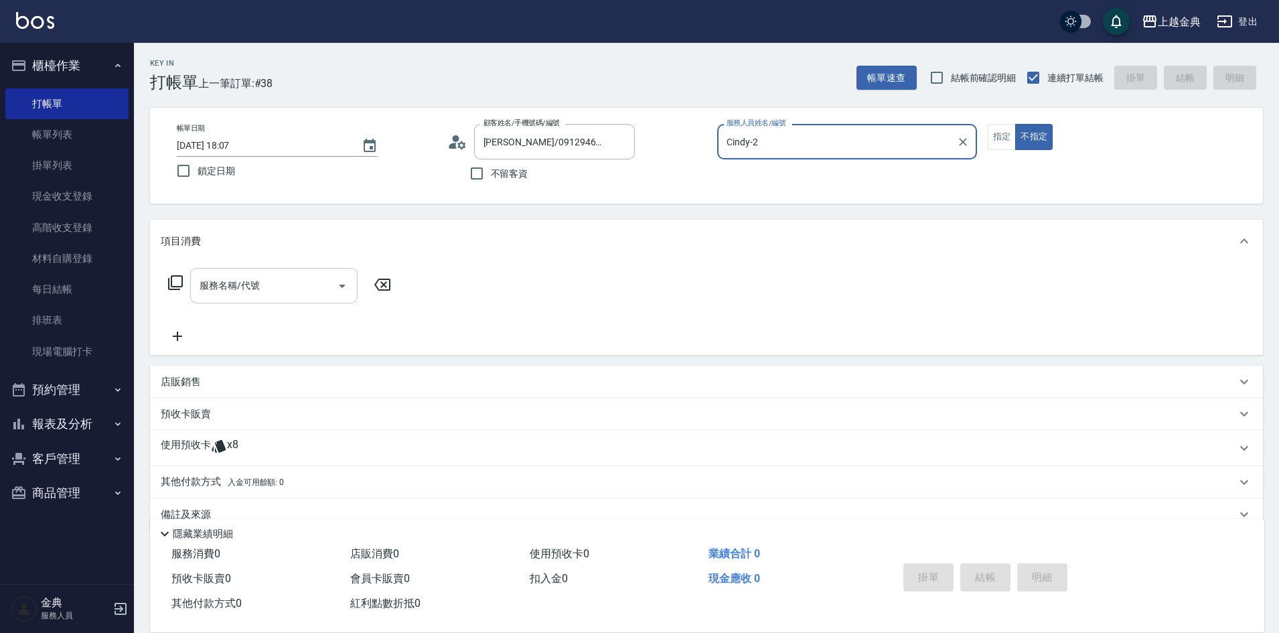
click at [344, 290] on icon "Open" at bounding box center [342, 286] width 16 height 16
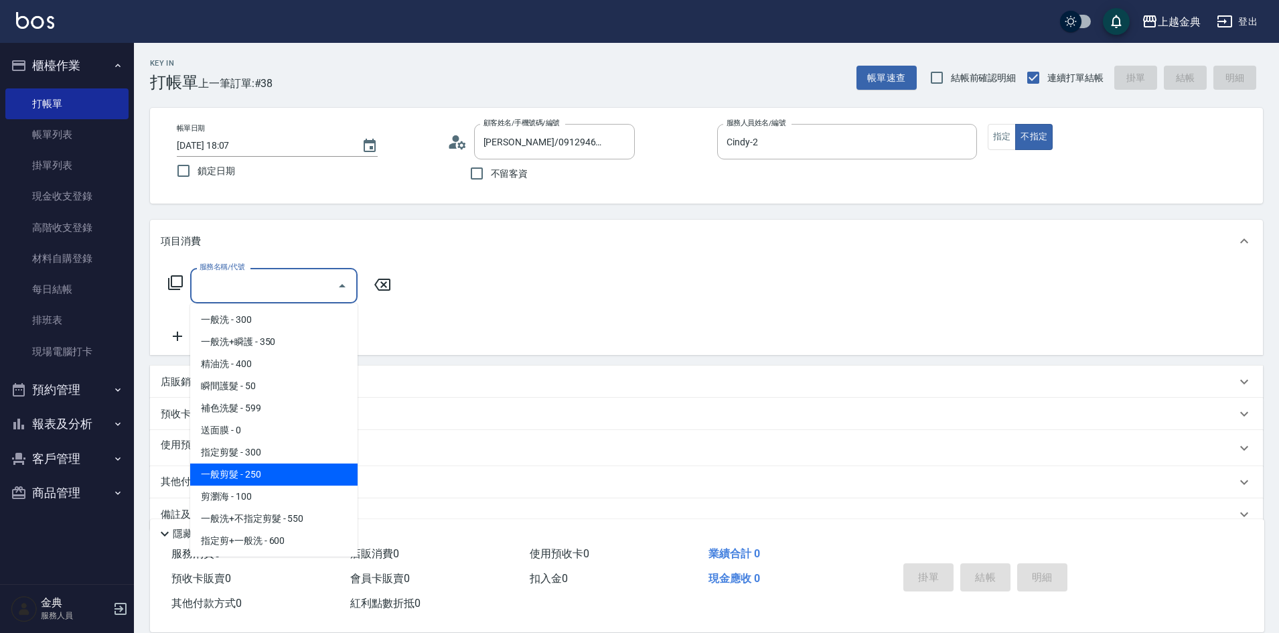
click at [295, 475] on span "一般剪髮 - 250" at bounding box center [273, 474] width 167 height 22
type input "一般剪髮(200)"
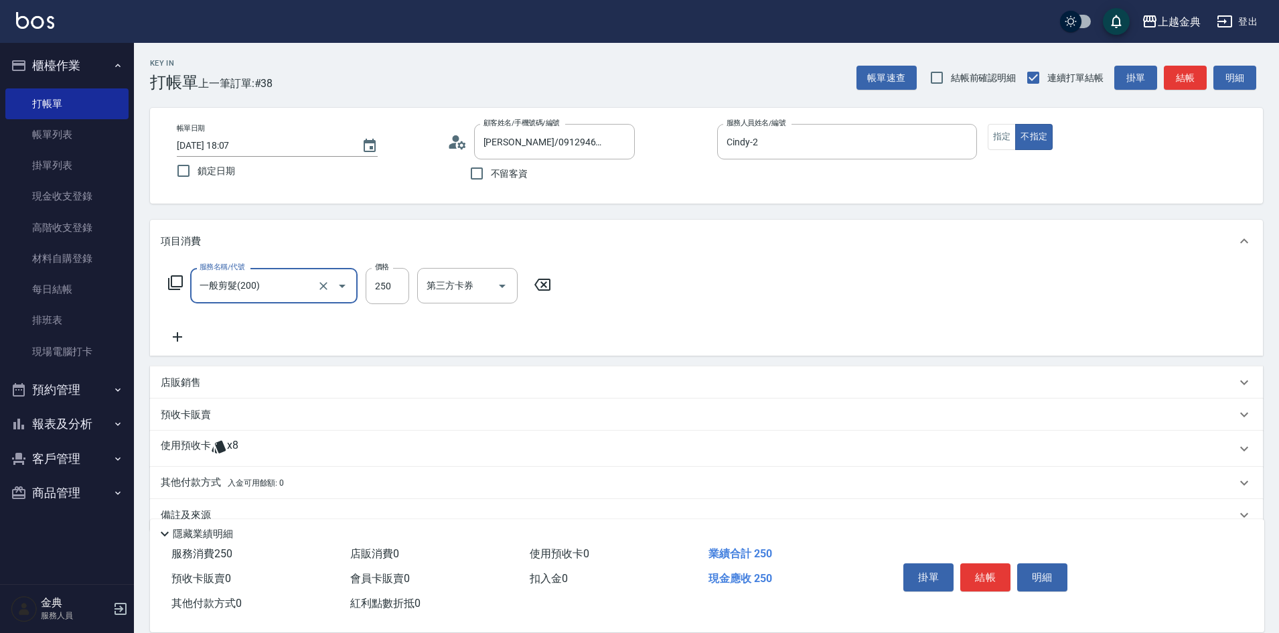
click at [270, 454] on div "使用預收卡 x8" at bounding box center [698, 449] width 1075 height 20
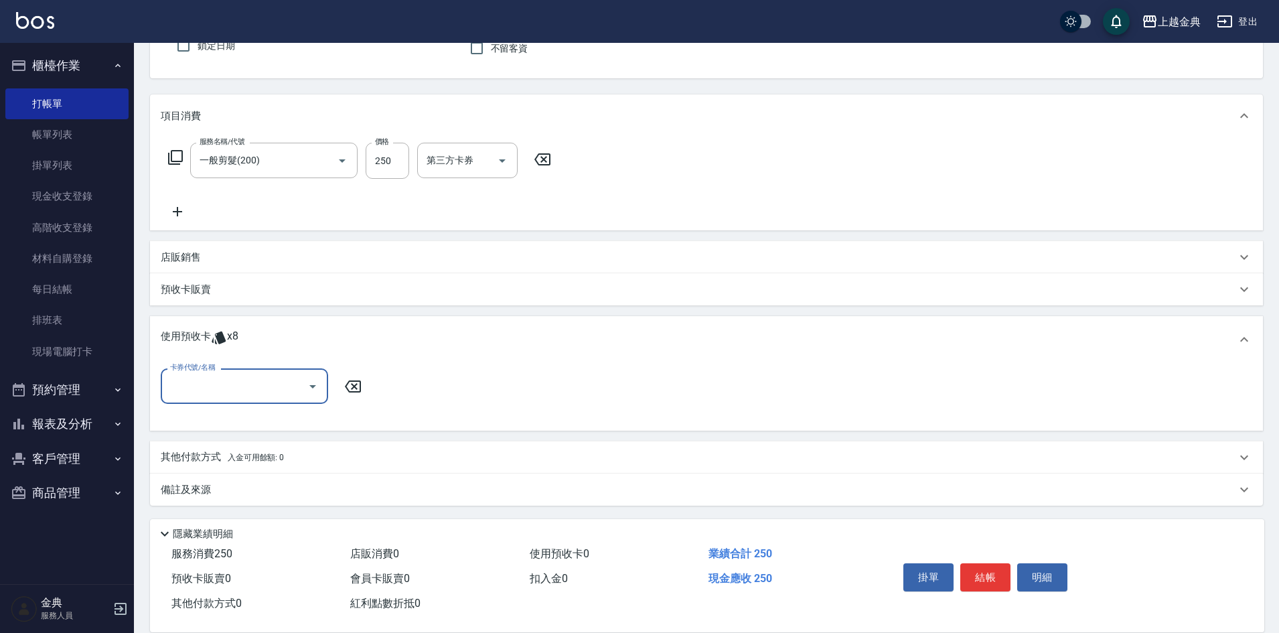
scroll to position [127, 0]
click at [267, 412] on div "卡券代號/名稱 卡券代號/名稱" at bounding box center [707, 393] width 1092 height 52
click at [267, 387] on input "卡券代號/名稱" at bounding box center [234, 384] width 135 height 23
click at [277, 423] on div "頭皮3次 剩餘3張" at bounding box center [244, 419] width 167 height 22
type input "頭皮3次"
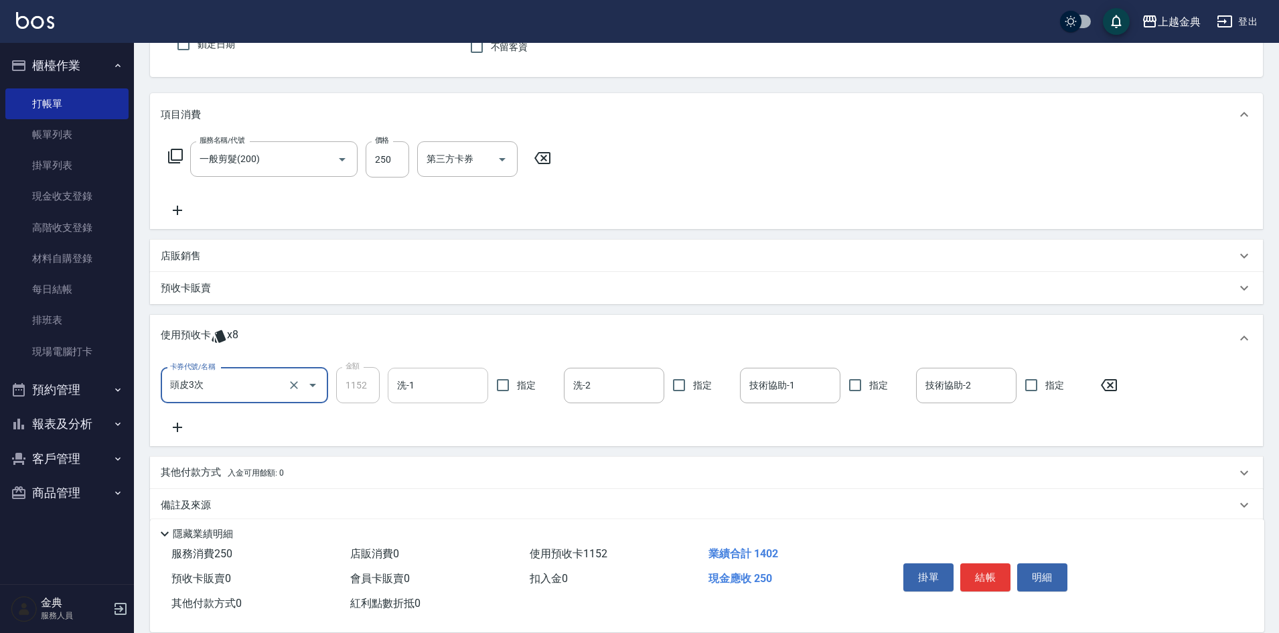
click at [437, 392] on input "洗-1" at bounding box center [438, 385] width 88 height 23
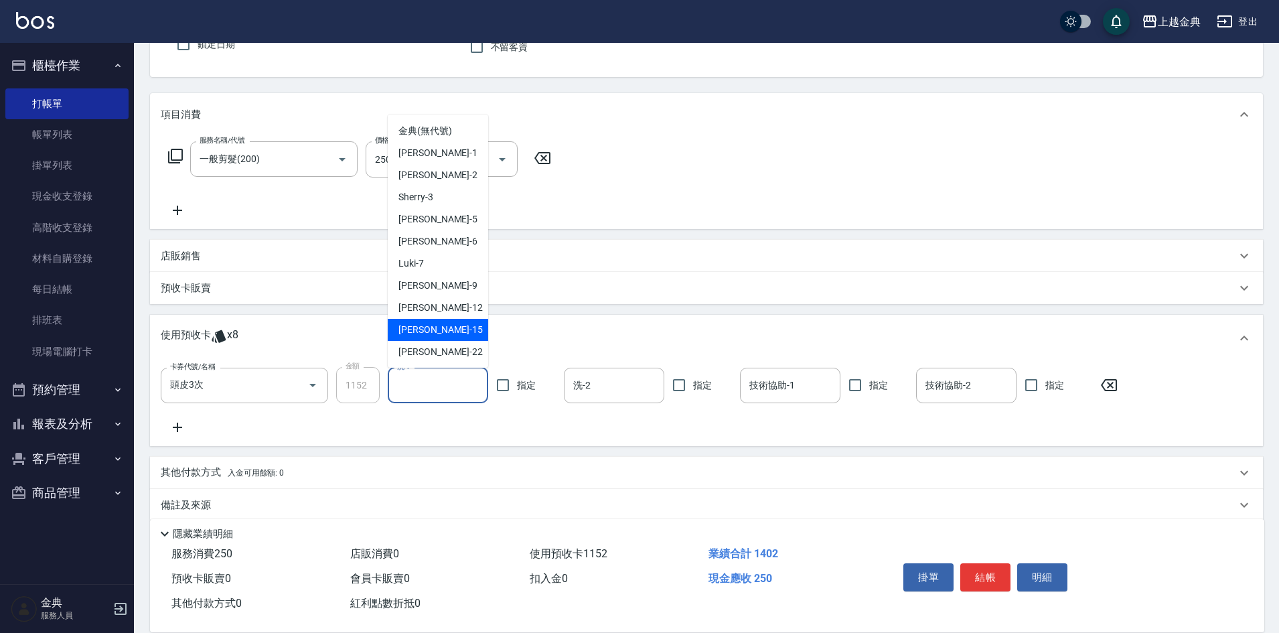
click at [452, 331] on div "[PERSON_NAME] -15" at bounding box center [438, 330] width 100 height 22
type input "[PERSON_NAME]-15"
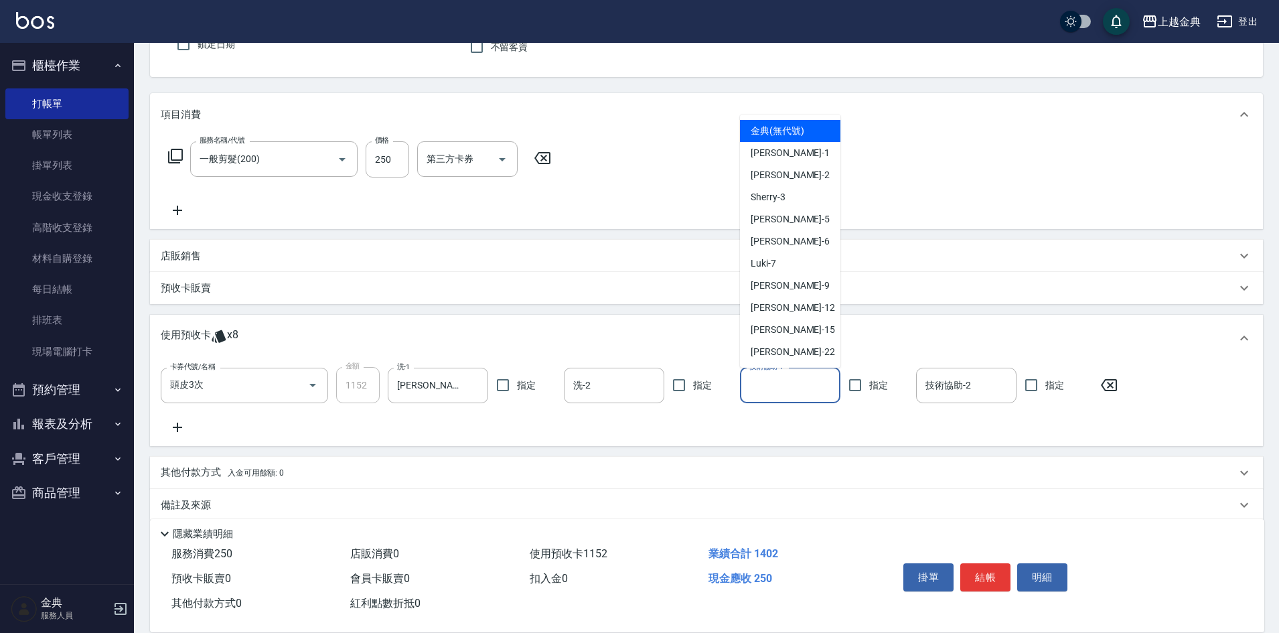
click at [812, 386] on input "技術協助-1" at bounding box center [790, 385] width 88 height 23
click at [824, 173] on div "Cindy -2" at bounding box center [790, 175] width 100 height 22
type input "Cindy-2"
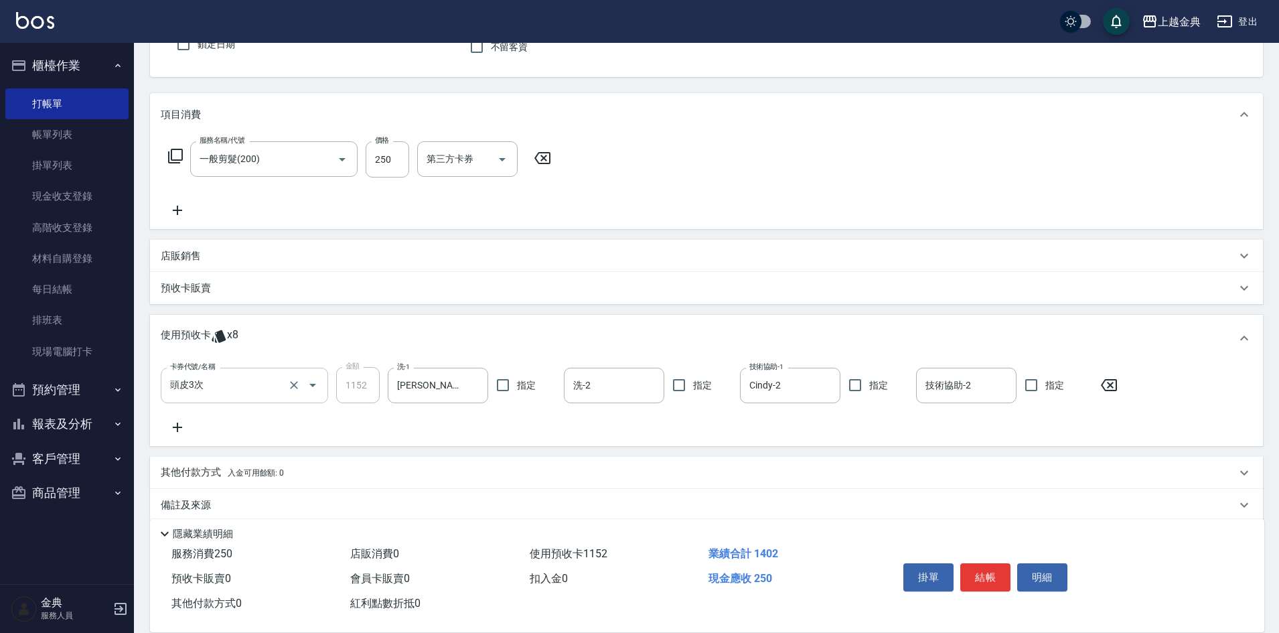
click at [311, 384] on icon "Open" at bounding box center [313, 385] width 16 height 16
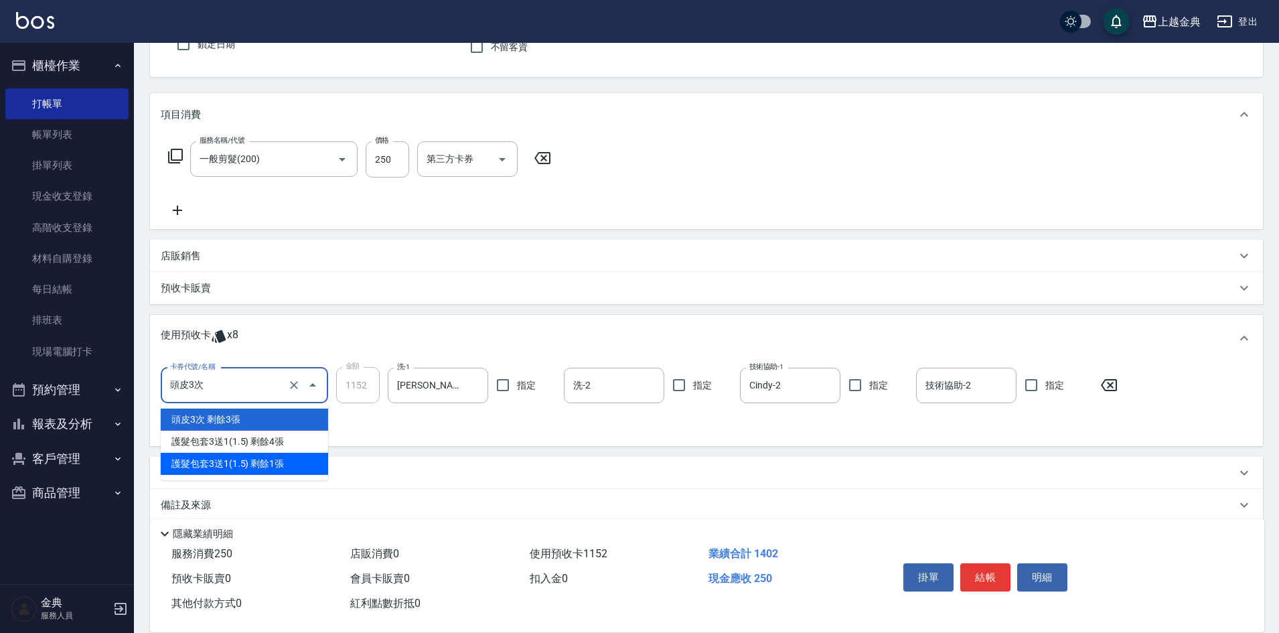
click at [282, 467] on div "護髮包套3送1(1.5) 剩餘1張" at bounding box center [244, 464] width 167 height 22
type input "護髮包套3送1(1.5)"
type input "868"
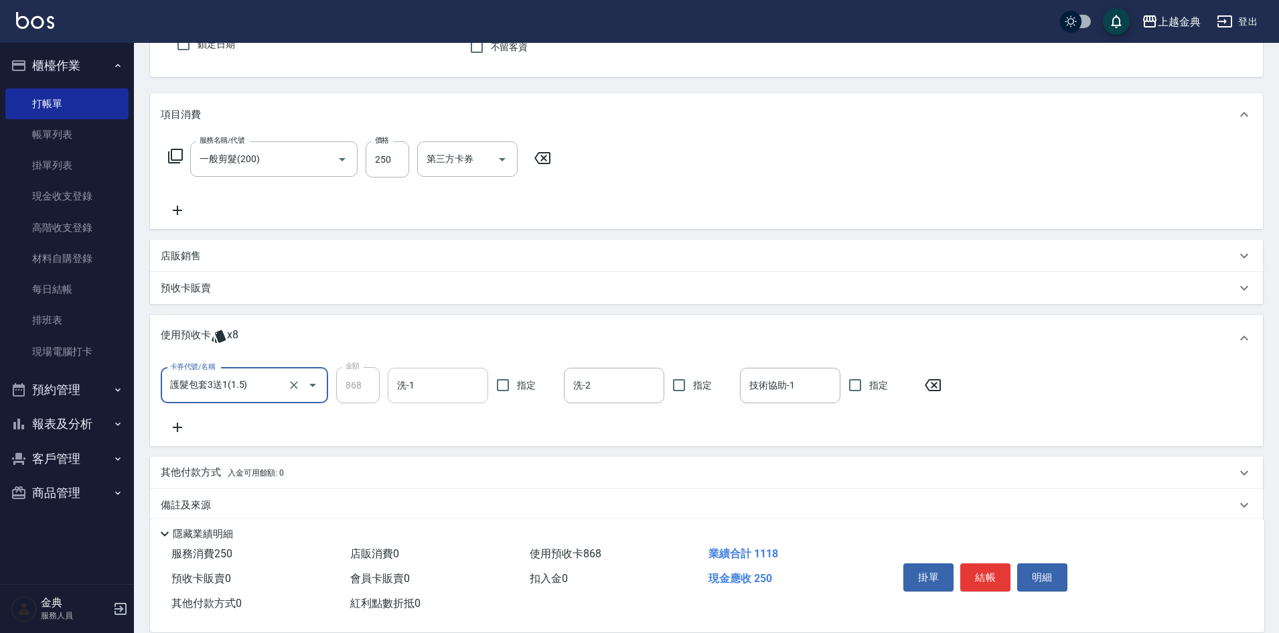
click at [427, 379] on input "洗-1" at bounding box center [438, 385] width 88 height 23
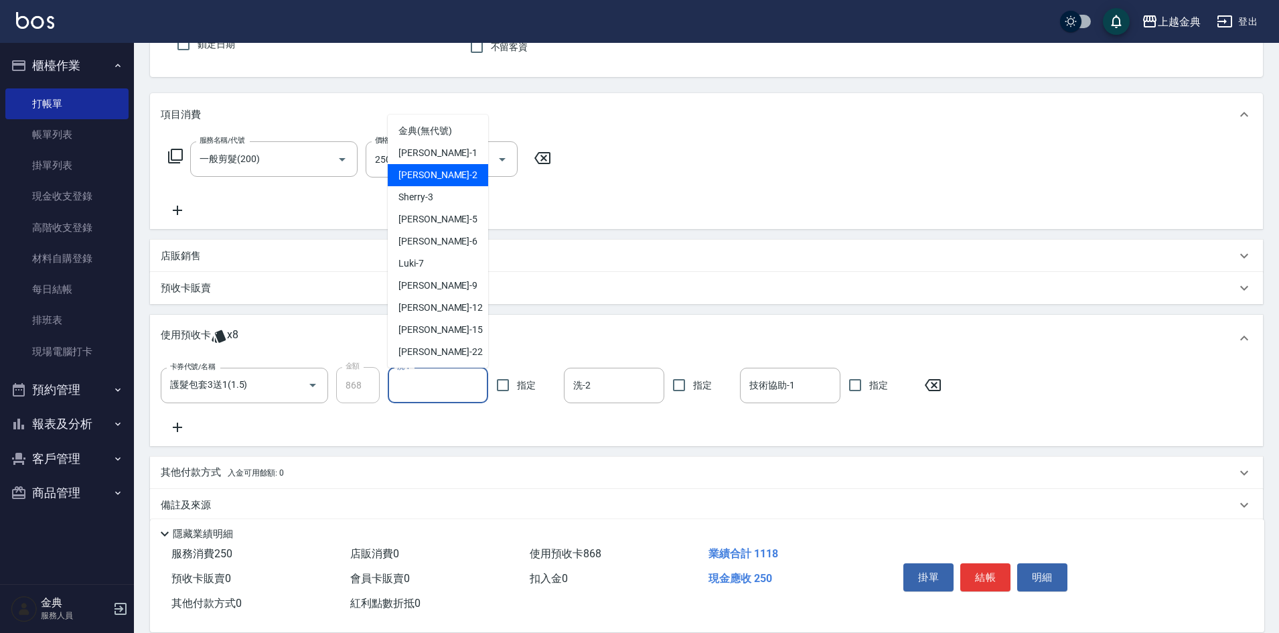
click at [447, 178] on div "Cindy -2" at bounding box center [438, 175] width 100 height 22
type input "Cindy-2"
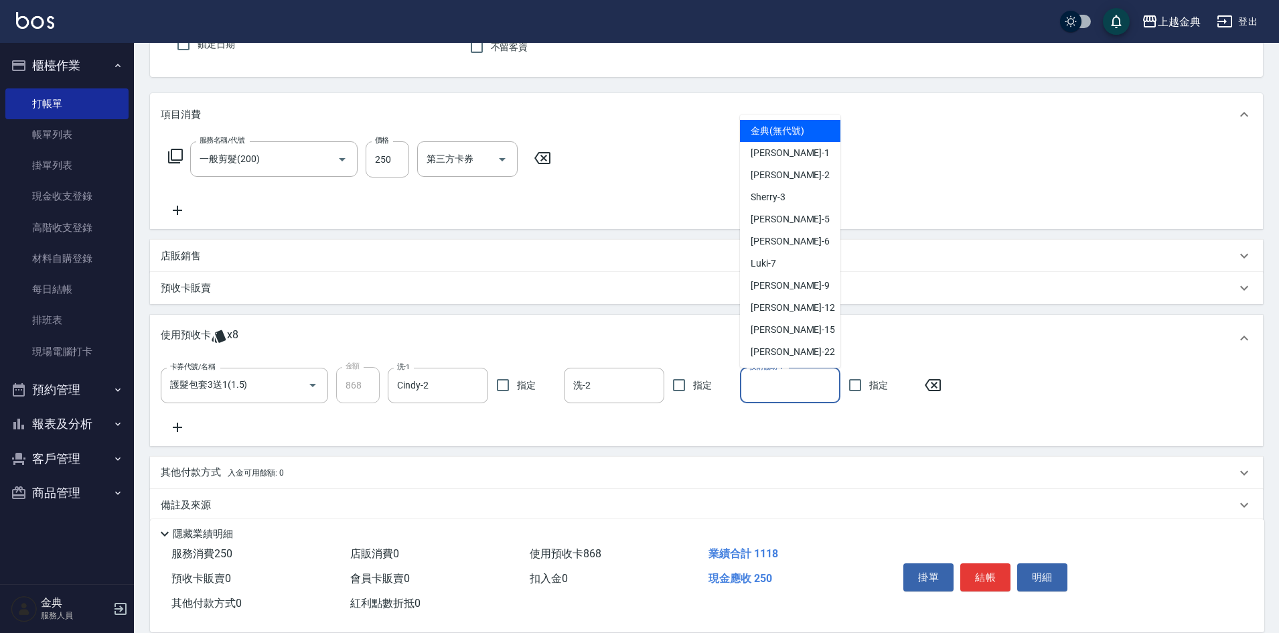
click at [767, 376] on div "技術協助-1 技術協助-1" at bounding box center [790, 385] width 100 height 35
click at [798, 168] on div "Cindy -2" at bounding box center [790, 175] width 100 height 22
type input "Cindy-2"
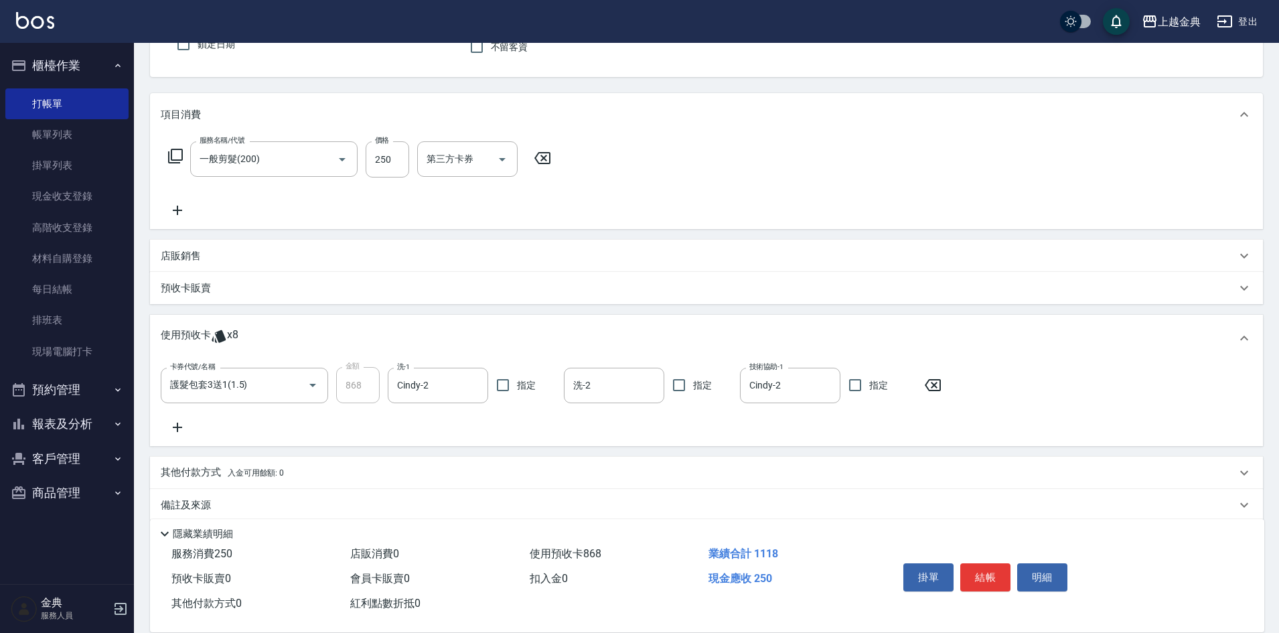
click at [938, 384] on icon at bounding box center [932, 385] width 33 height 16
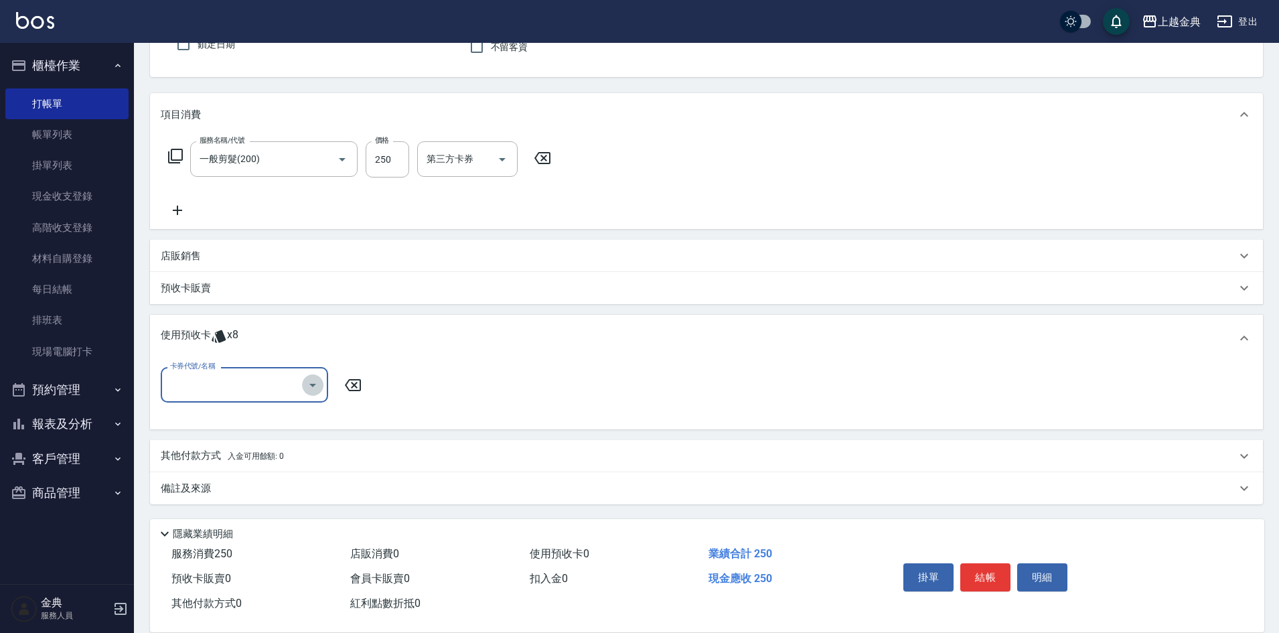
click at [313, 386] on icon "Open" at bounding box center [312, 385] width 7 height 3
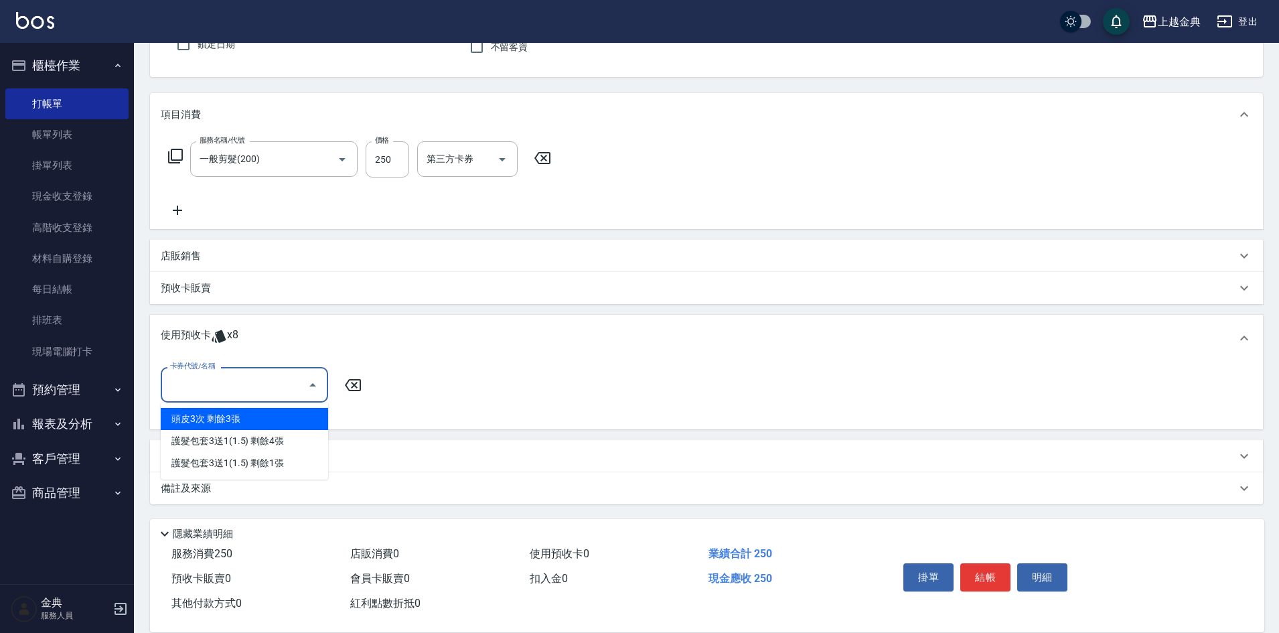
click at [292, 421] on div "頭皮3次 剩餘3張" at bounding box center [244, 419] width 167 height 22
type input "頭皮3次"
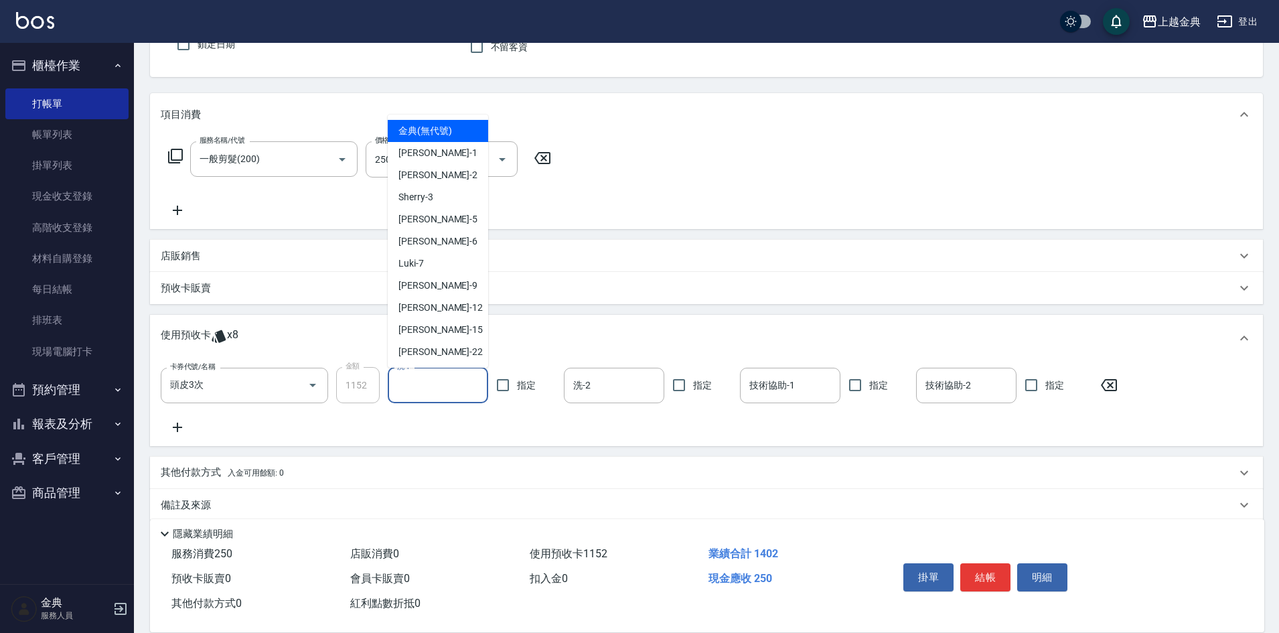
click at [455, 385] on input "洗-1" at bounding box center [438, 385] width 88 height 23
click at [468, 325] on div "[PERSON_NAME] -15" at bounding box center [438, 330] width 100 height 22
type input "[PERSON_NAME]-15"
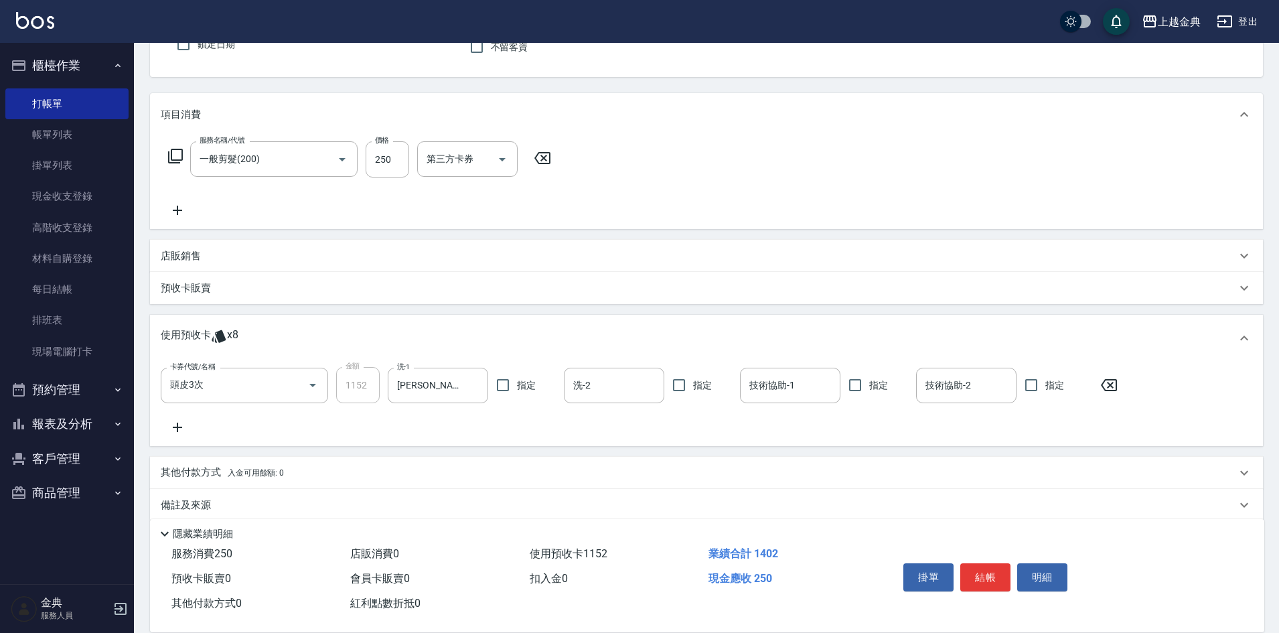
click at [178, 427] on icon at bounding box center [177, 427] width 9 height 9
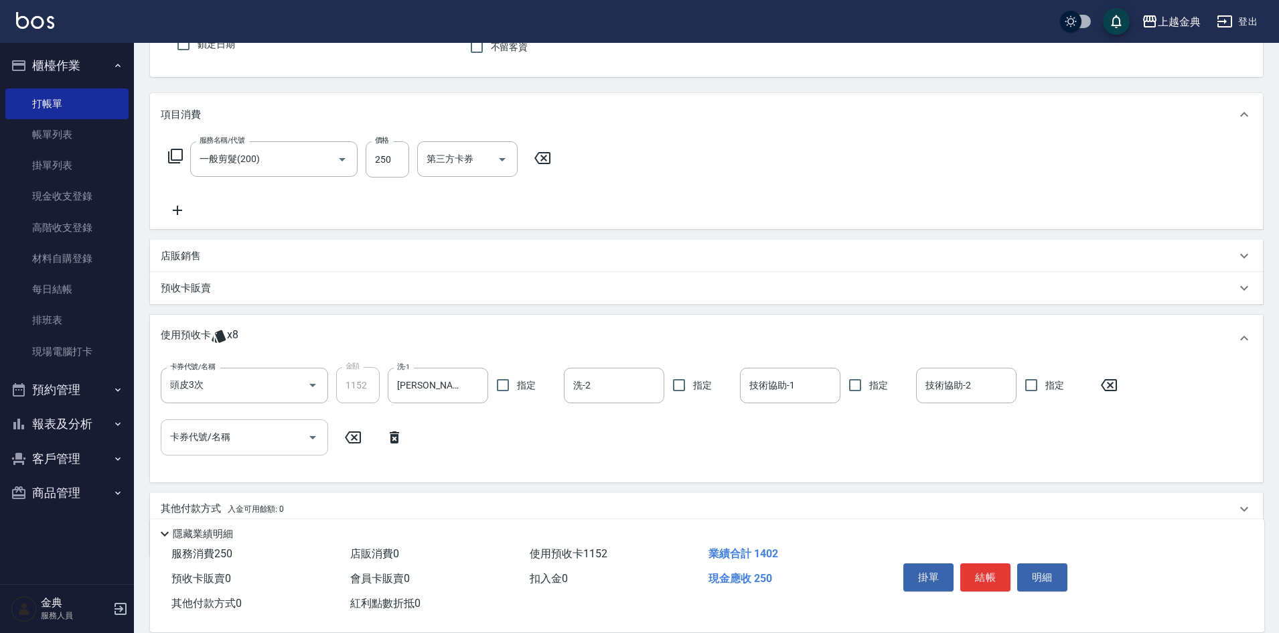
click at [261, 432] on input "卡券代號/名稱" at bounding box center [234, 436] width 135 height 23
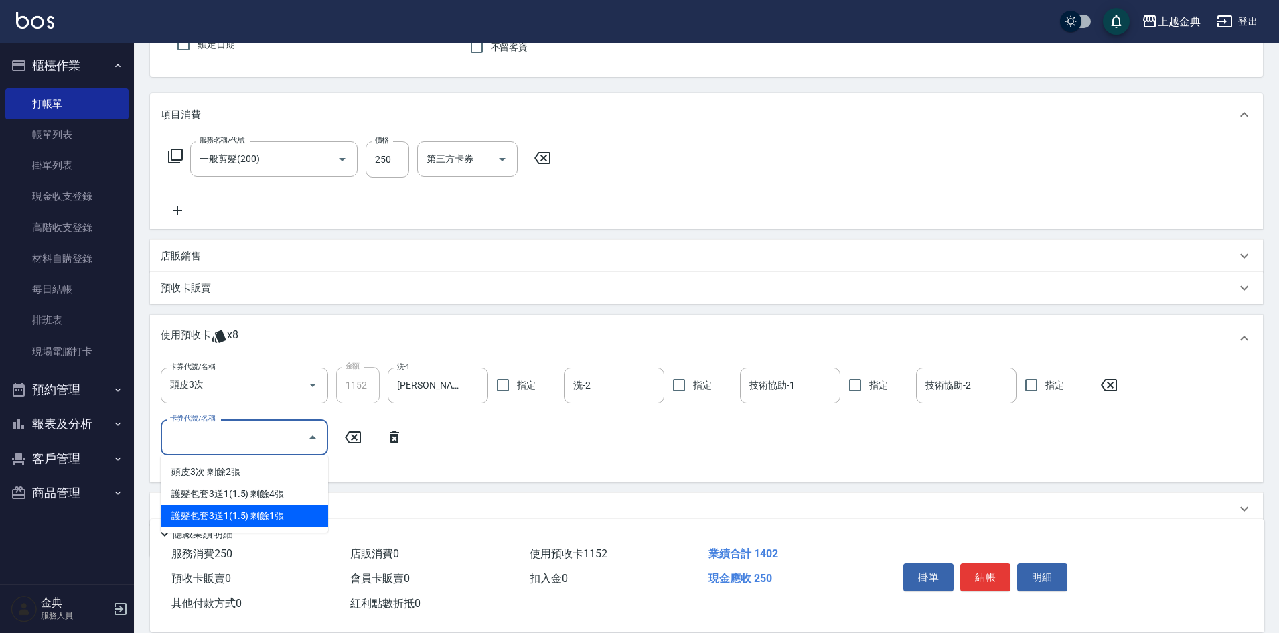
click at [289, 513] on div "護髮包套3送1(1.5) 剩餘1張" at bounding box center [244, 516] width 167 height 22
type input "護髮包套3送1(1.5)"
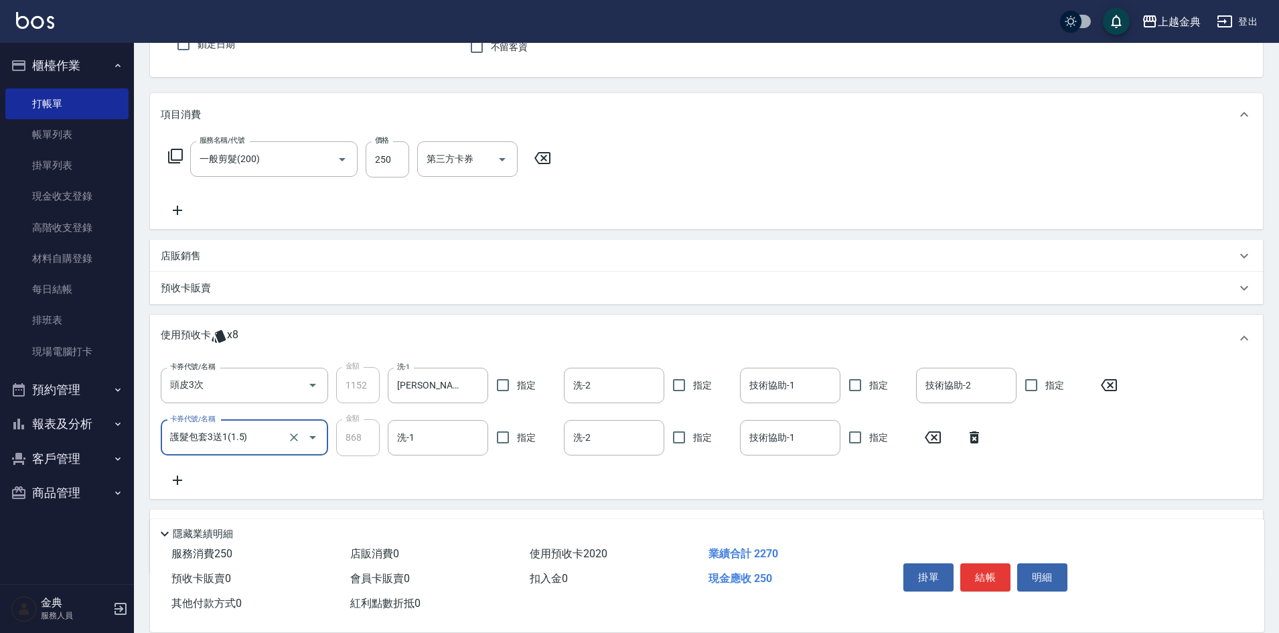
click at [979, 568] on button "結帳" at bounding box center [985, 577] width 50 height 28
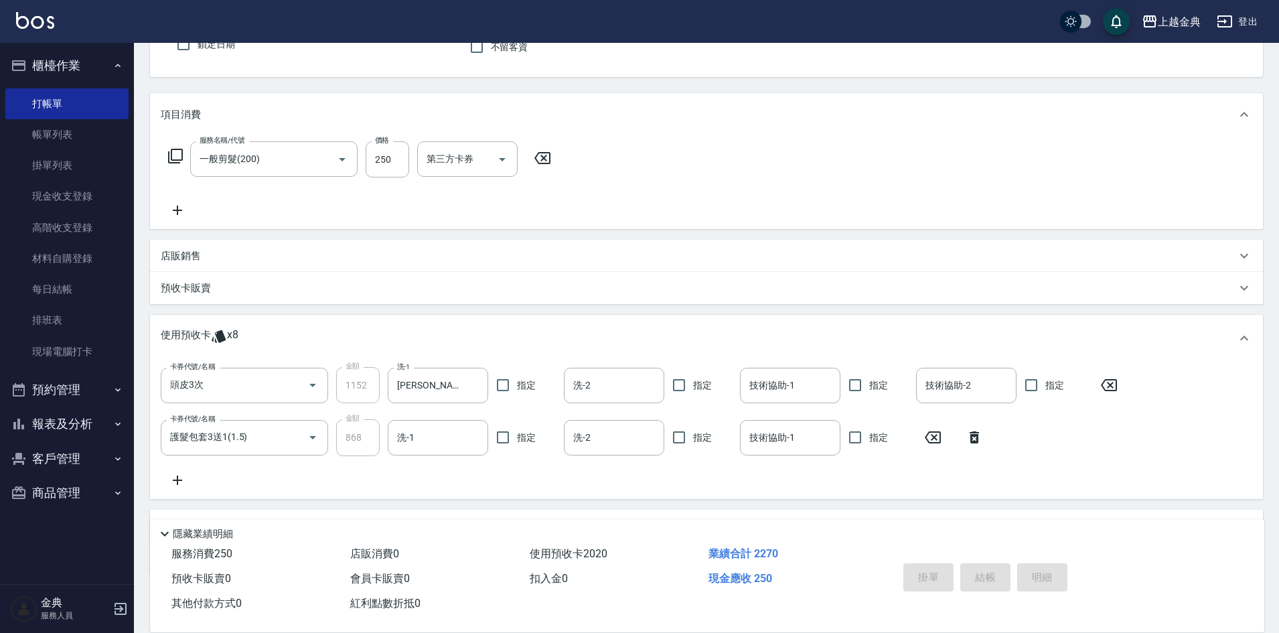
type input "[DATE] 18:09"
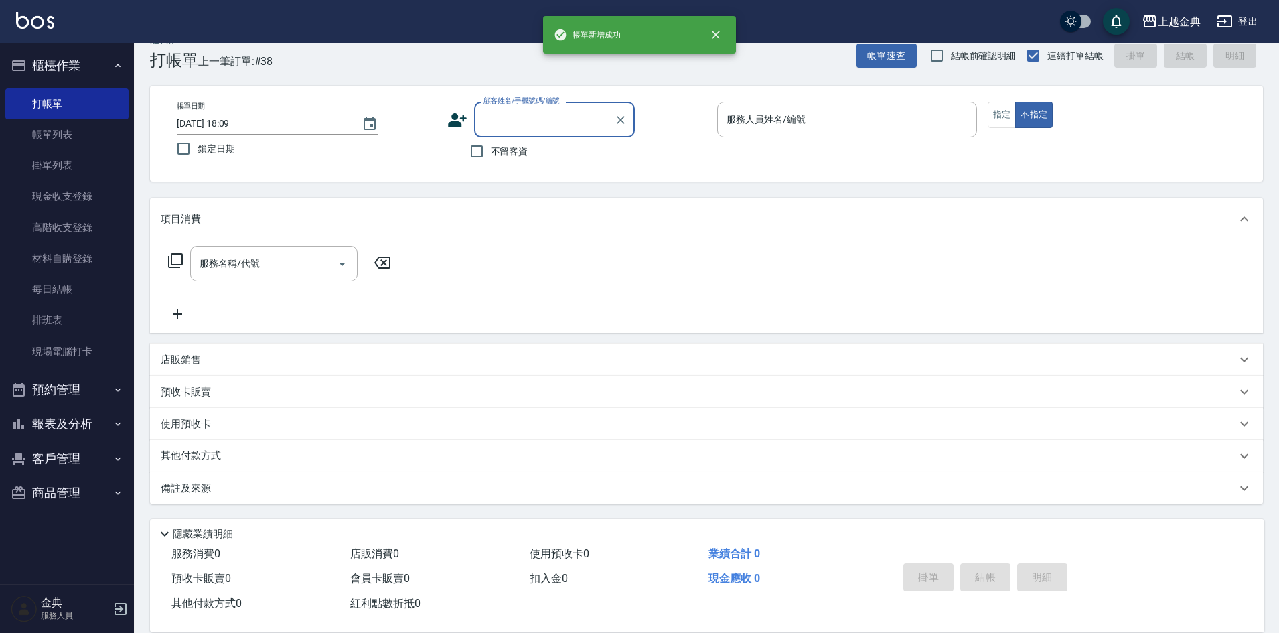
scroll to position [22, 0]
click at [1007, 119] on button "指定" at bounding box center [1002, 115] width 29 height 26
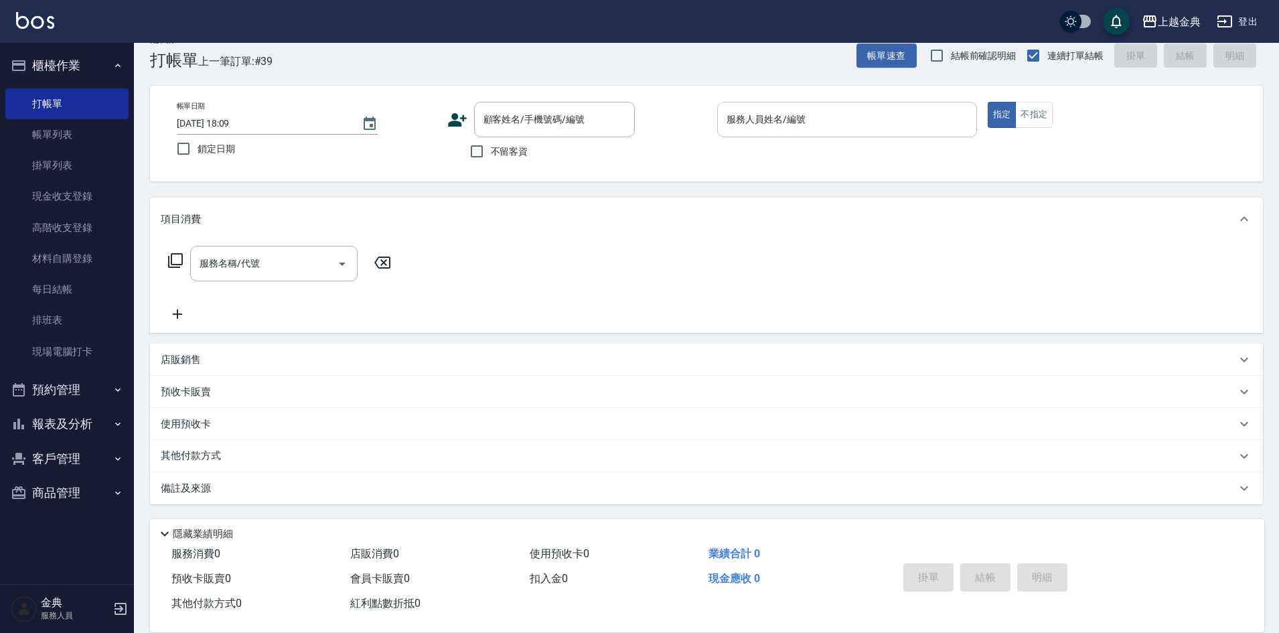
click at [921, 117] on input "服務人員姓名/編號" at bounding box center [847, 119] width 248 height 23
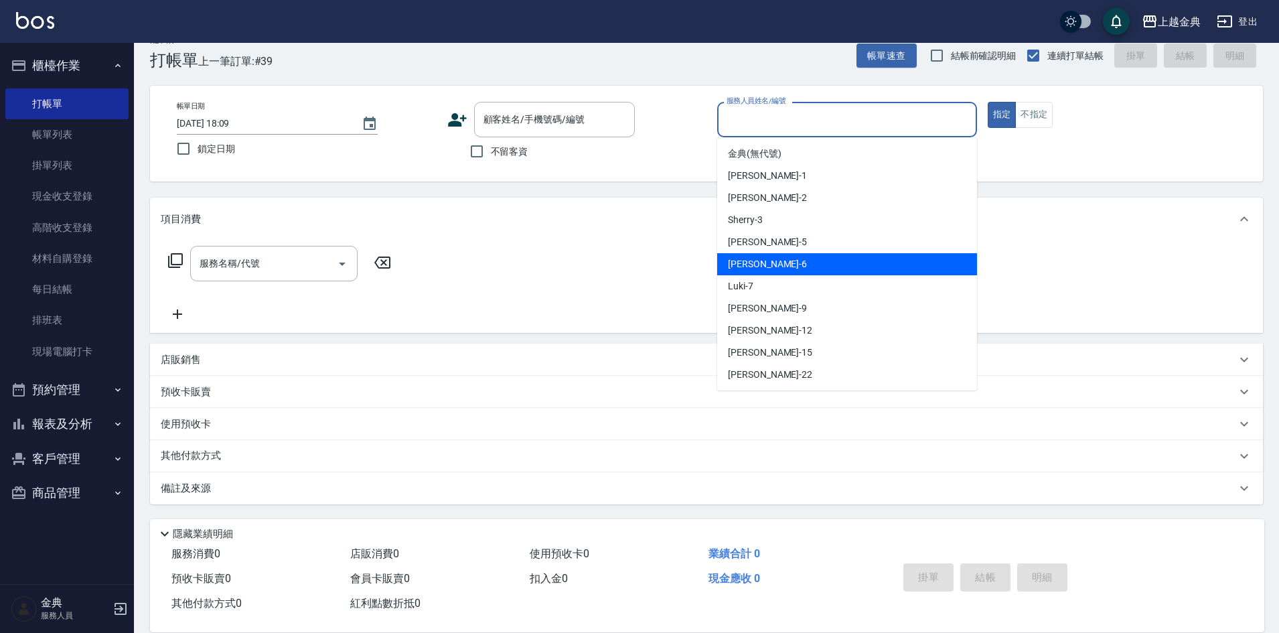
click at [848, 261] on div "[PERSON_NAME] -6" at bounding box center [847, 264] width 260 height 22
type input "[PERSON_NAME]-6"
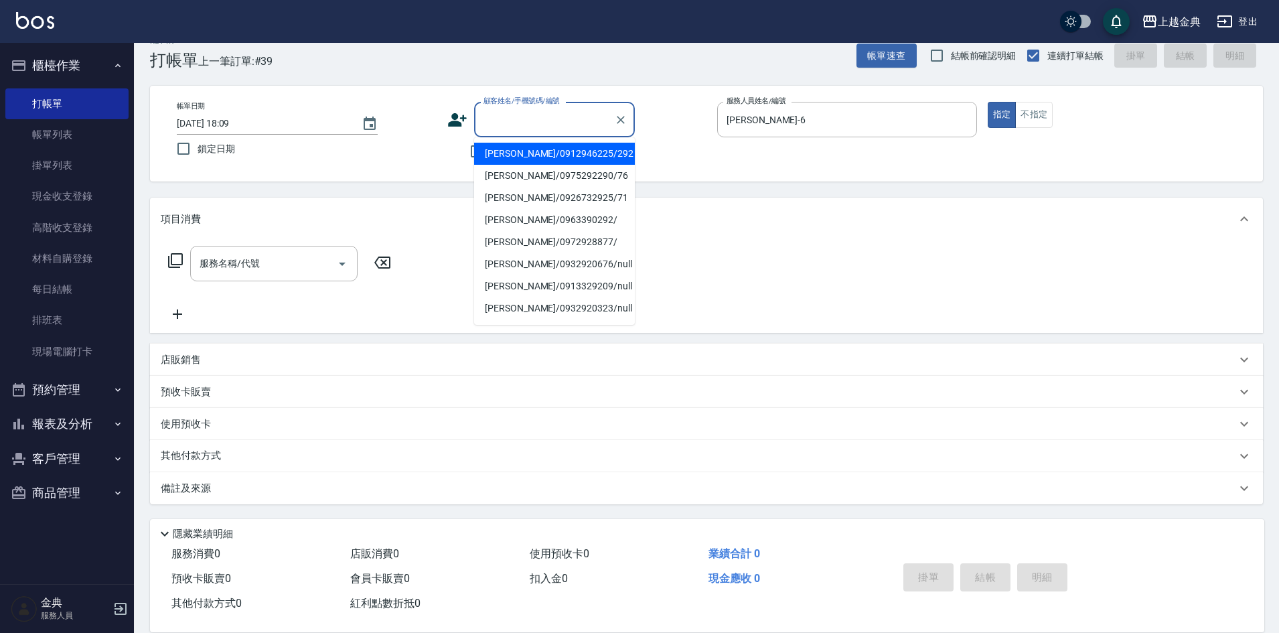
click at [556, 127] on input "顧客姓名/手機號碼/編號" at bounding box center [544, 119] width 129 height 23
click at [614, 153] on li "[PERSON_NAME]/0937093370/249" at bounding box center [554, 154] width 161 height 22
type input "[PERSON_NAME]/0937093370/249"
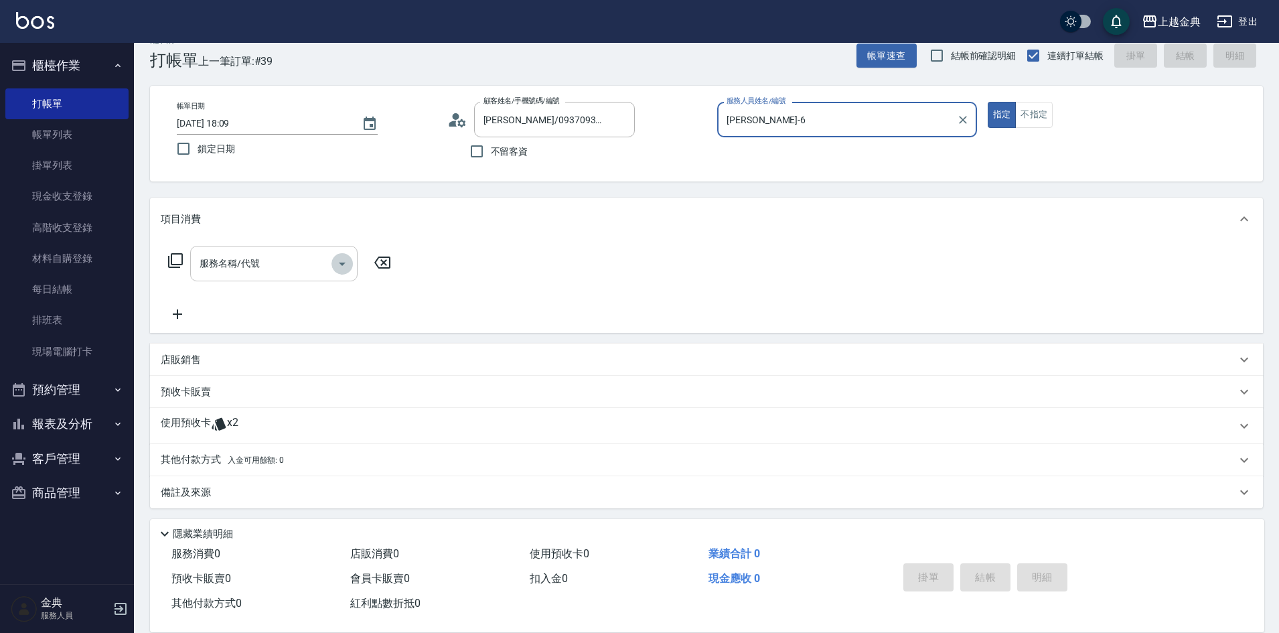
click at [337, 267] on icon "Open" at bounding box center [342, 264] width 16 height 16
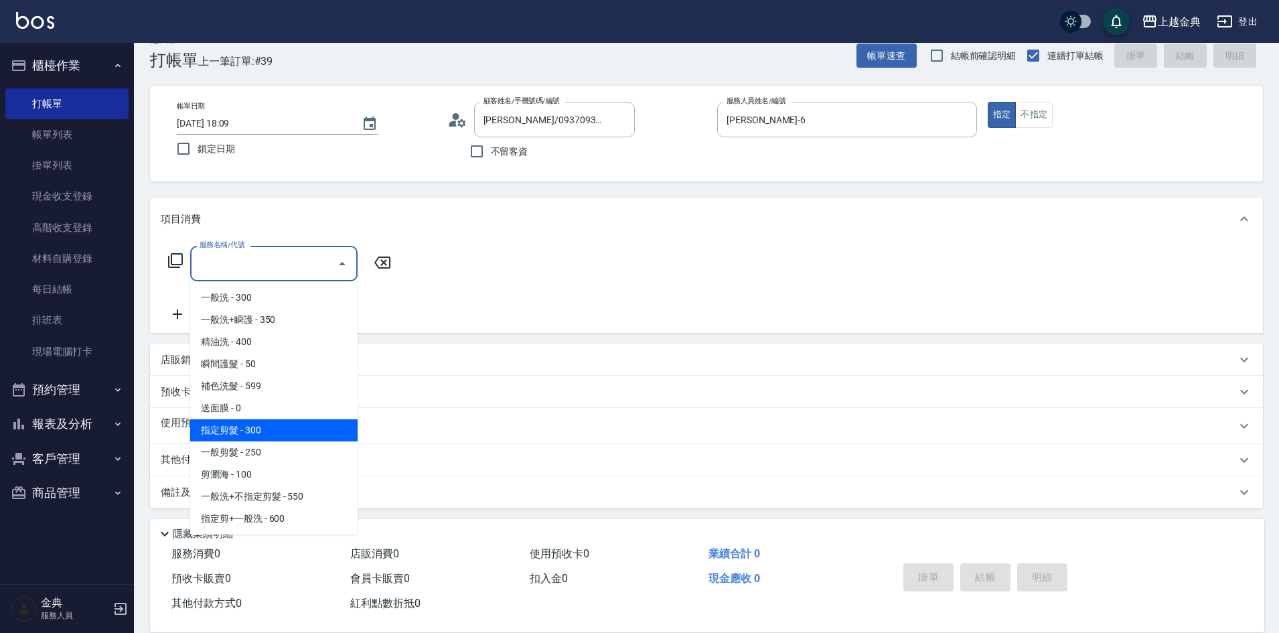
click at [286, 422] on span "指定剪髮 - 300" at bounding box center [273, 430] width 167 height 22
type input "指定剪髮(199)"
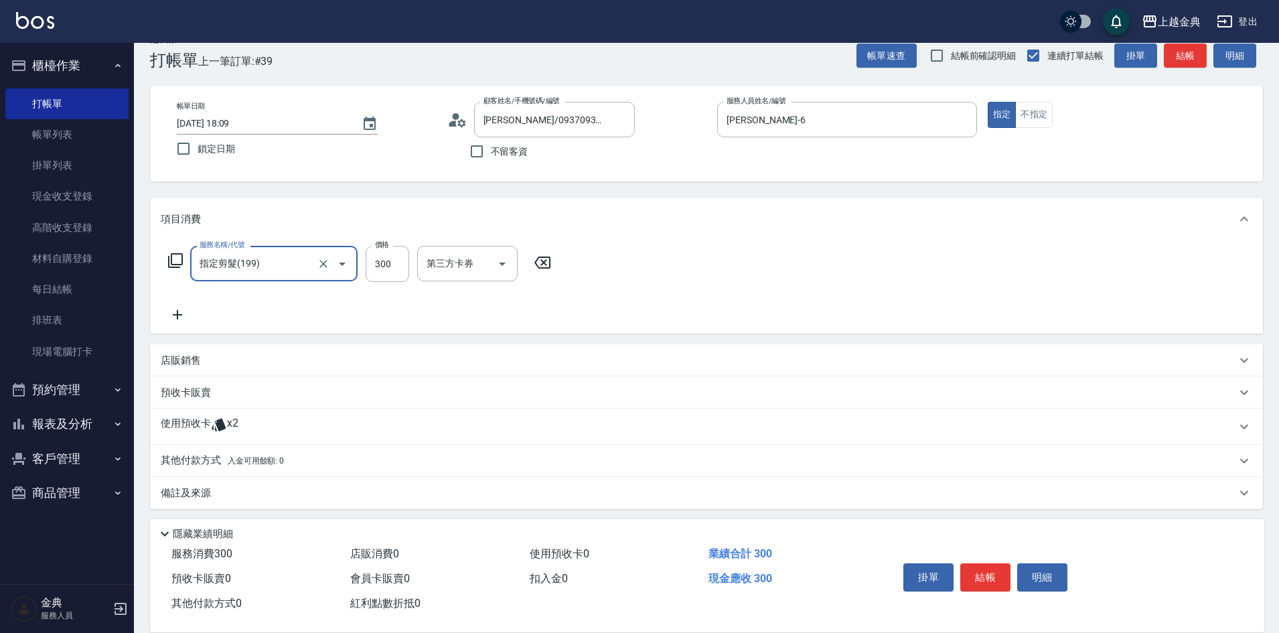
click at [236, 426] on span "x2" at bounding box center [232, 427] width 11 height 20
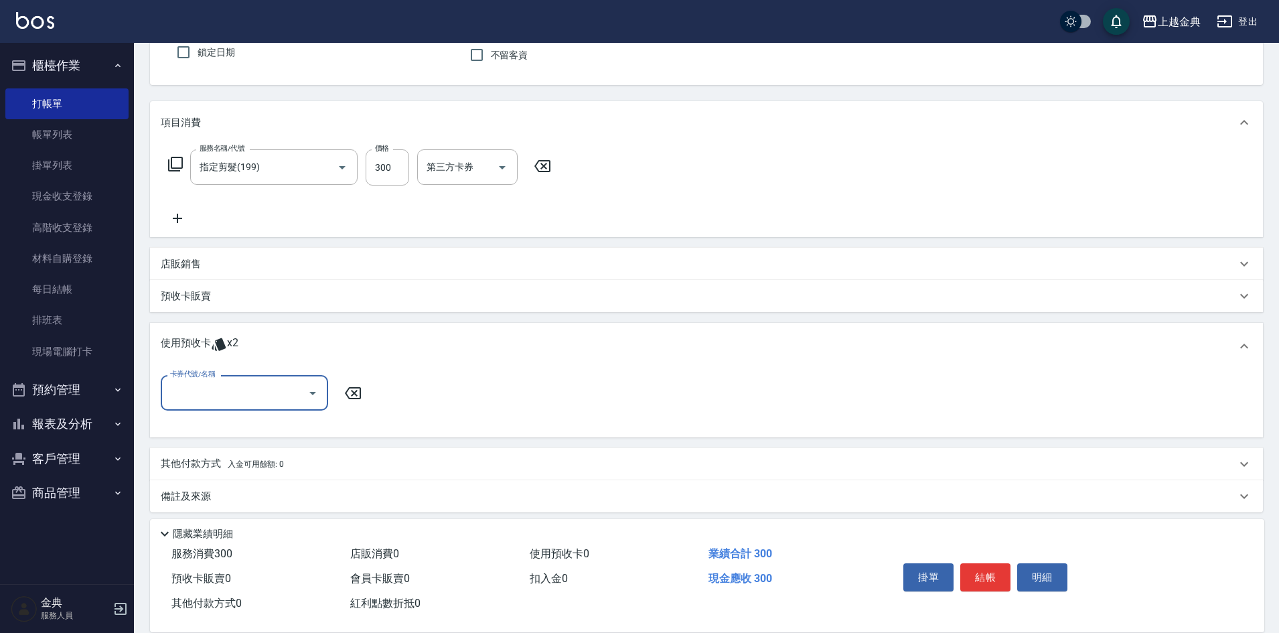
scroll to position [127, 0]
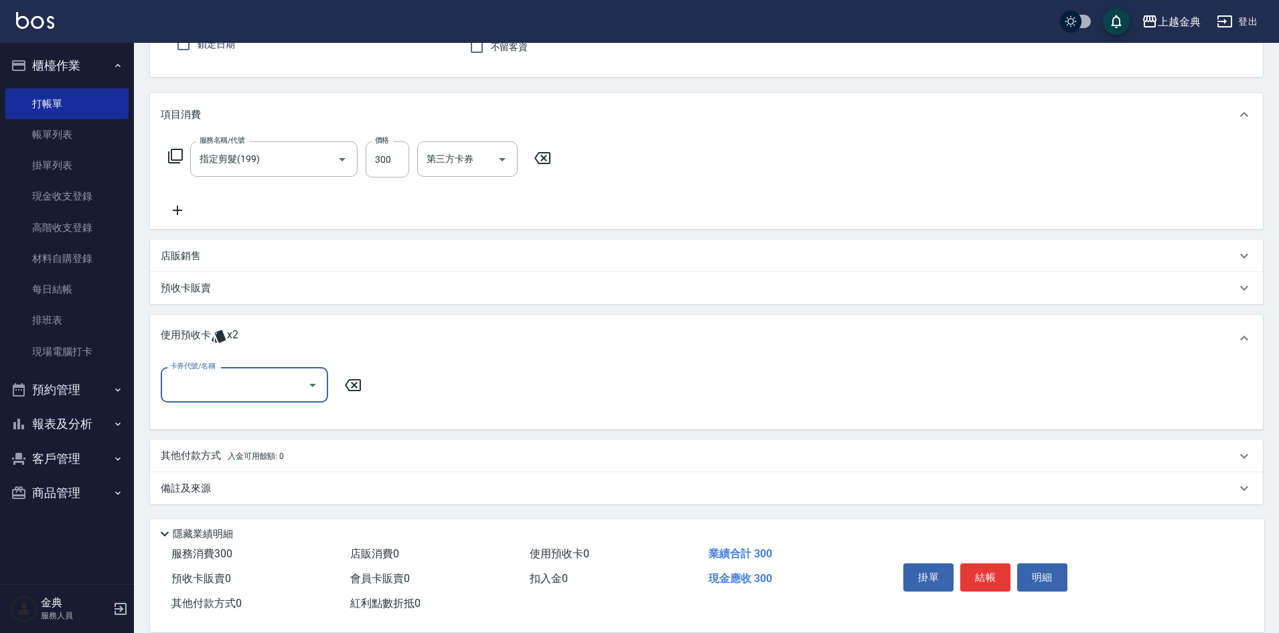
click at [251, 392] on input "卡券代號/名稱" at bounding box center [234, 384] width 135 height 23
click at [254, 412] on div "頭皮3次 剩餘2張" at bounding box center [244, 419] width 167 height 22
type input "頭皮3次"
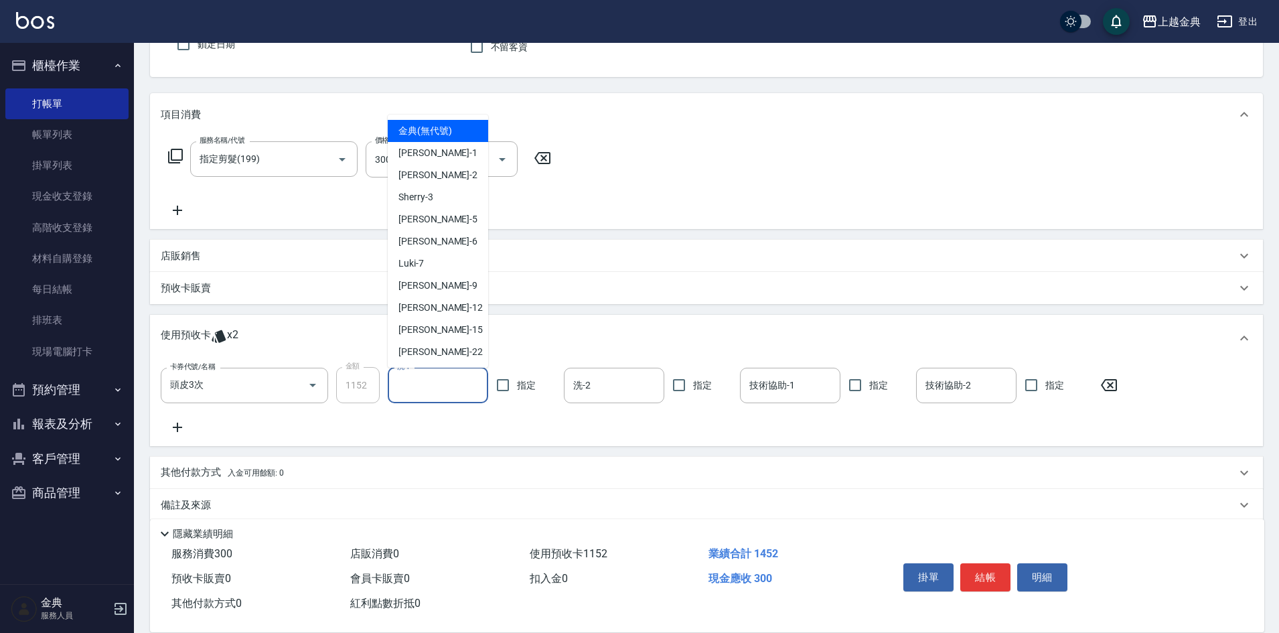
click at [445, 394] on input "洗-1" at bounding box center [438, 385] width 88 height 23
click at [443, 354] on div "[PERSON_NAME] -22" at bounding box center [438, 352] width 100 height 22
type input "[PERSON_NAME]-22"
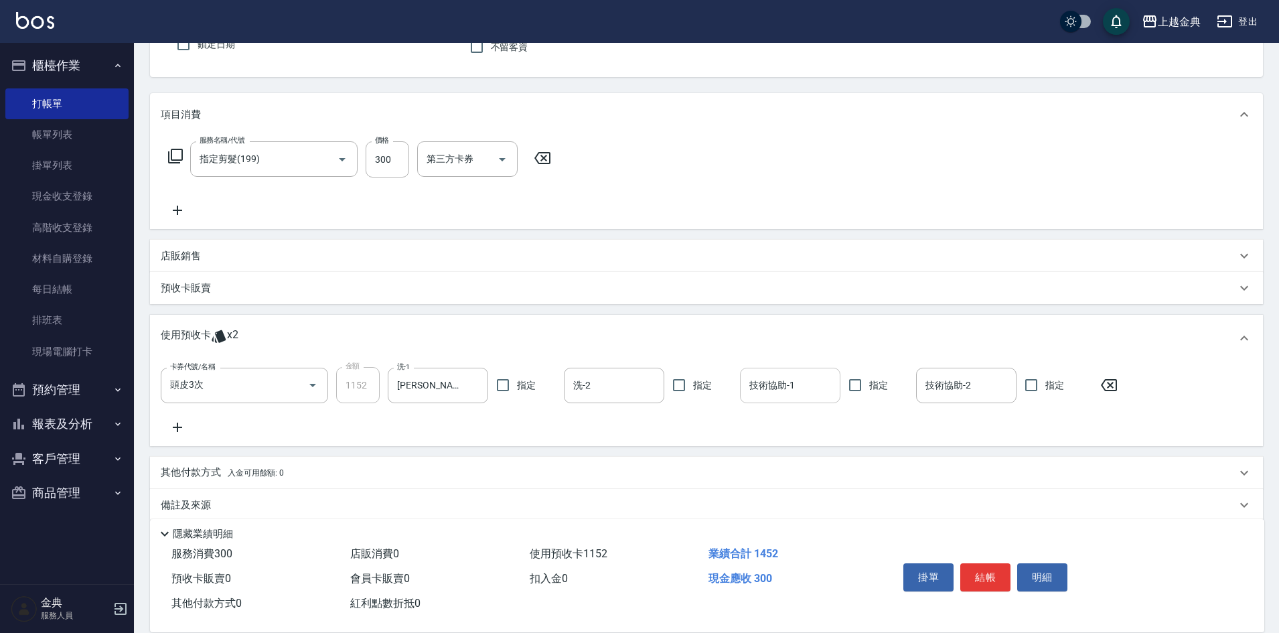
click at [779, 380] on input "技術協助-1" at bounding box center [790, 385] width 88 height 23
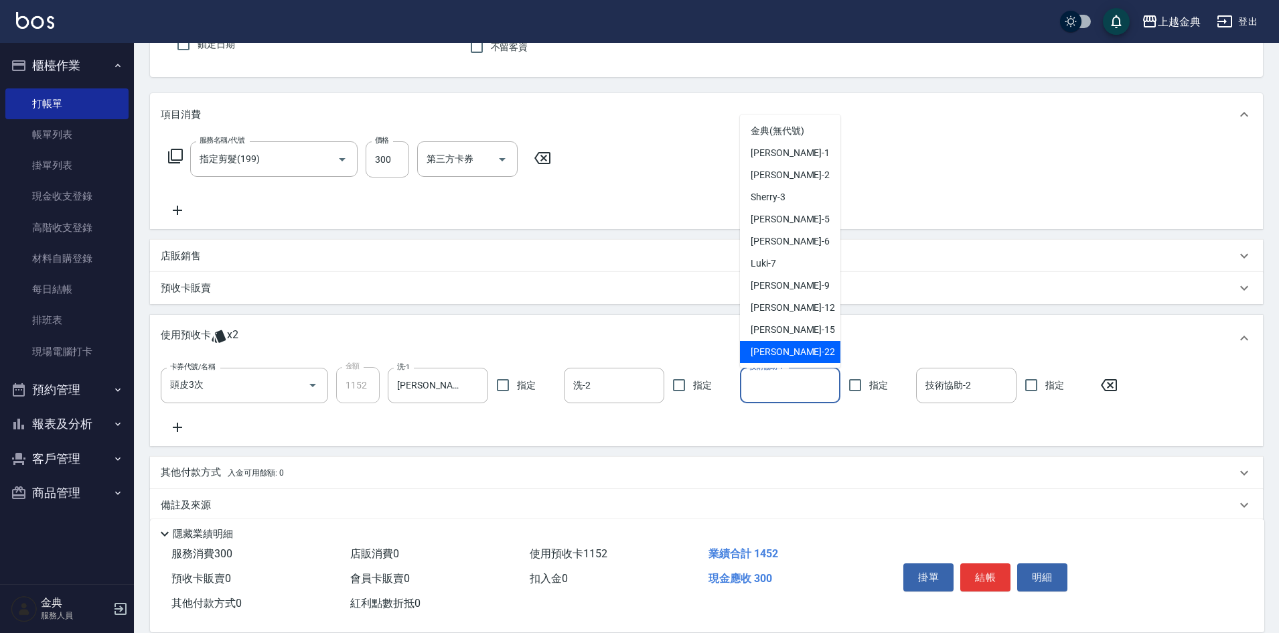
click at [779, 349] on div "[PERSON_NAME] -22" at bounding box center [790, 352] width 100 height 22
type input "[PERSON_NAME]-22"
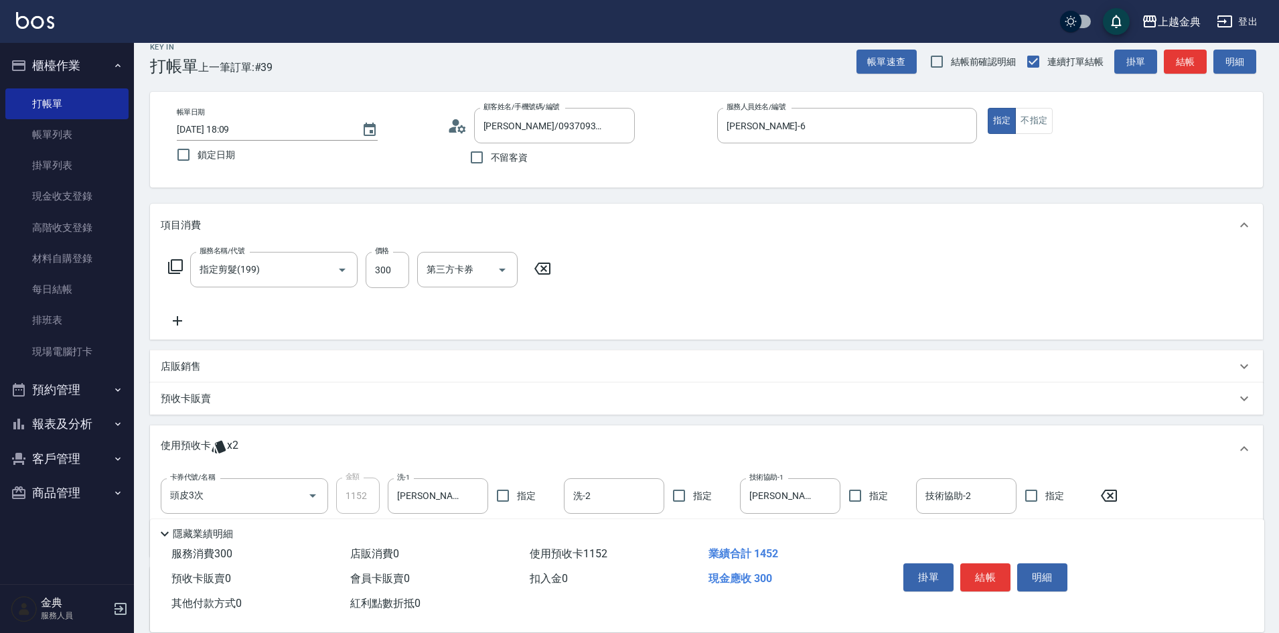
scroll to position [0, 0]
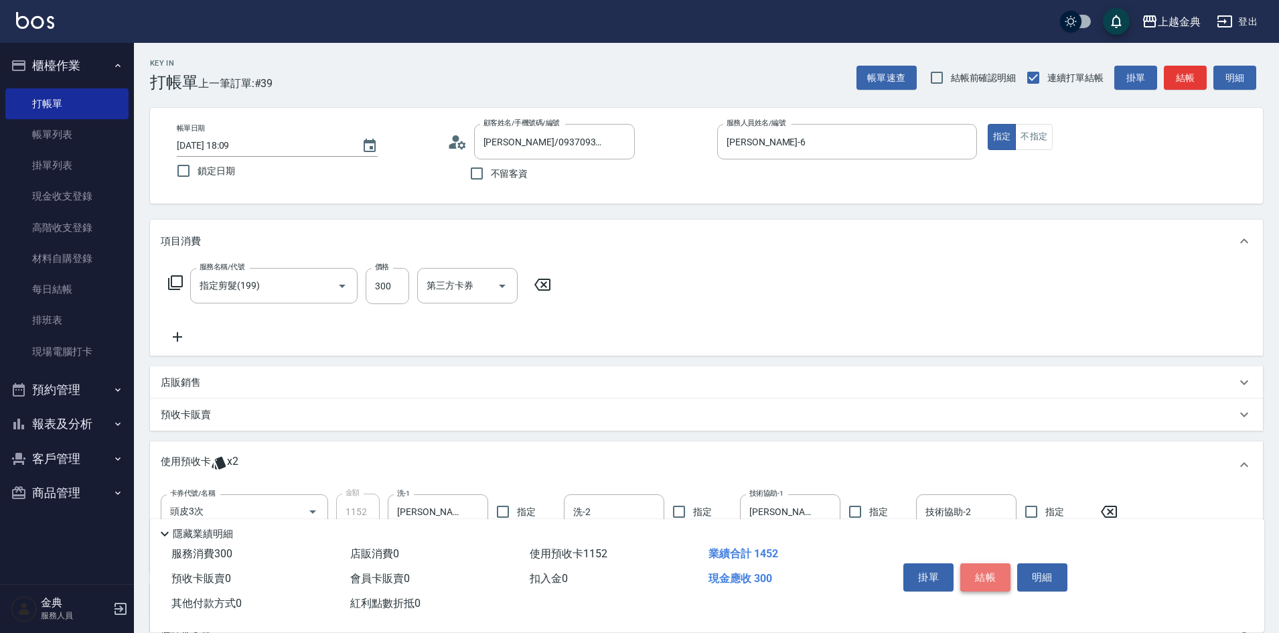
click at [973, 570] on button "結帳" at bounding box center [985, 577] width 50 height 28
